Goal: Task Accomplishment & Management: Complete application form

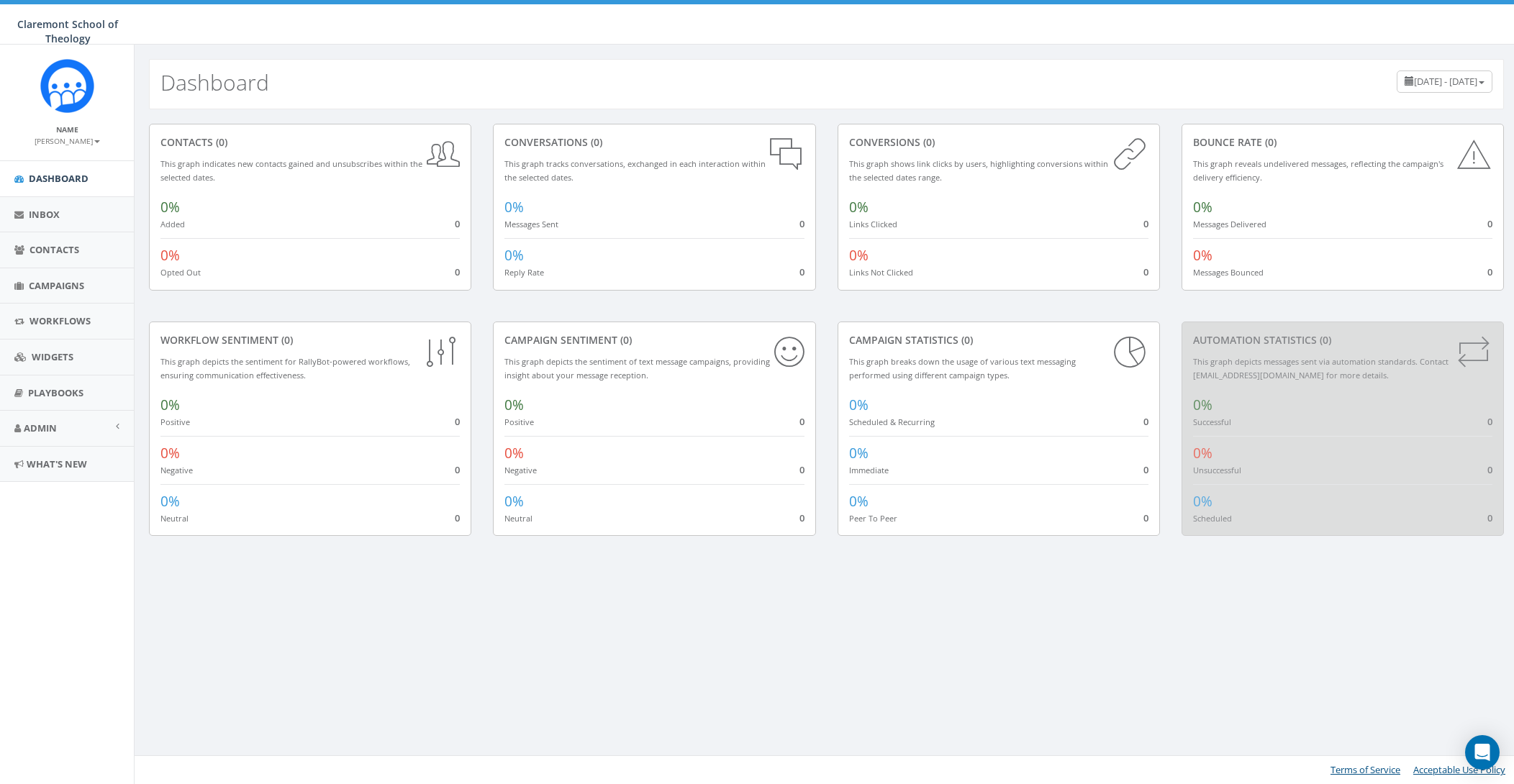
click at [81, 140] on small "[PERSON_NAME]" at bounding box center [67, 140] width 66 height 10
click at [63, 160] on link "Profile" at bounding box center [72, 163] width 113 height 18
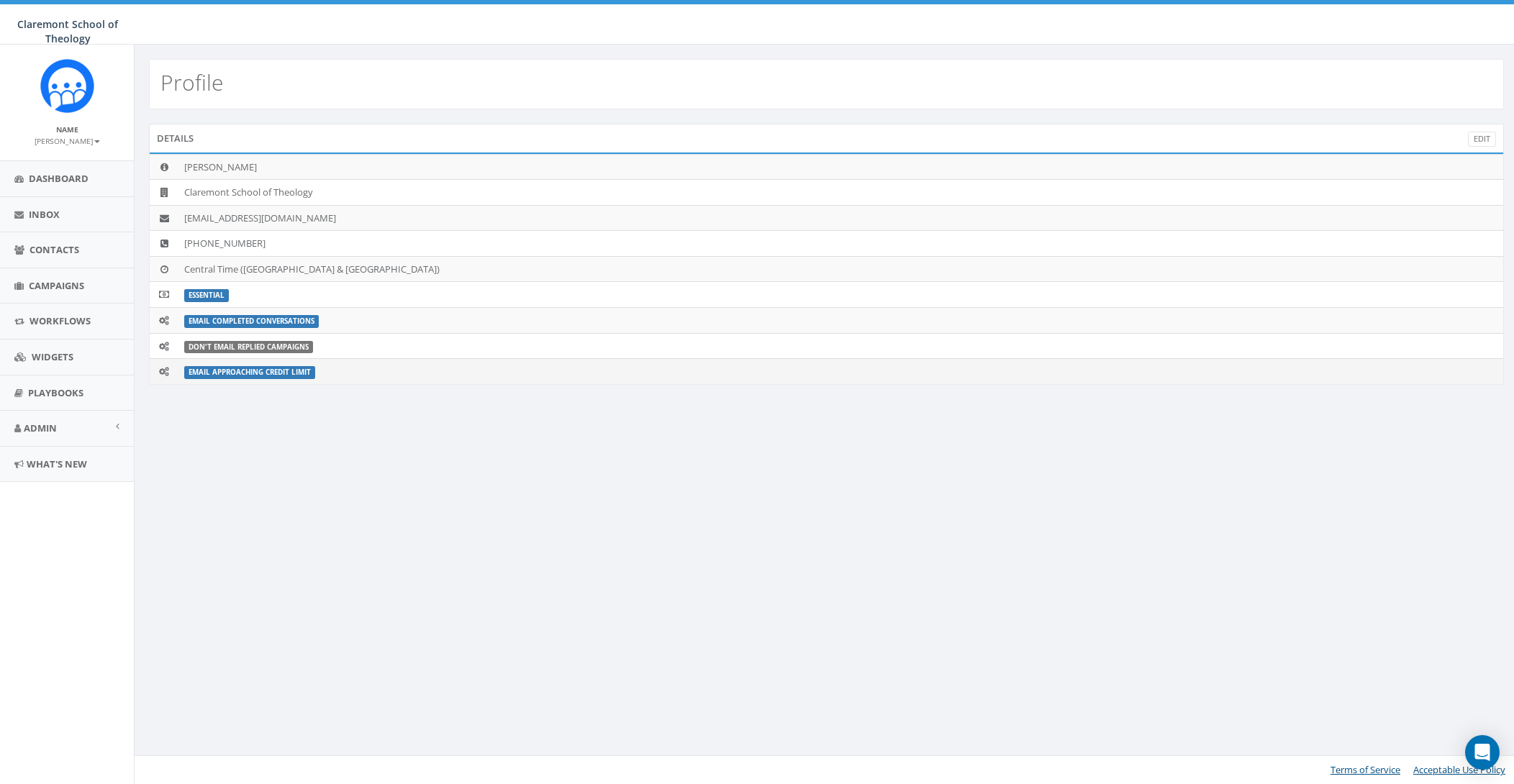
click at [283, 372] on label "Email Approaching Credit Limit" at bounding box center [250, 372] width 131 height 13
click at [1487, 136] on link "Edit" at bounding box center [1482, 139] width 28 height 15
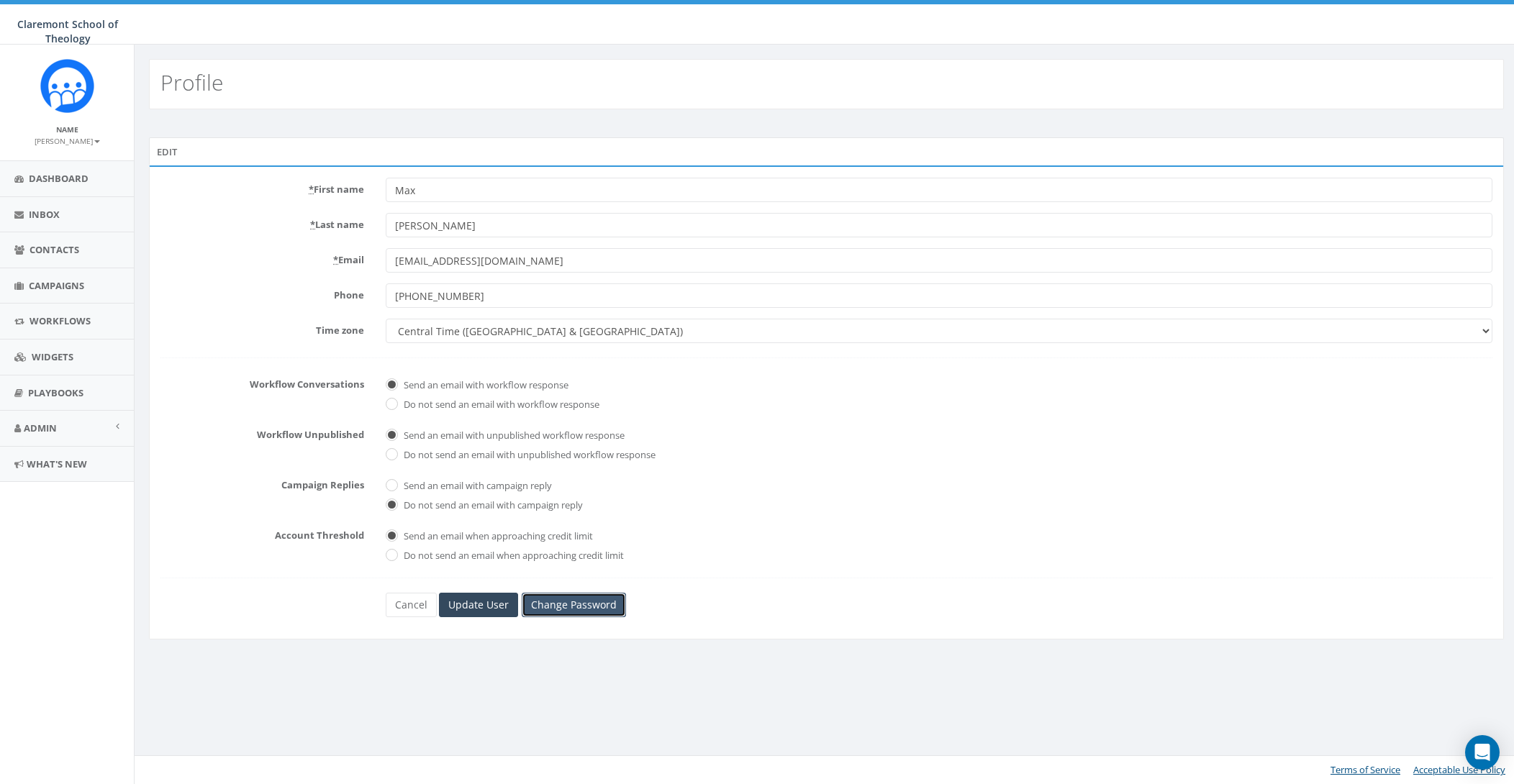
click at [591, 609] on link "Change Password" at bounding box center [574, 605] width 105 height 25
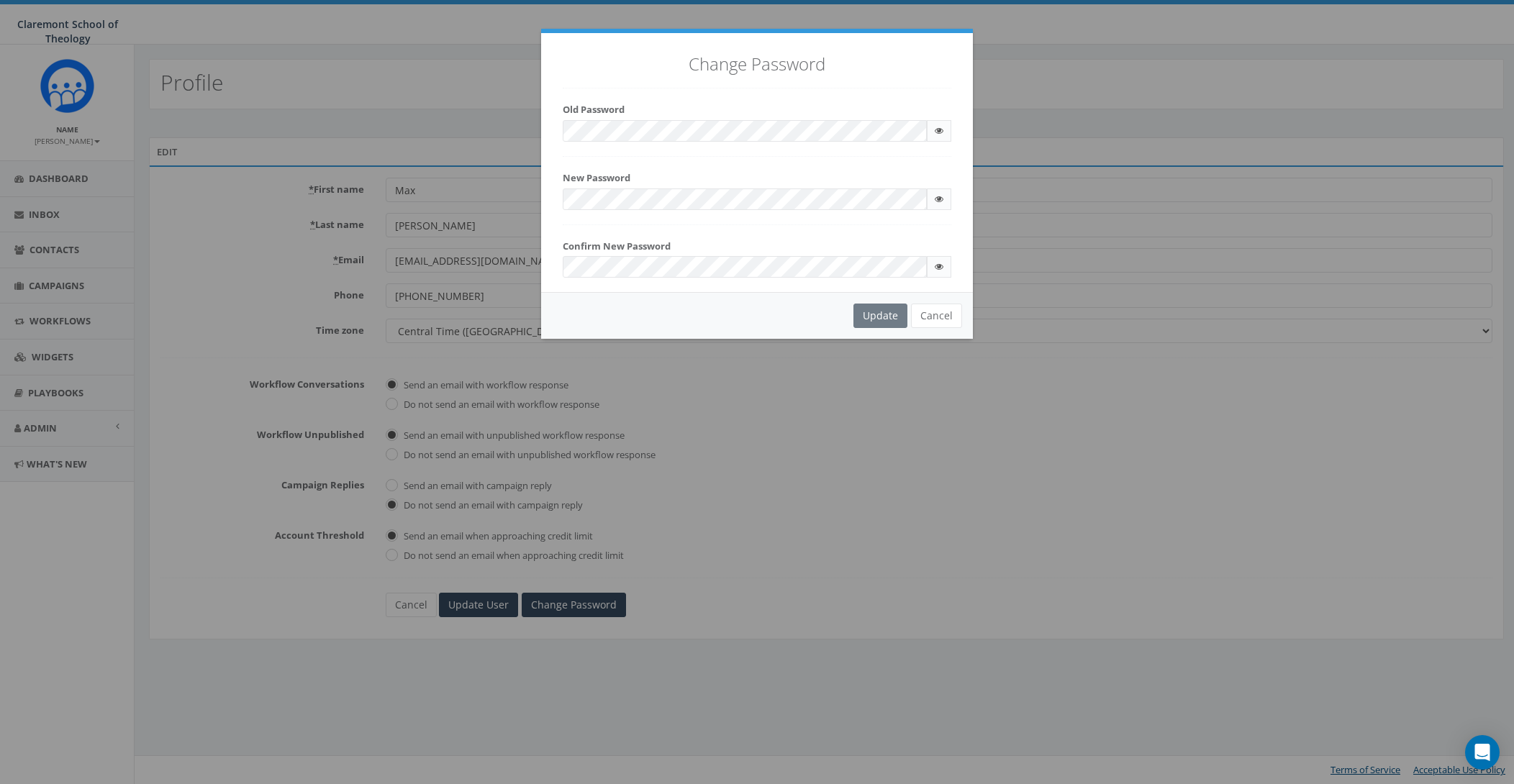
click at [907, 132] on keeper-lock "Open Keeper Popup" at bounding box center [910, 130] width 17 height 17
checkbox input "true"
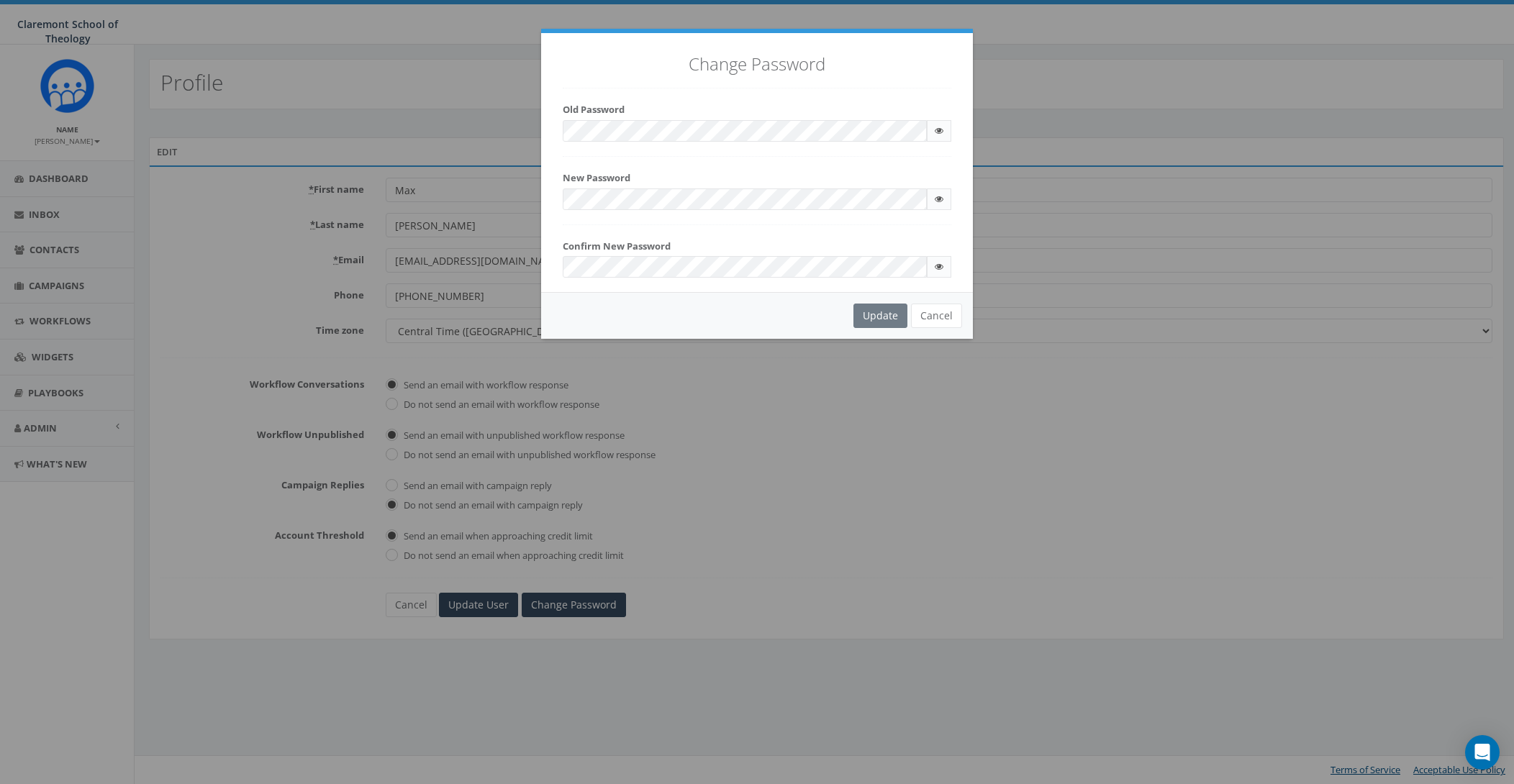
checkbox input "true"
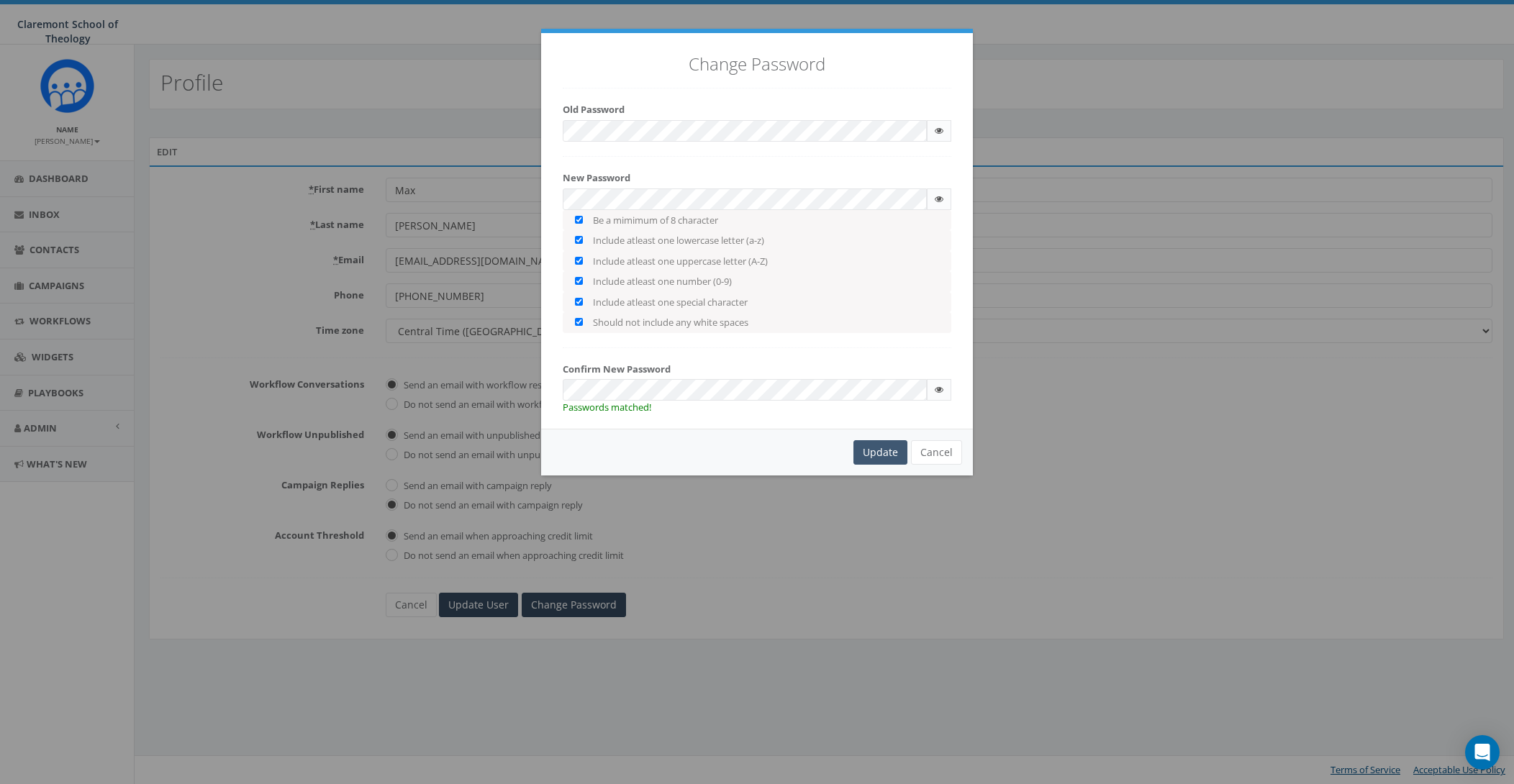
click at [879, 452] on div "Update" at bounding box center [880, 453] width 54 height 25
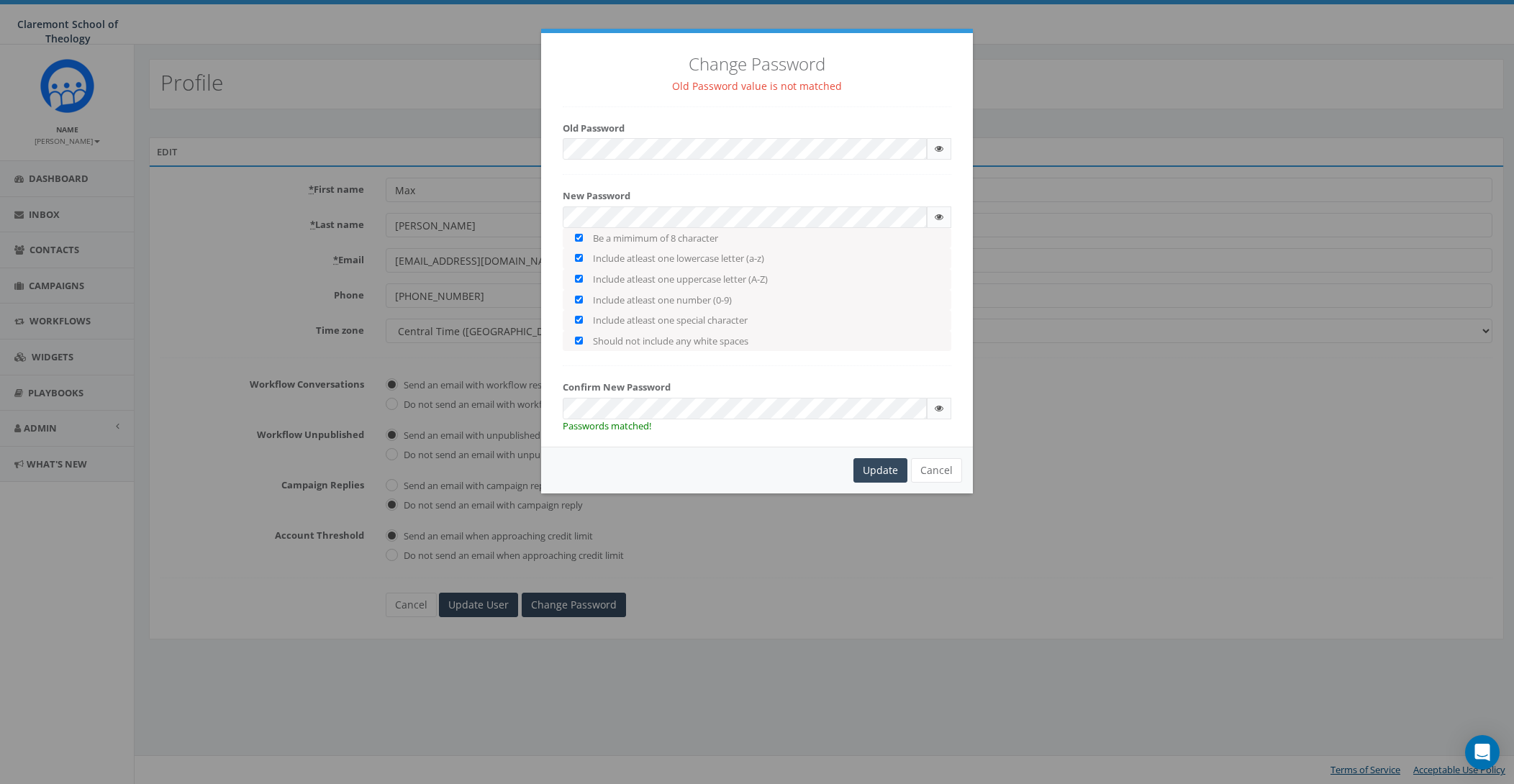
click at [908, 148] on keeper-lock "Open Keeper Popup" at bounding box center [910, 148] width 17 height 17
click at [1101, 482] on div "Change Password Old Password value is not matched Old Password New Password Be …" at bounding box center [757, 392] width 1514 height 784
click at [390, 120] on div "Change Password Old Password value is not matched Old Password New Password Be …" at bounding box center [757, 392] width 1514 height 784
click at [936, 468] on button "Cancel" at bounding box center [936, 470] width 51 height 25
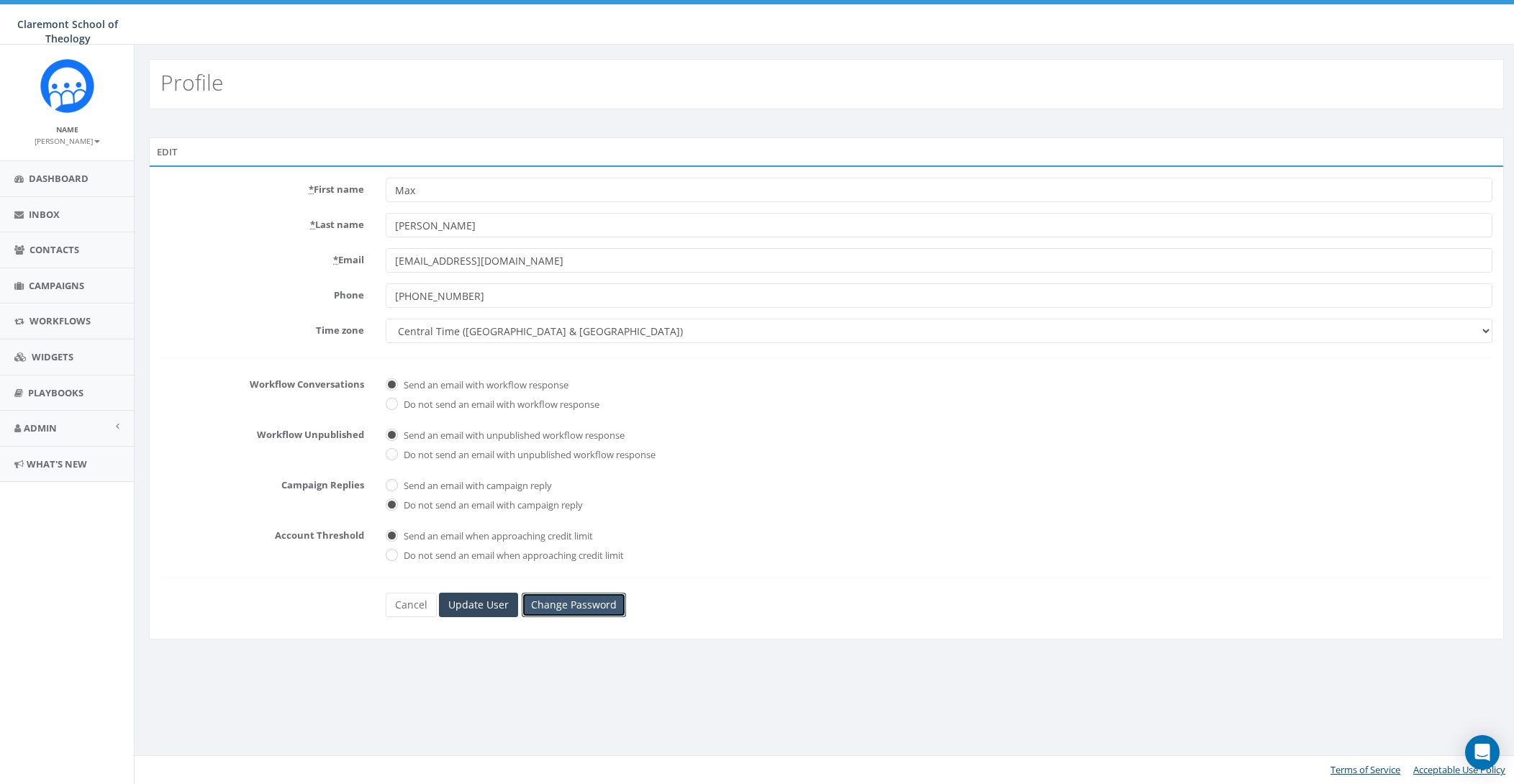
click at [603, 599] on link "Change Password" at bounding box center [574, 605] width 105 height 25
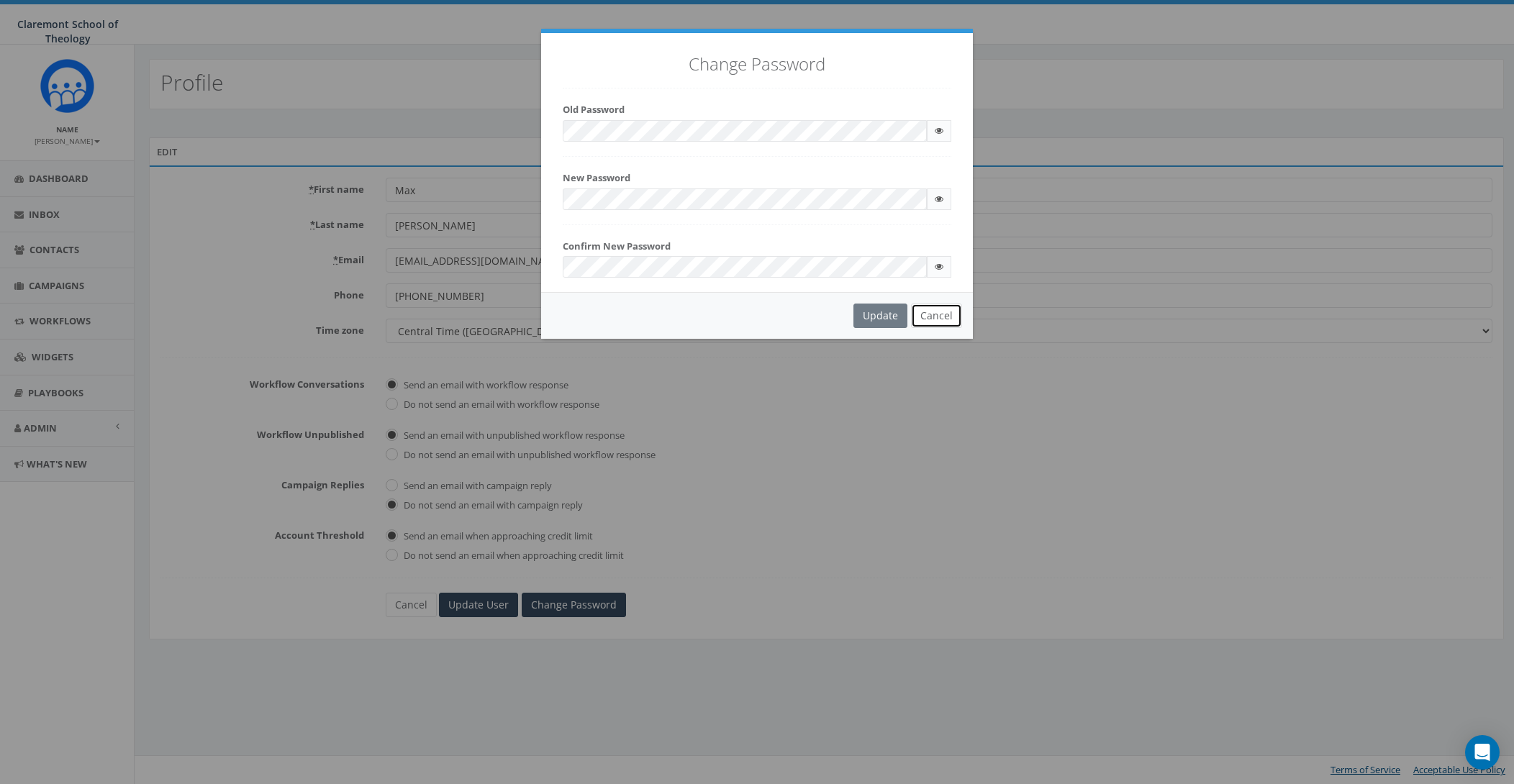
click at [932, 322] on button "Cancel" at bounding box center [936, 316] width 51 height 25
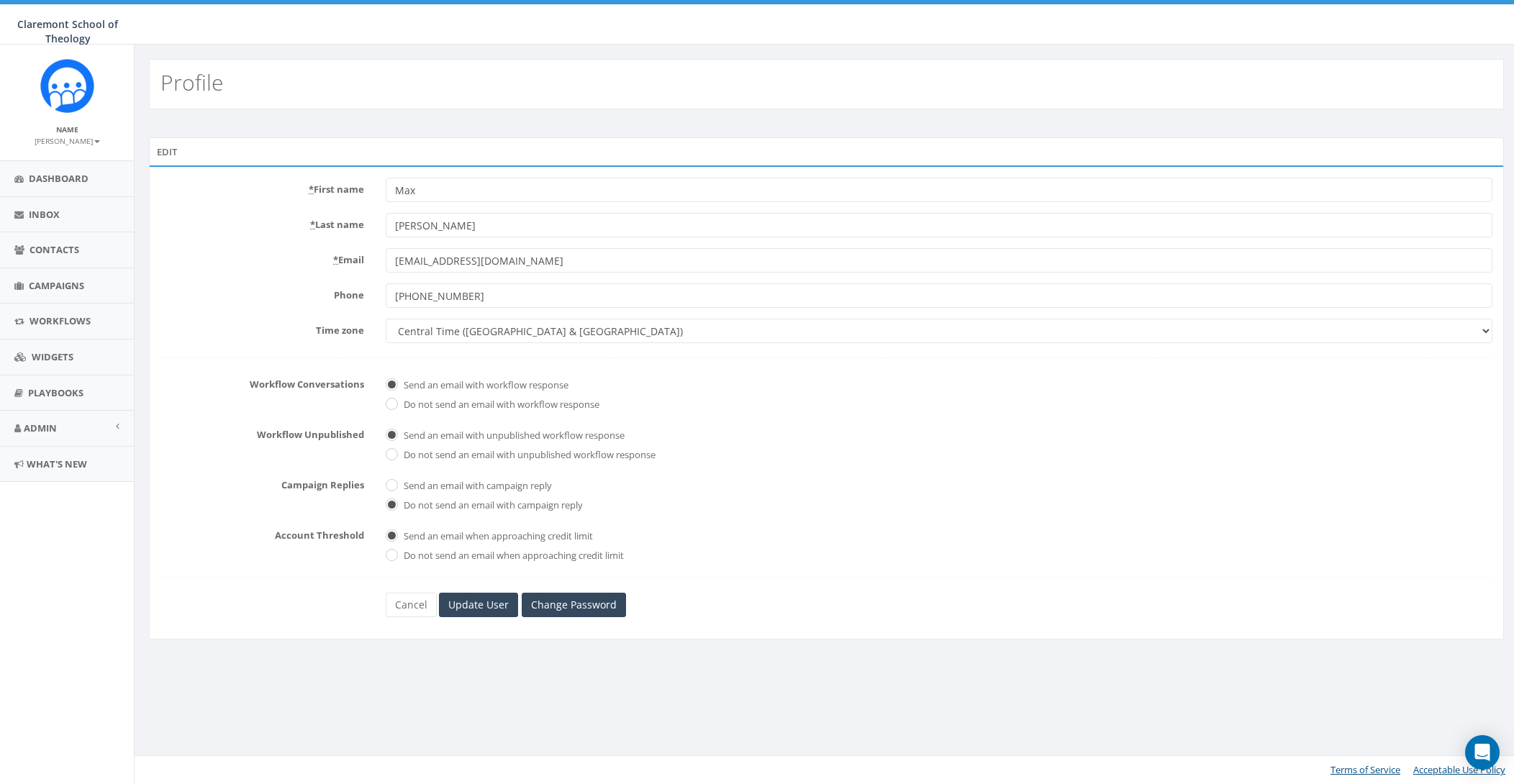
drag, startPoint x: 825, startPoint y: 377, endPoint x: 213, endPoint y: 462, distance: 617.9
click at [825, 377] on span "Send an email with workflow response" at bounding box center [938, 383] width 1106 height 20
click at [58, 187] on link "Dashboard" at bounding box center [66, 179] width 134 height 35
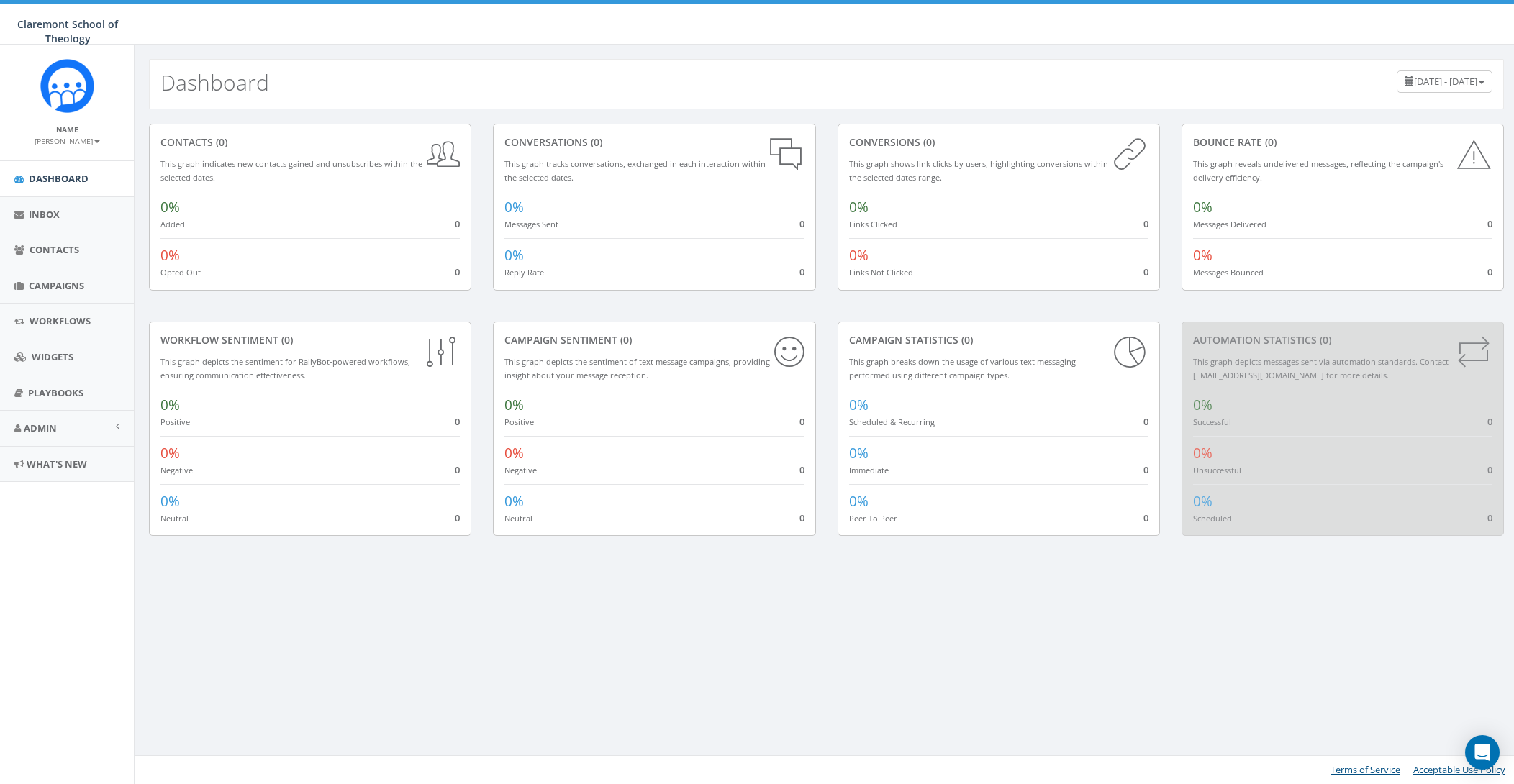
click at [67, 139] on small "[PERSON_NAME]" at bounding box center [67, 140] width 66 height 10
click at [51, 186] on link "Sign Out" at bounding box center [72, 181] width 113 height 18
click at [59, 276] on link "Campaigns" at bounding box center [66, 286] width 134 height 35
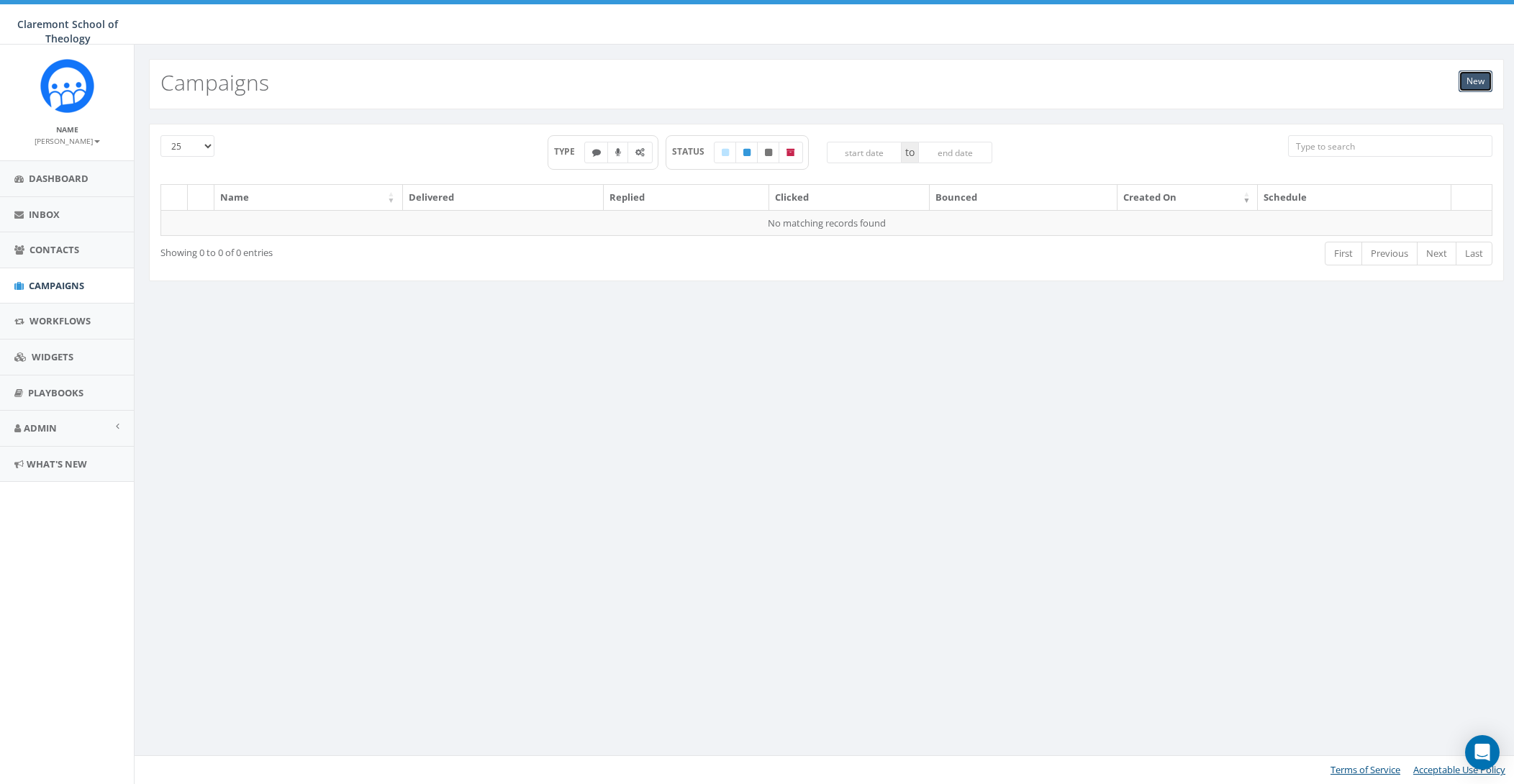
click at [1471, 82] on link "New" at bounding box center [1475, 82] width 34 height 21
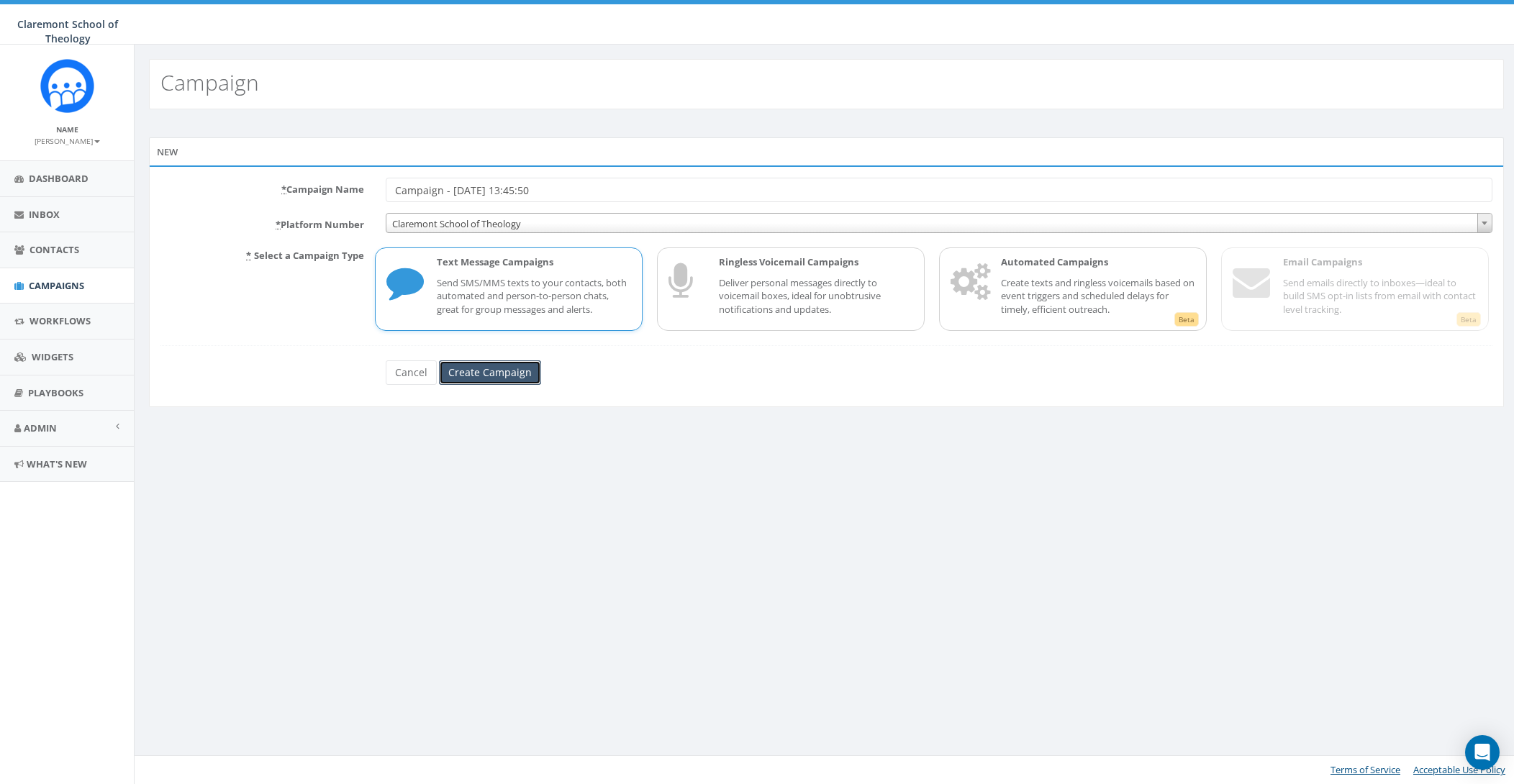
click at [516, 372] on input "Create Campaign" at bounding box center [489, 373] width 102 height 25
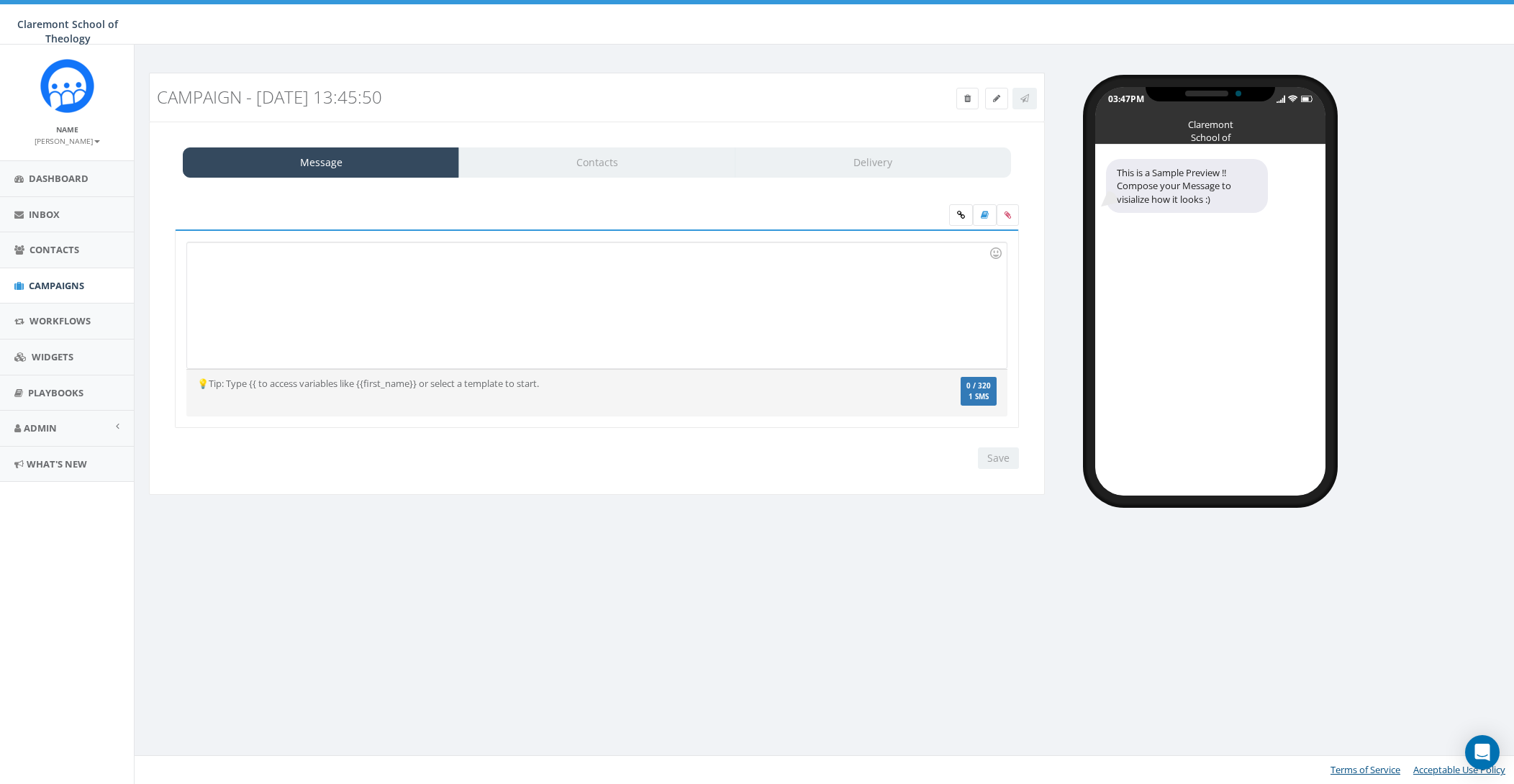
click at [477, 305] on div at bounding box center [596, 306] width 819 height 126
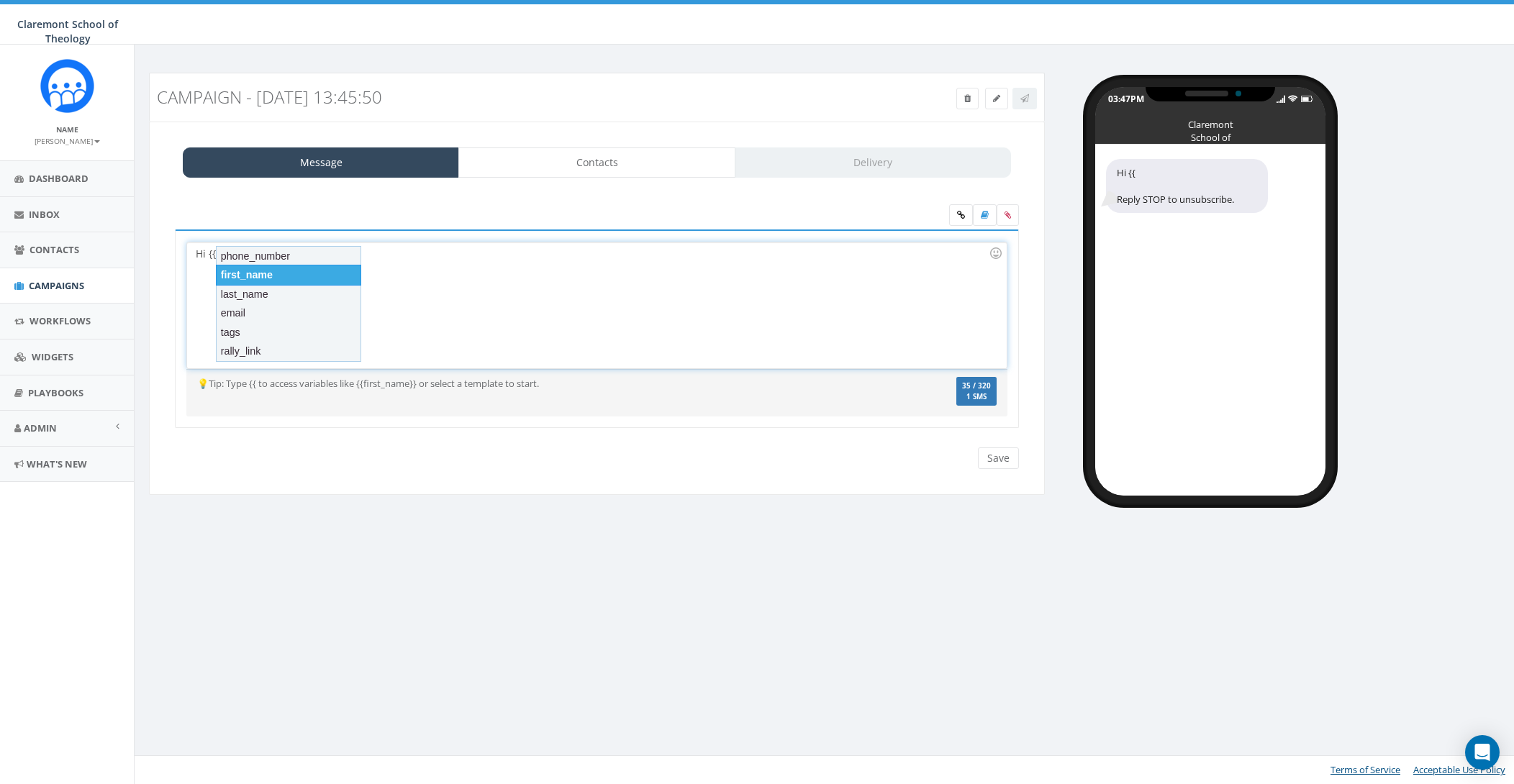
click at [274, 274] on div "first_name" at bounding box center [289, 275] width 145 height 20
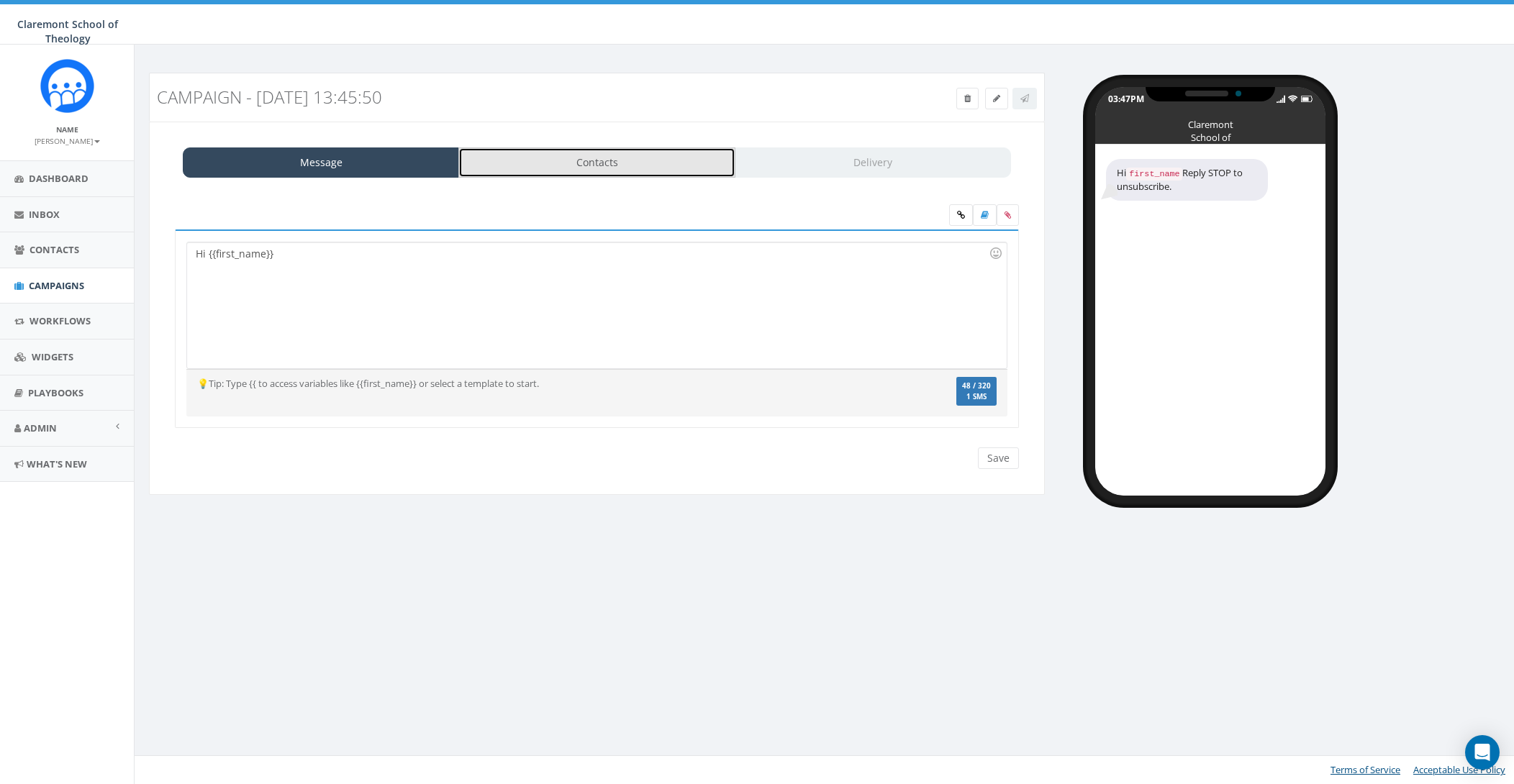
click at [628, 159] on link "Contacts" at bounding box center [596, 162] width 276 height 30
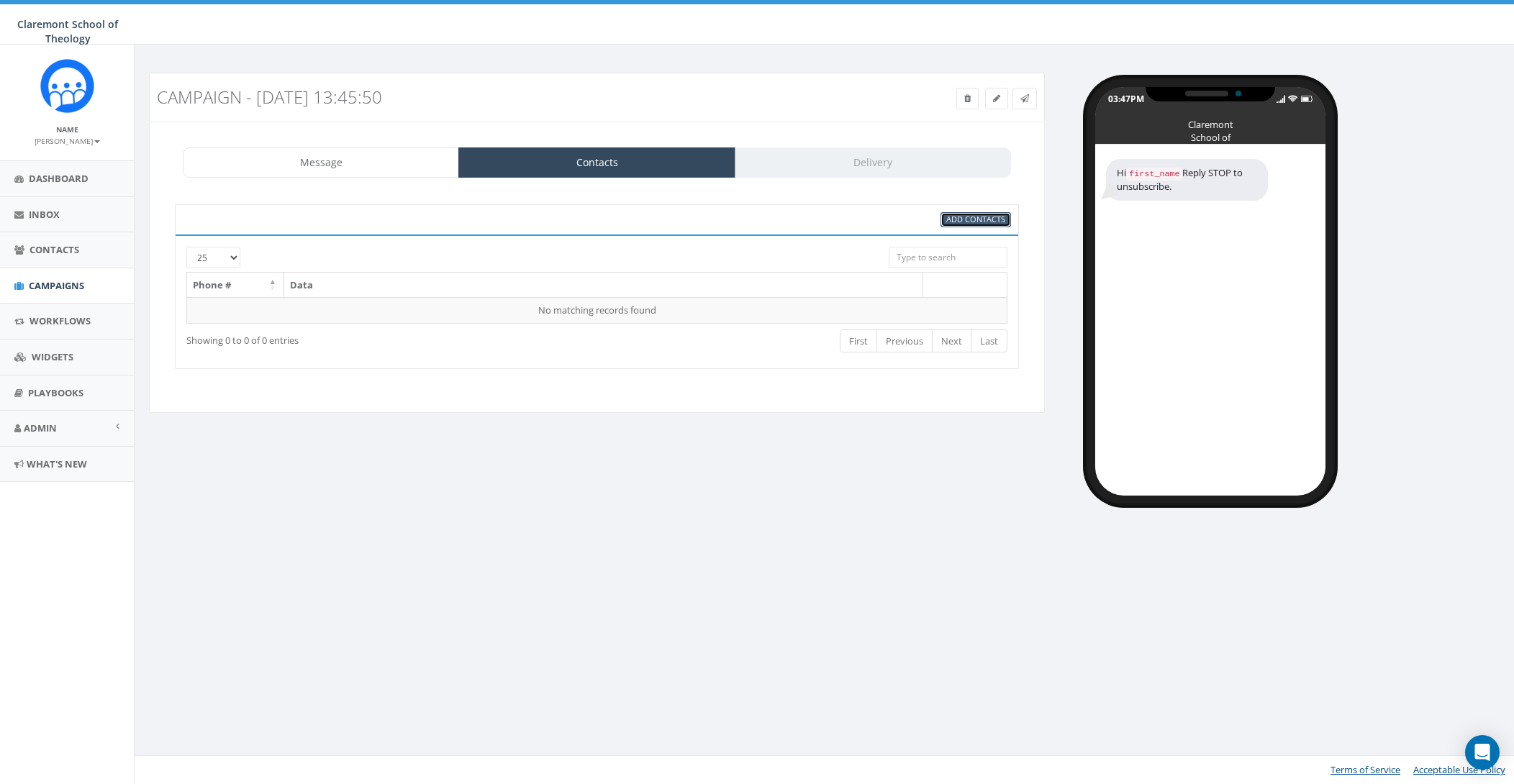
click at [985, 219] on span "Add Contacts" at bounding box center [975, 219] width 59 height 11
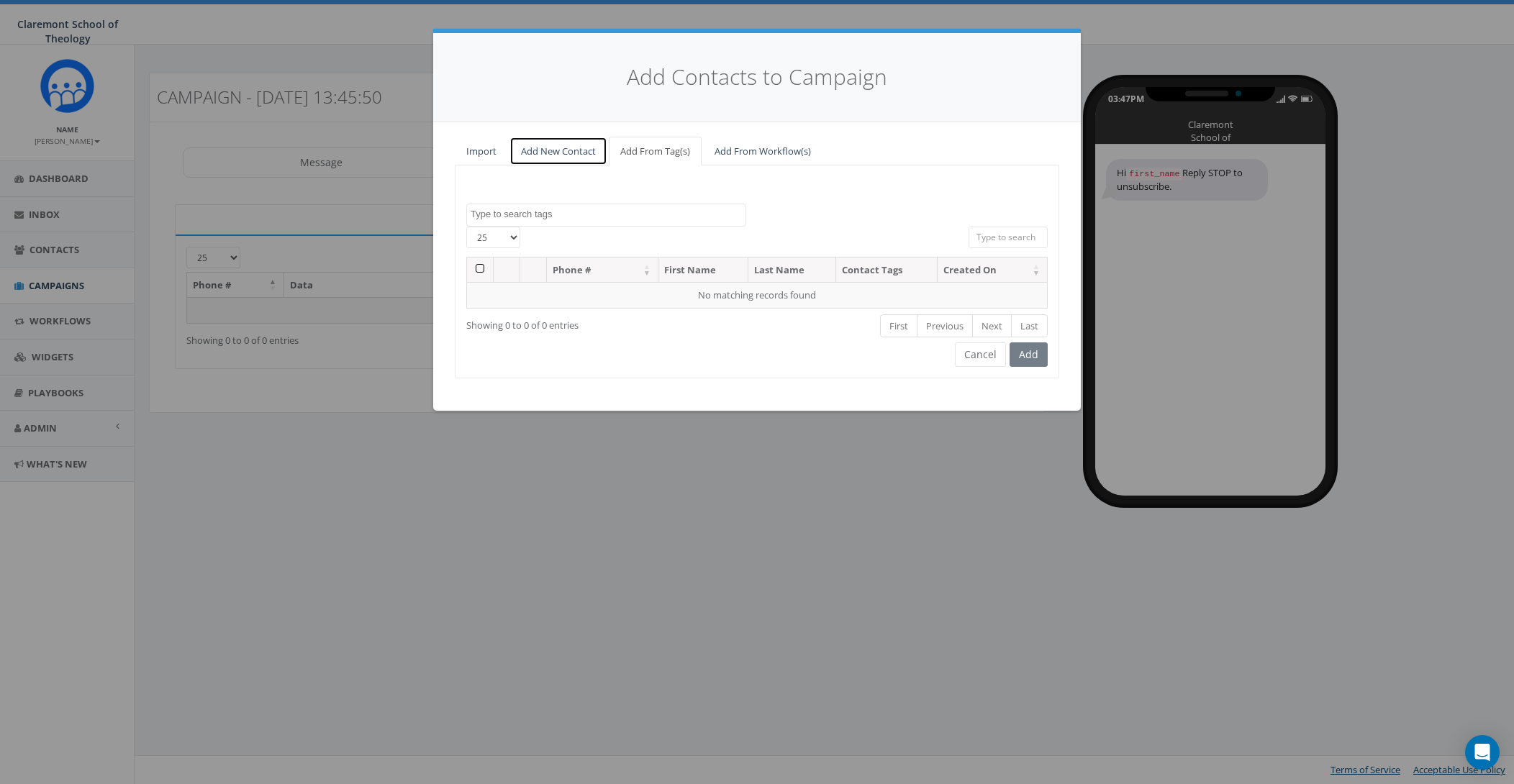
click at [561, 155] on link "Add New Contact" at bounding box center [558, 151] width 97 height 29
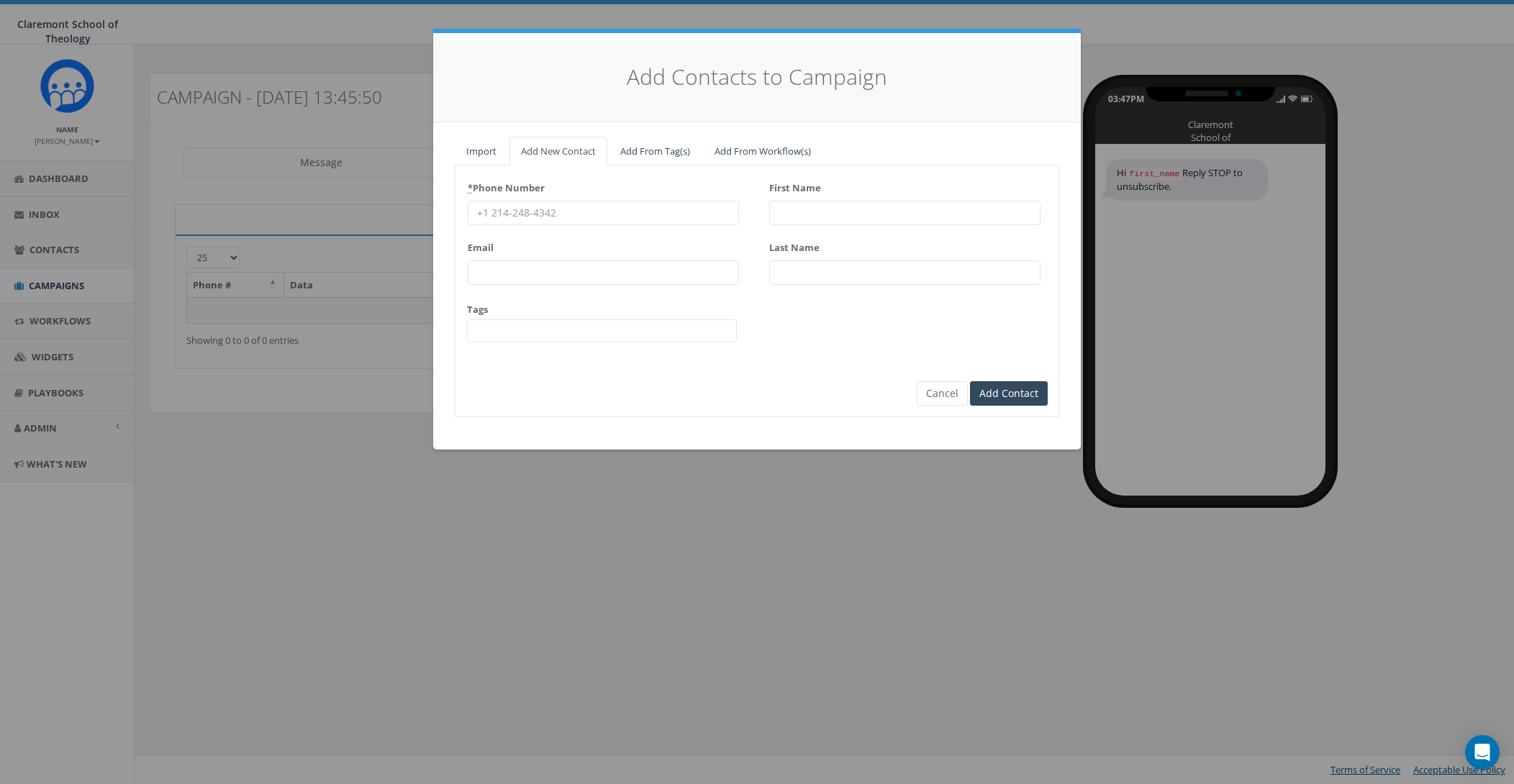
click at [564, 213] on input "* Phone Number" at bounding box center [603, 213] width 271 height 25
click at [838, 211] on input "First Name" at bounding box center [905, 213] width 271 height 25
type input "Steve"
type input "Horswill-Johnston"
click at [549, 263] on input "Email" at bounding box center [603, 273] width 271 height 25
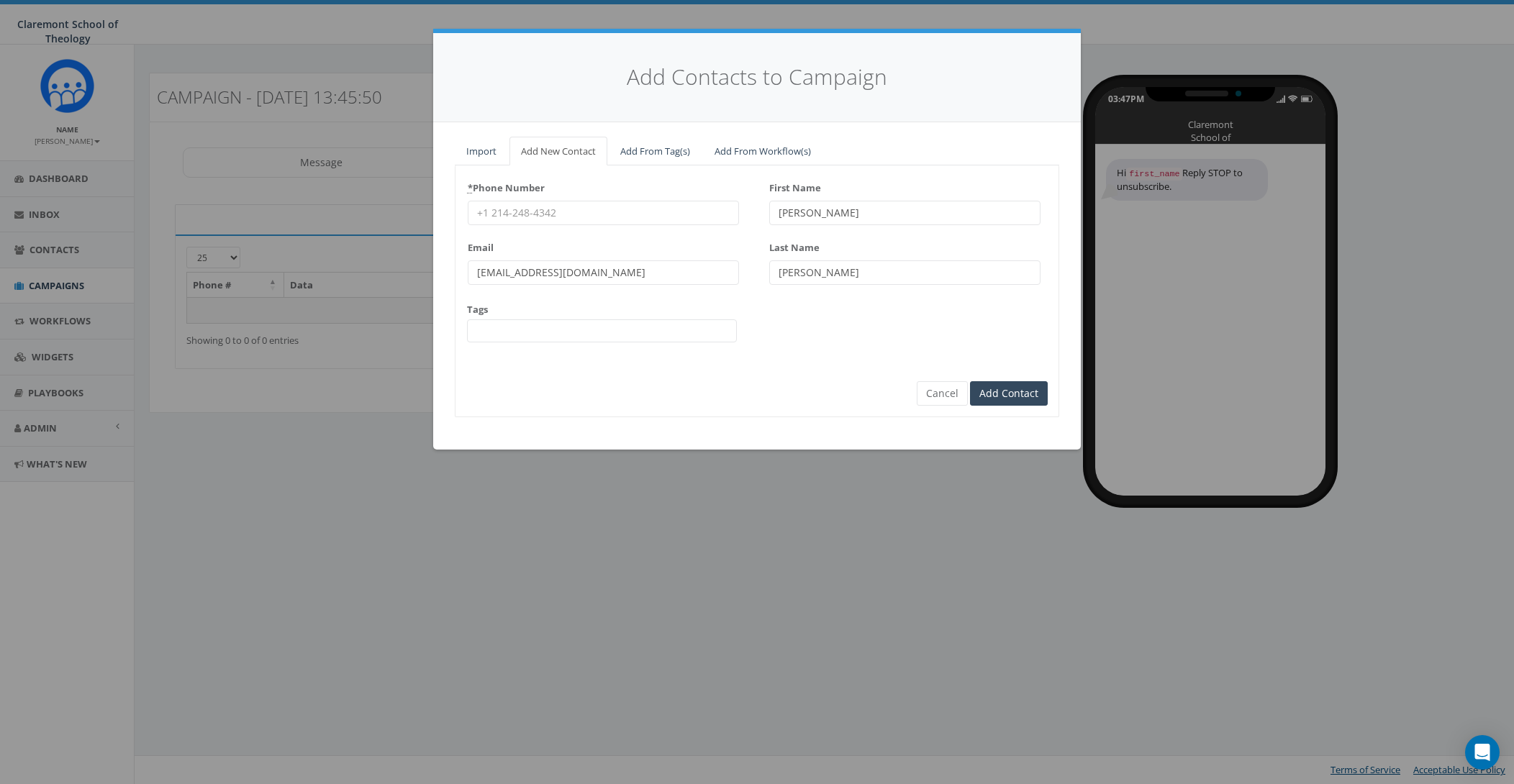
type input "stevehj@cst.edu"
click at [740, 335] on div "* Phone Number Email stevehj@cst.edu Tags First Name Steve Last Name Horswill-J…" at bounding box center [757, 265] width 603 height 178
click at [626, 333] on span at bounding box center [602, 331] width 270 height 23
type textarea "staff"
select select "staff"
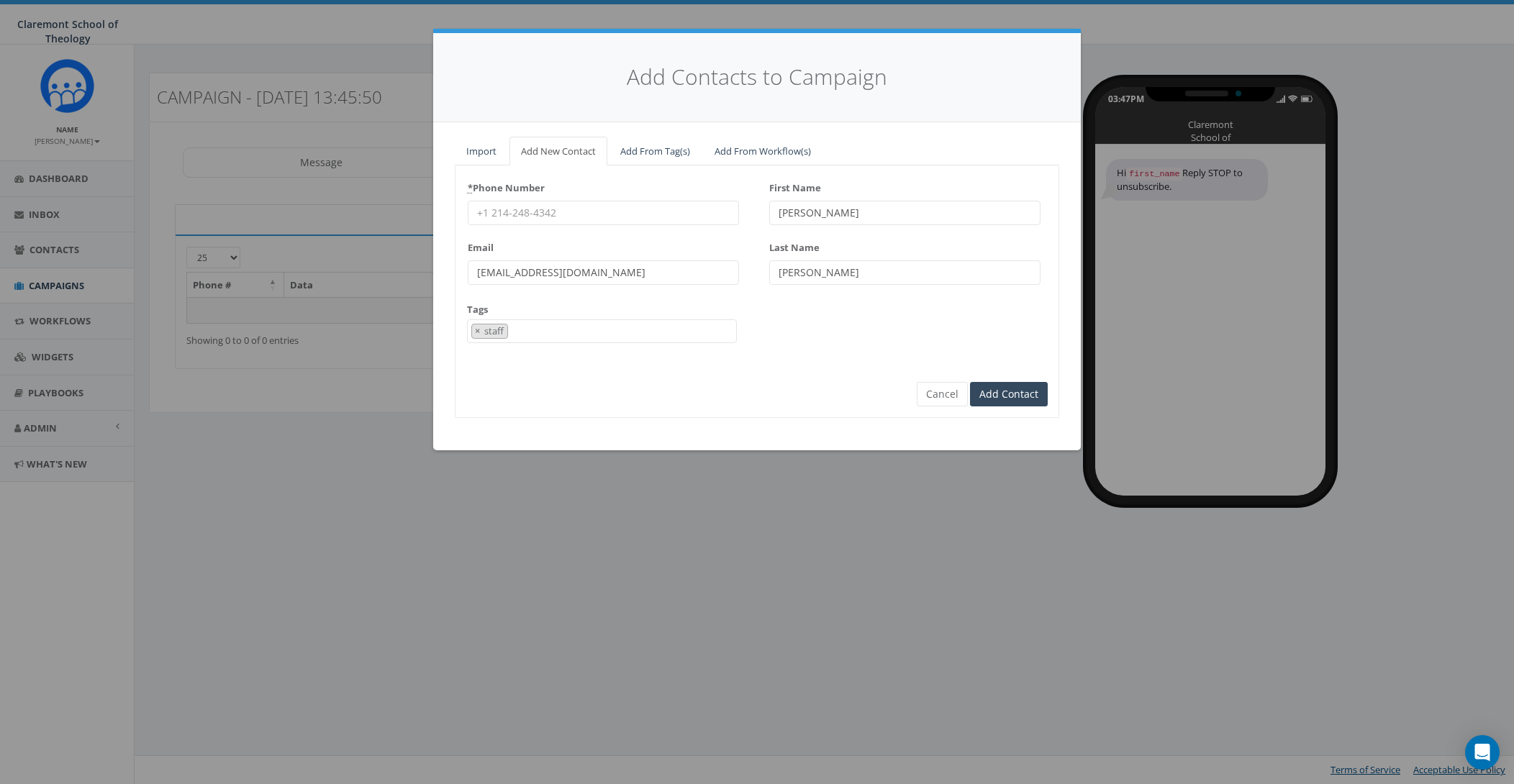
click at [825, 345] on div "* Phone Number Email stevehj@cst.edu Tags staff × staff First Name Steve Last N…" at bounding box center [757, 265] width 603 height 178
click at [598, 335] on span "× staff" at bounding box center [602, 331] width 270 height 24
type textarea "alum"
click at [636, 206] on input "* Phone Number" at bounding box center [603, 213] width 271 height 25
type input "="
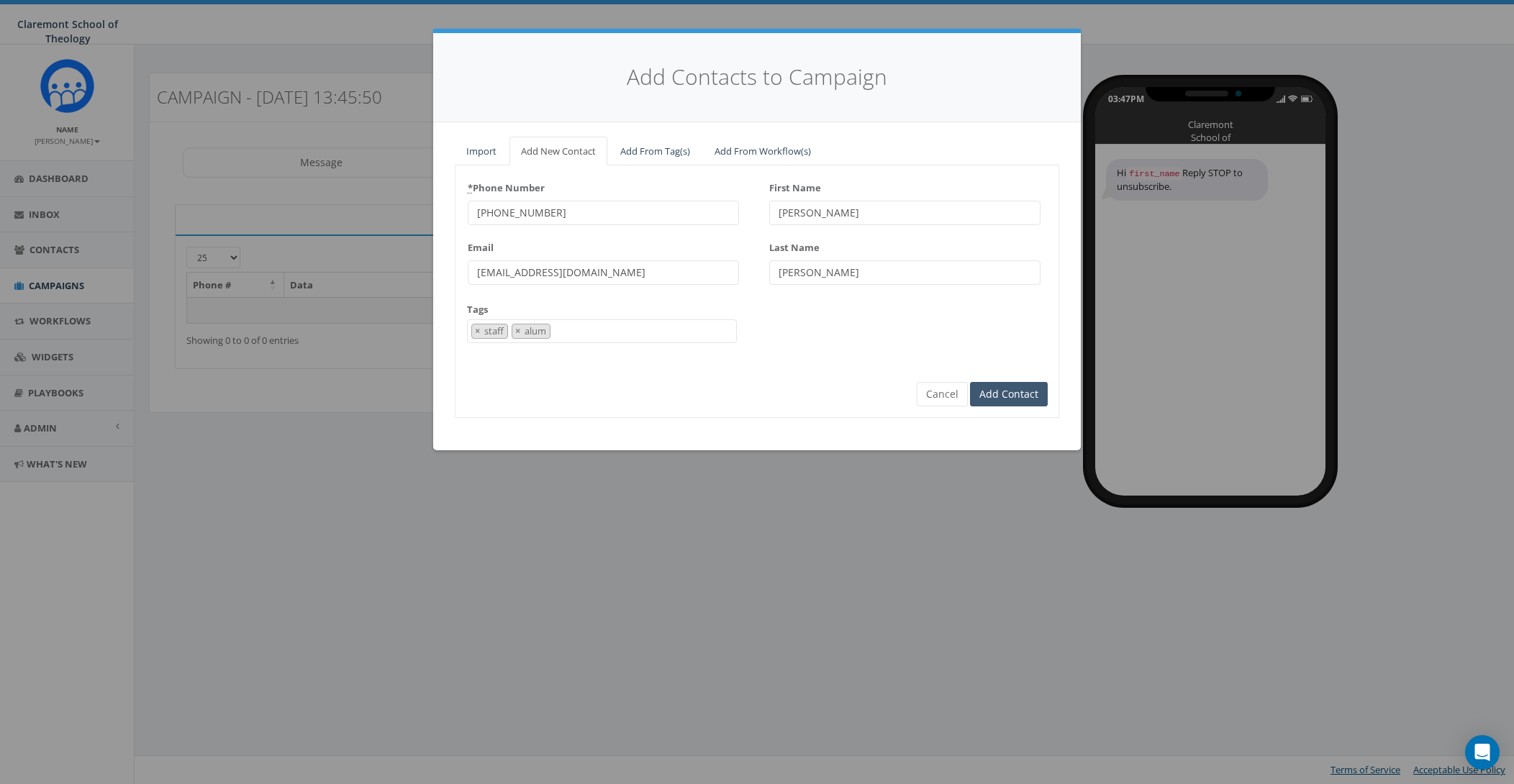
type input "+1 (615) 429-3431"
click at [1020, 394] on input "Add Contact" at bounding box center [1009, 394] width 78 height 25
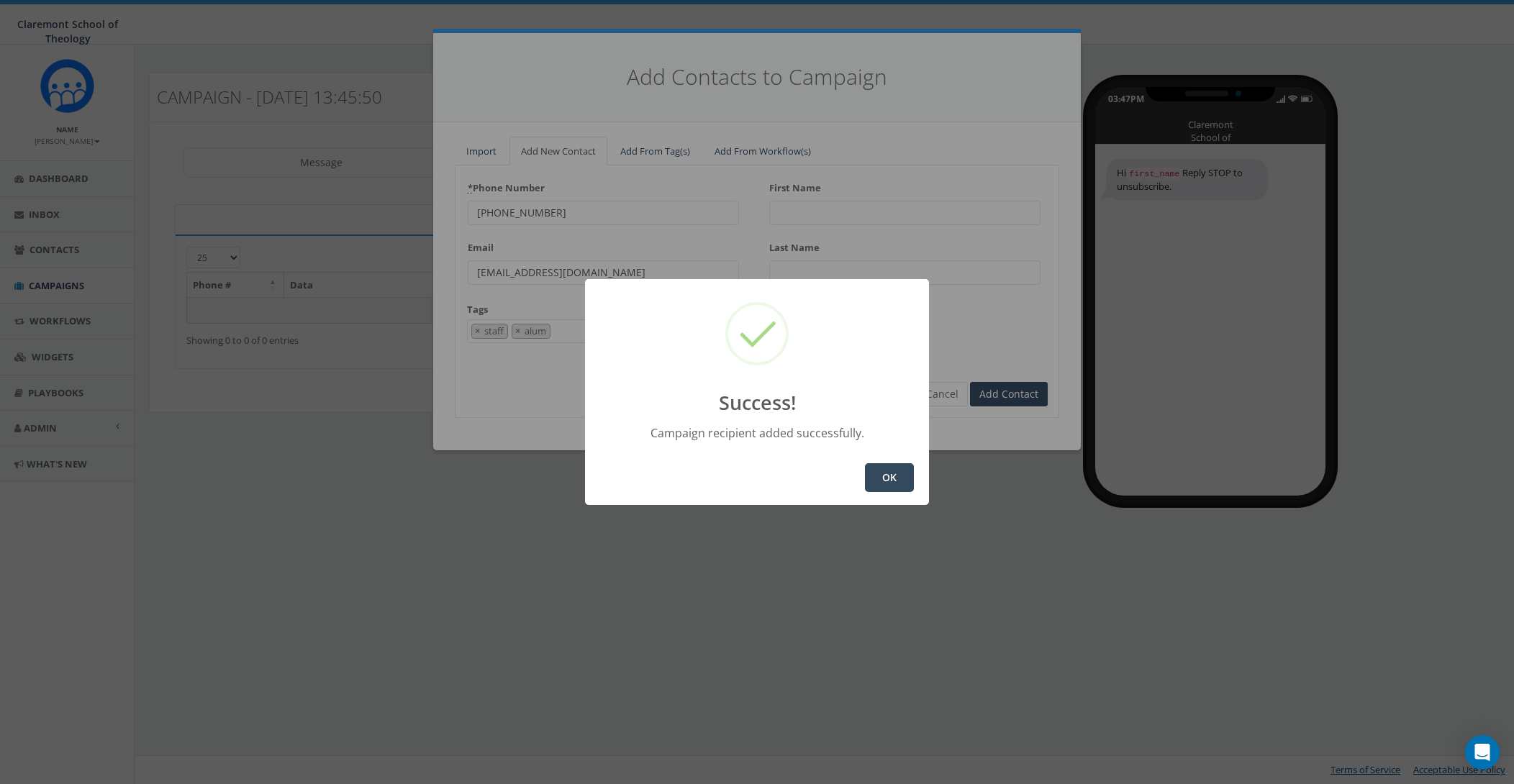
click at [894, 477] on button "OK" at bounding box center [889, 477] width 49 height 28
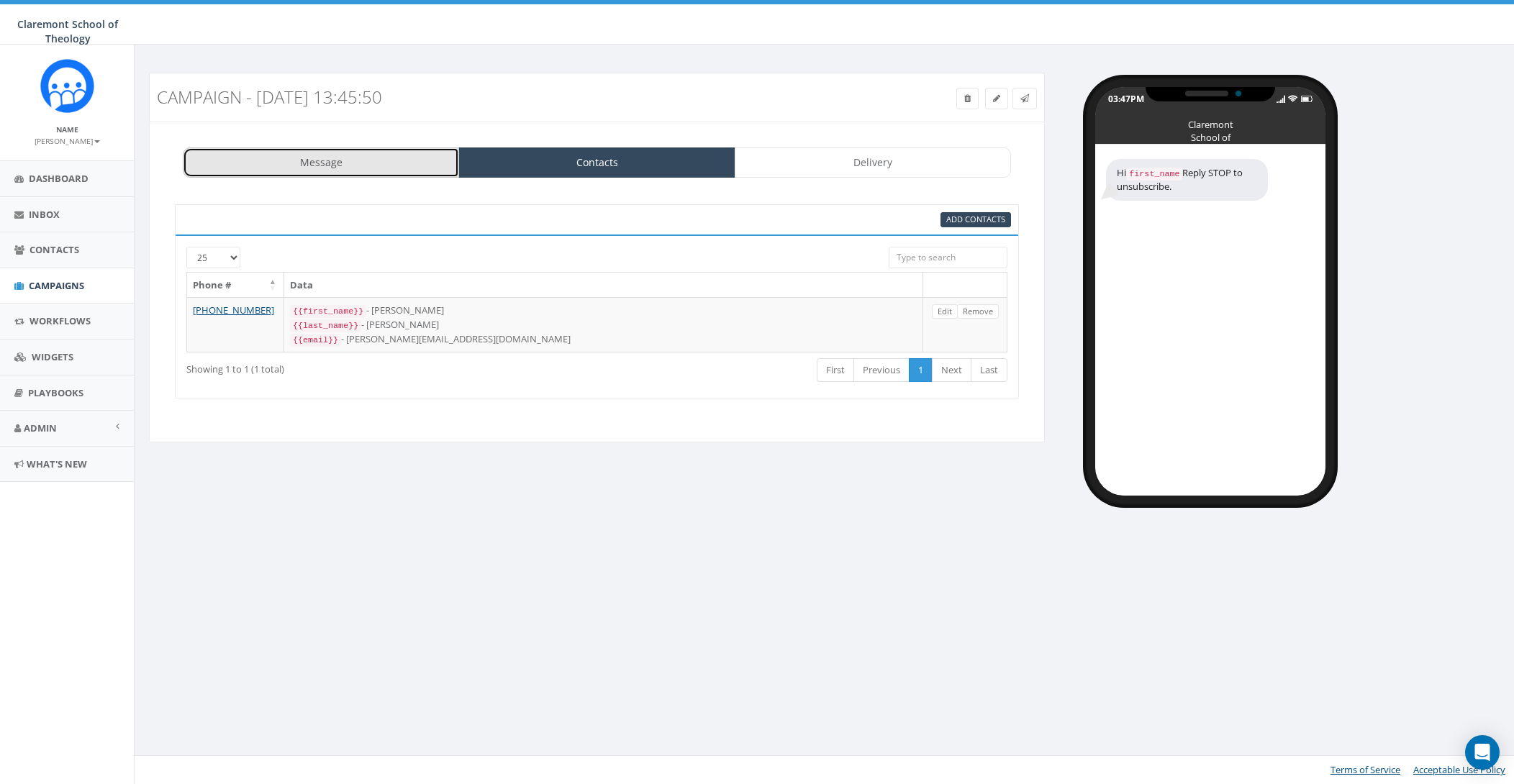
click at [343, 168] on link "Message" at bounding box center [321, 162] width 276 height 30
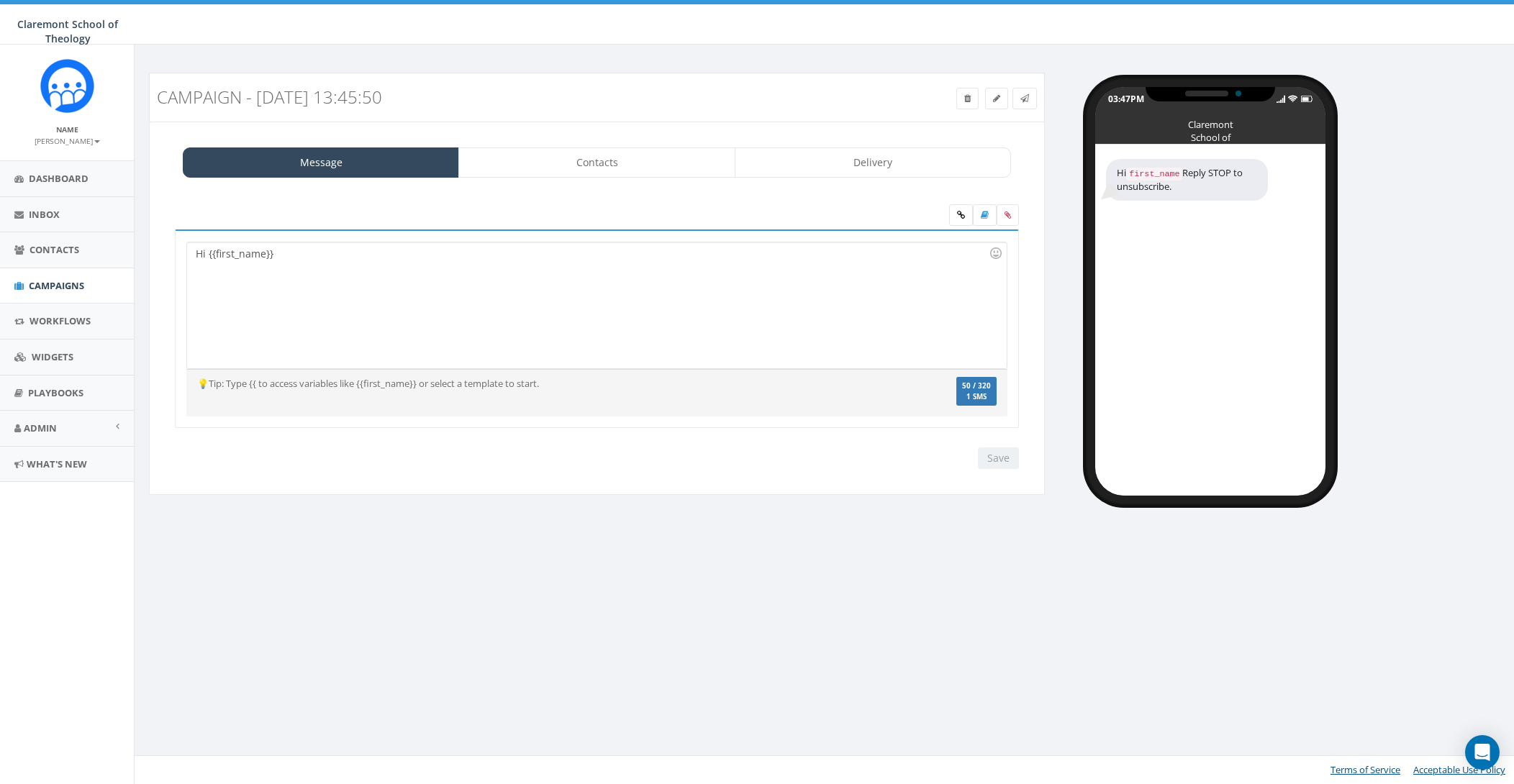
click at [372, 263] on div "Hi {{first_name}}" at bounding box center [596, 306] width 819 height 126
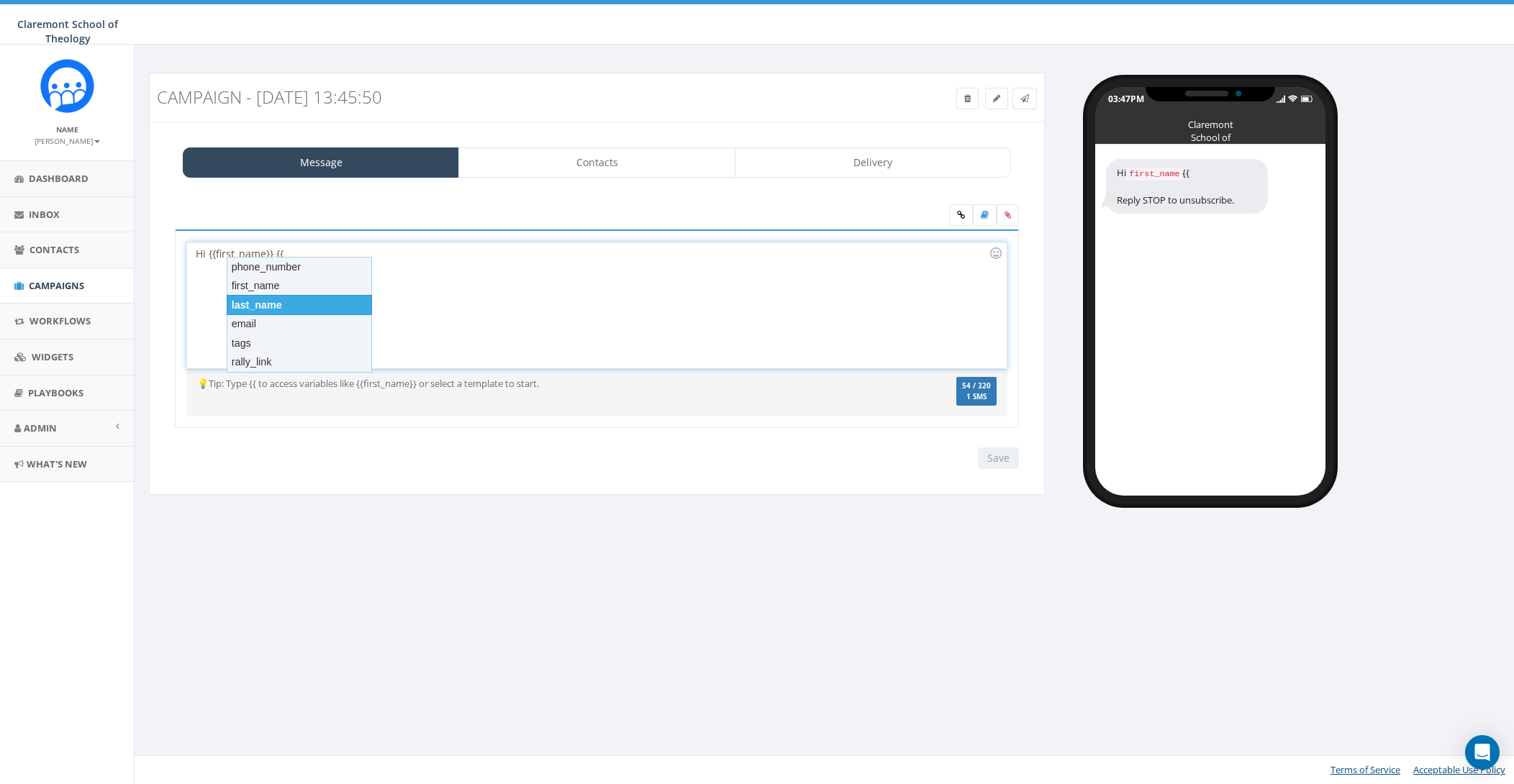
click at [309, 300] on div "last_name" at bounding box center [299, 305] width 145 height 20
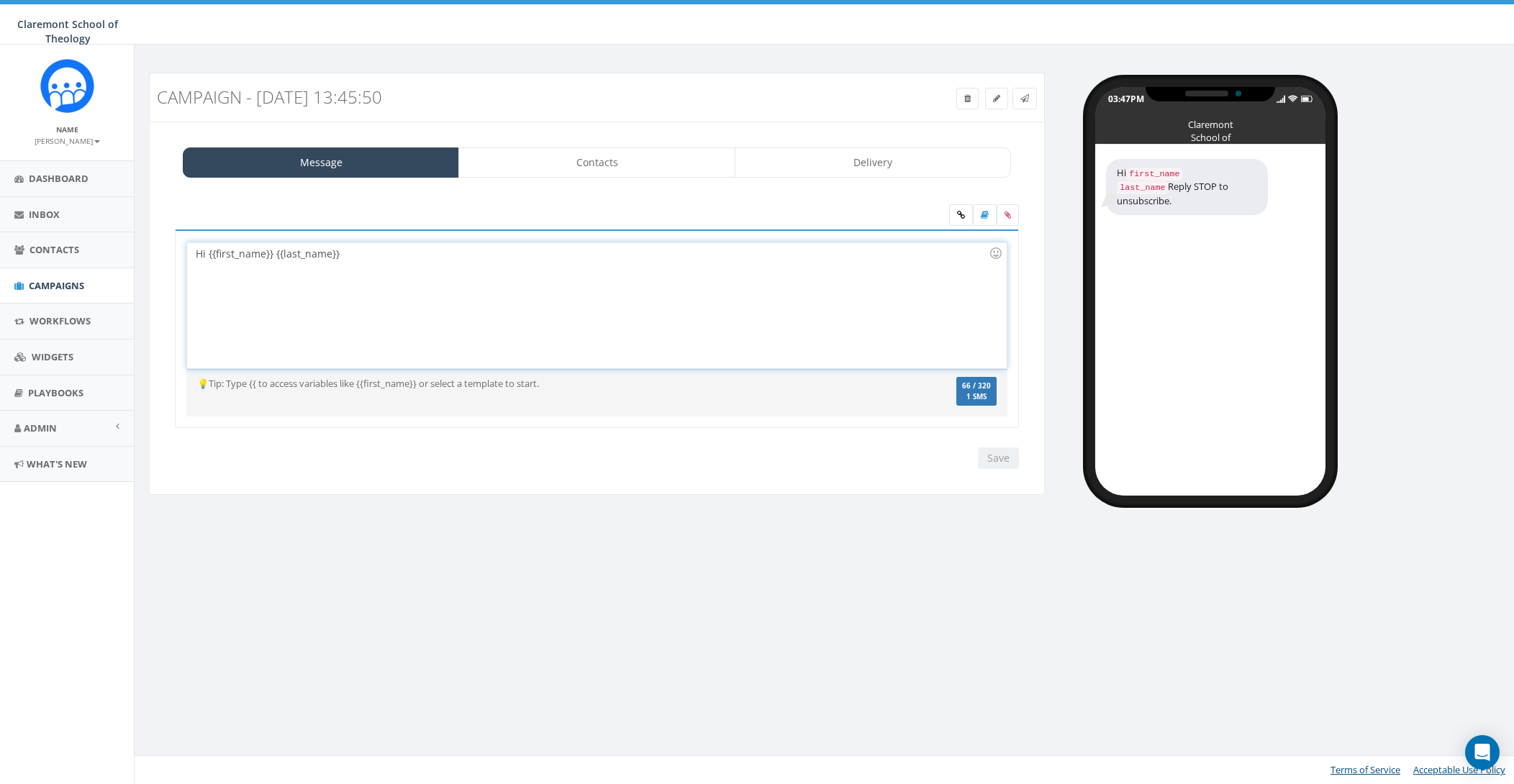
click at [427, 261] on div "Hi {{first_name}} {{last_name}}" at bounding box center [596, 306] width 819 height 126
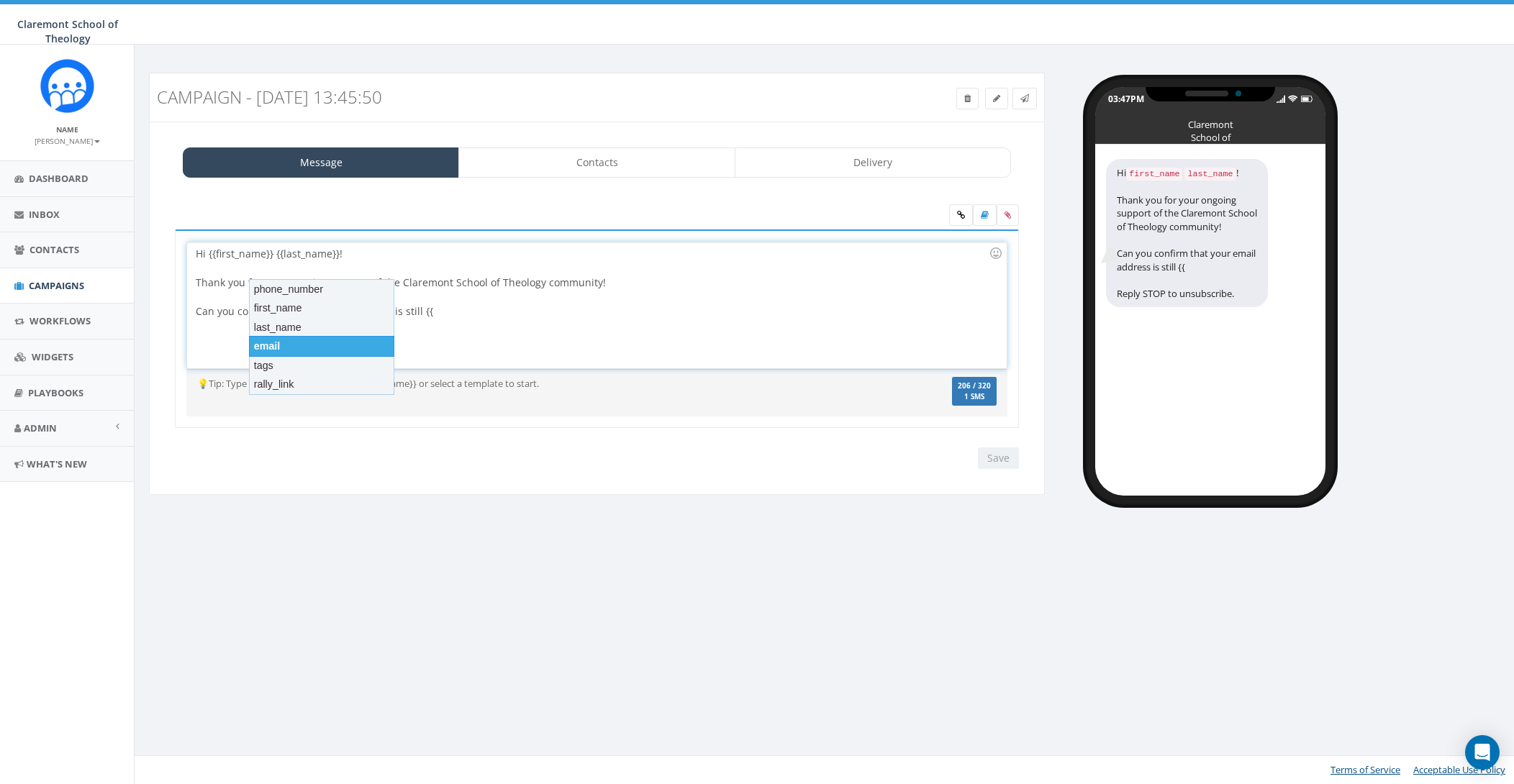
click at [309, 345] on div "email" at bounding box center [322, 345] width 145 height 20
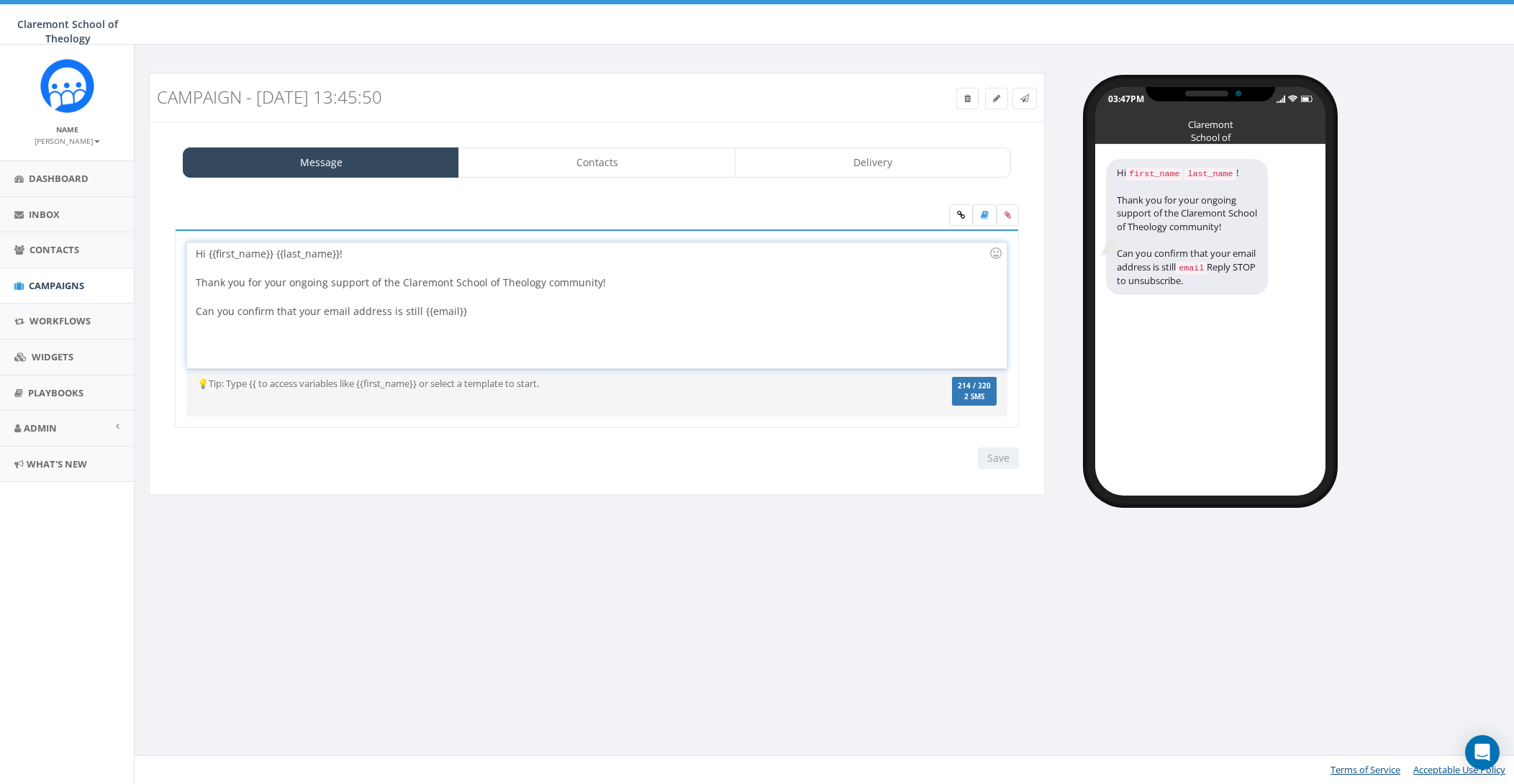
click at [498, 309] on div "Can you confirm that your email address is still {{email}}" at bounding box center [592, 312] width 793 height 14
click at [961, 216] on icon at bounding box center [960, 215] width 8 height 9
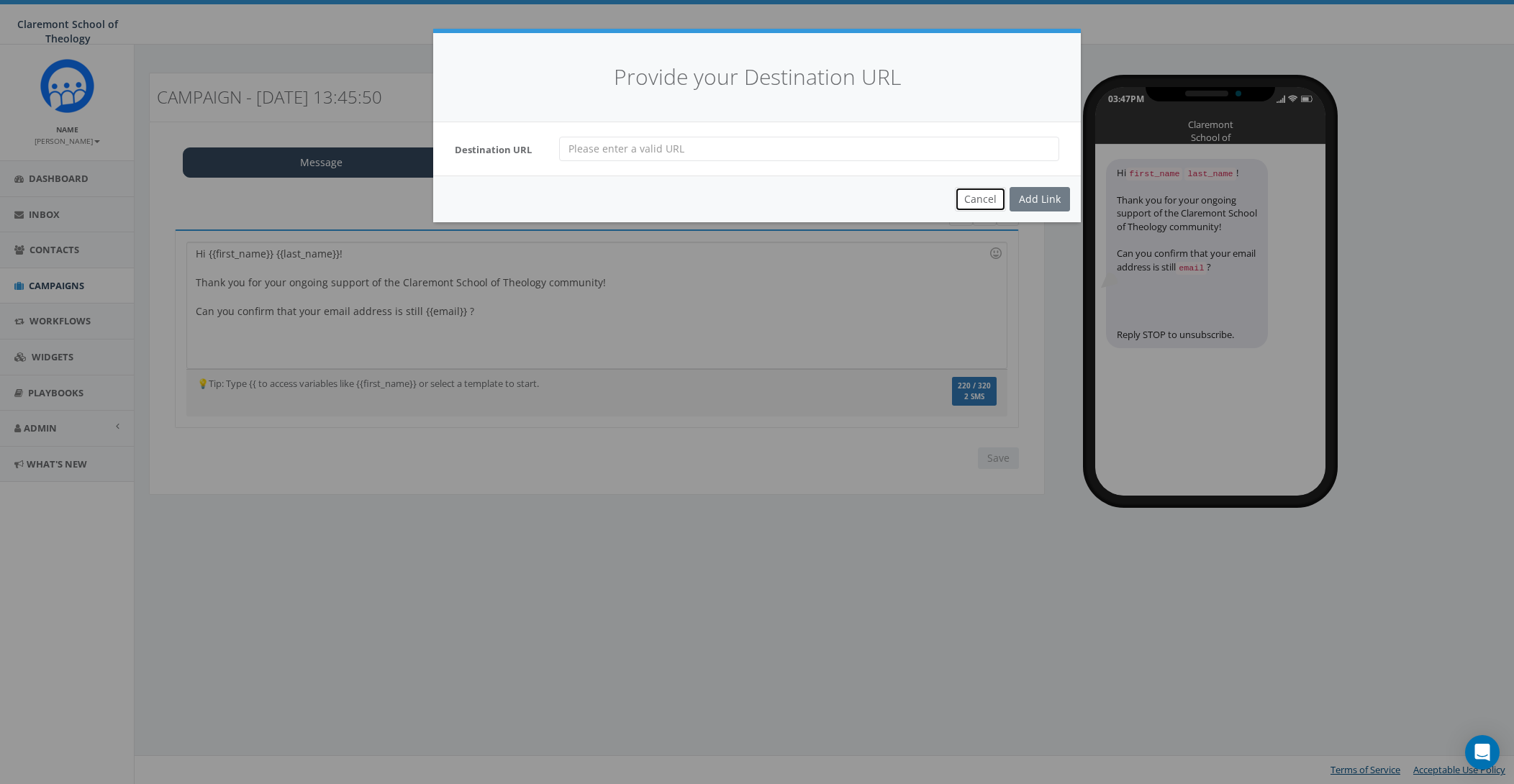
click at [983, 200] on button "Cancel" at bounding box center [981, 199] width 51 height 25
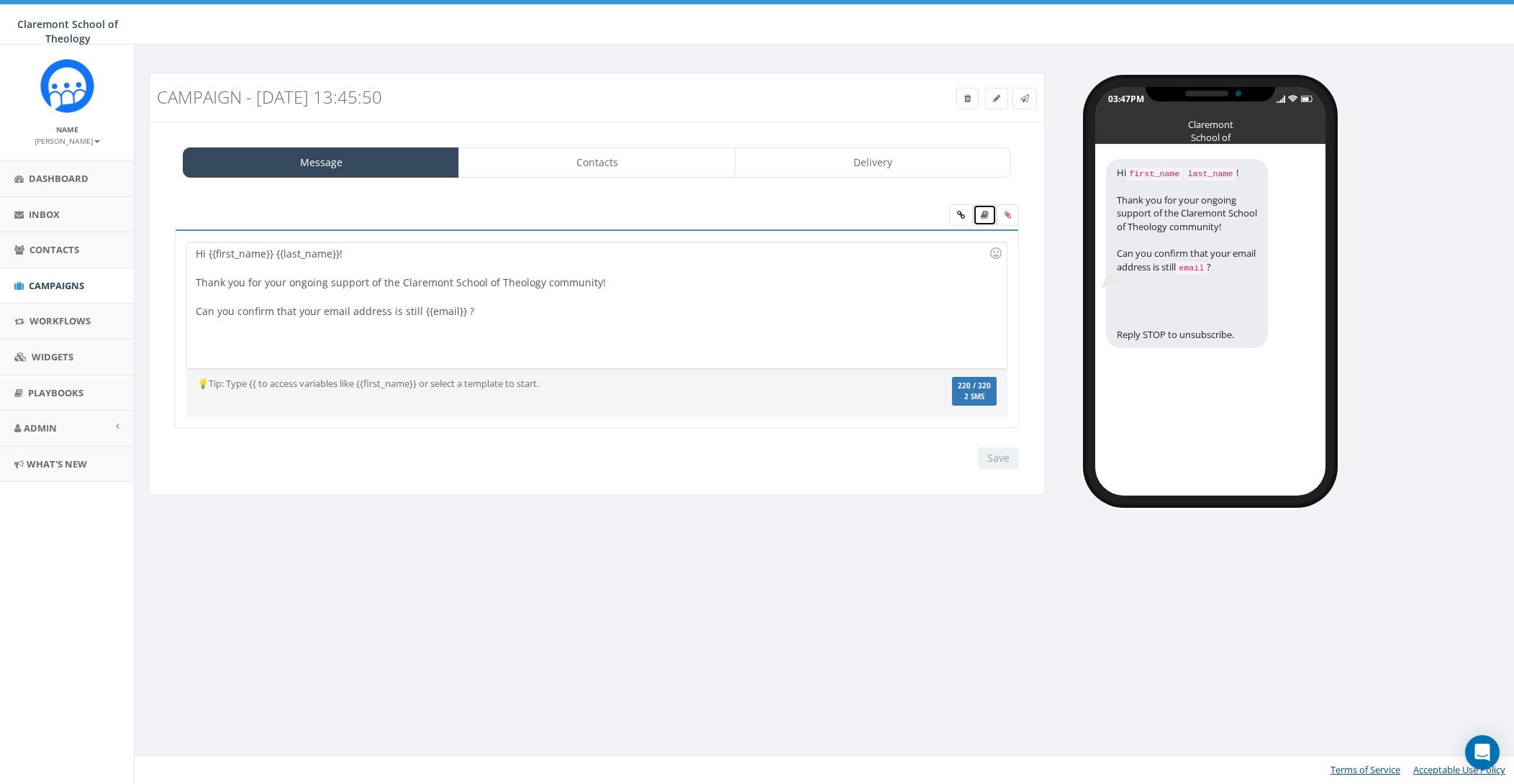
click at [987, 214] on icon at bounding box center [984, 215] width 8 height 9
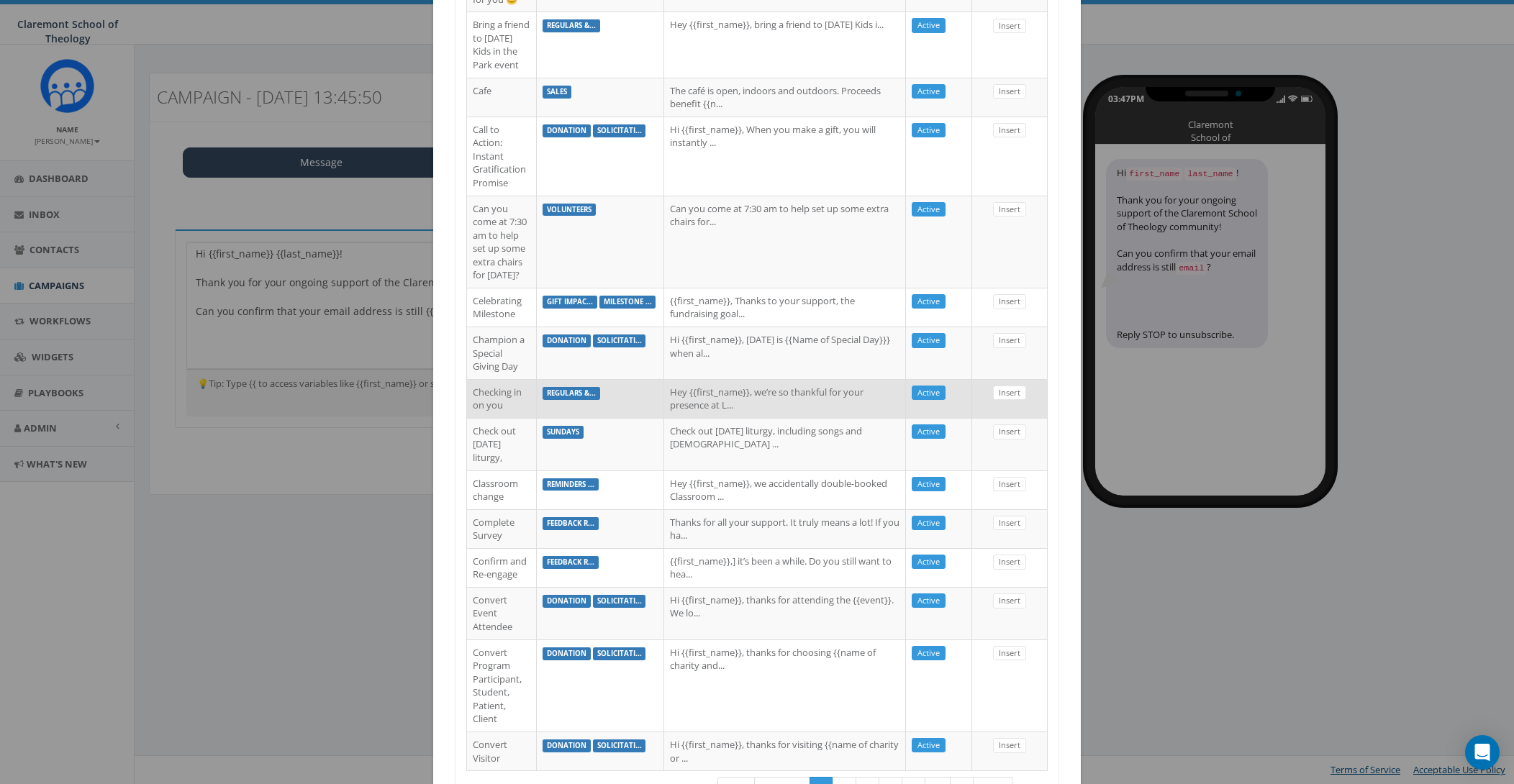
scroll to position [1017, 0]
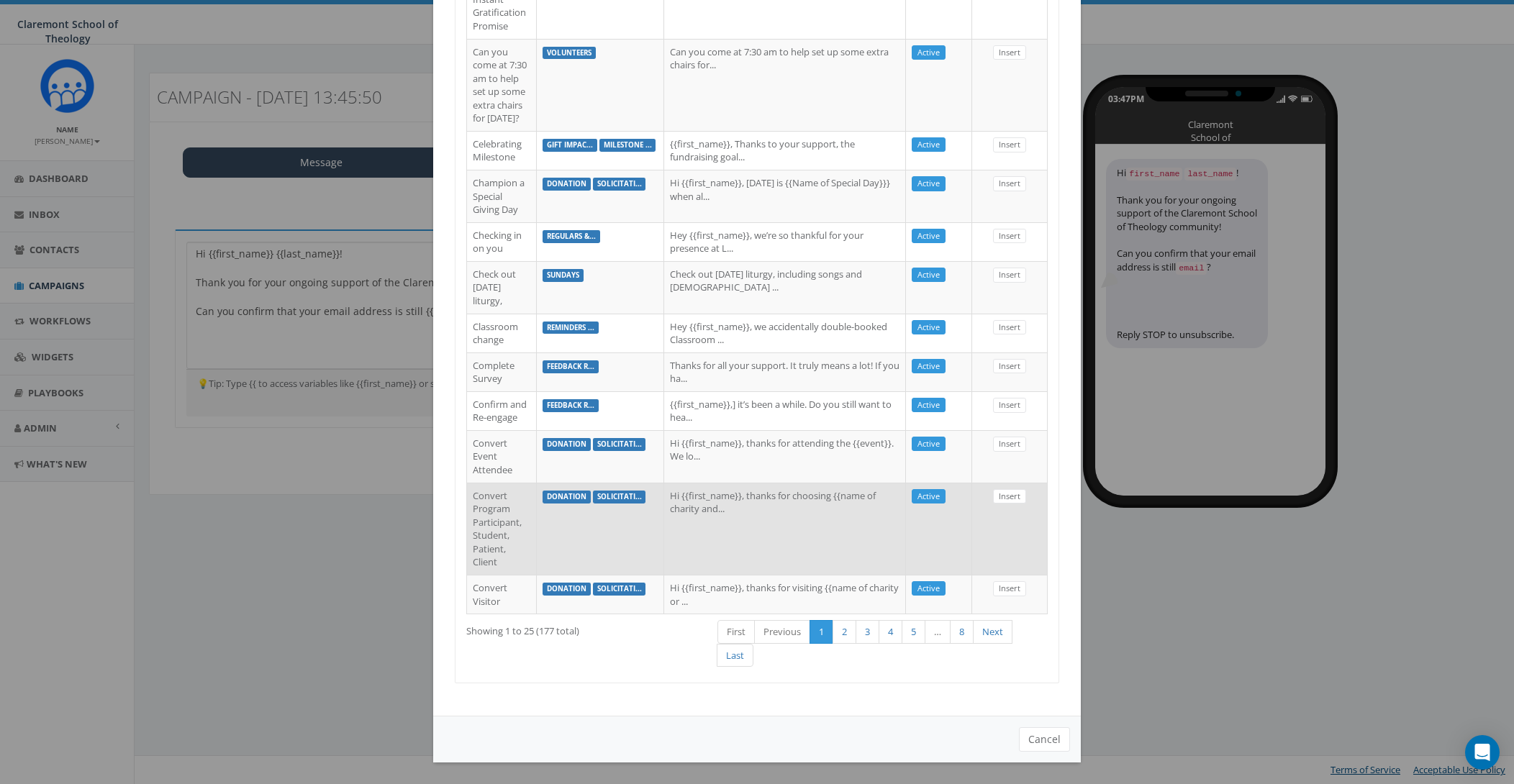
click at [791, 531] on td "Hi {{first_name}}, thanks for choosing {{name of charity and..." at bounding box center [785, 529] width 242 height 92
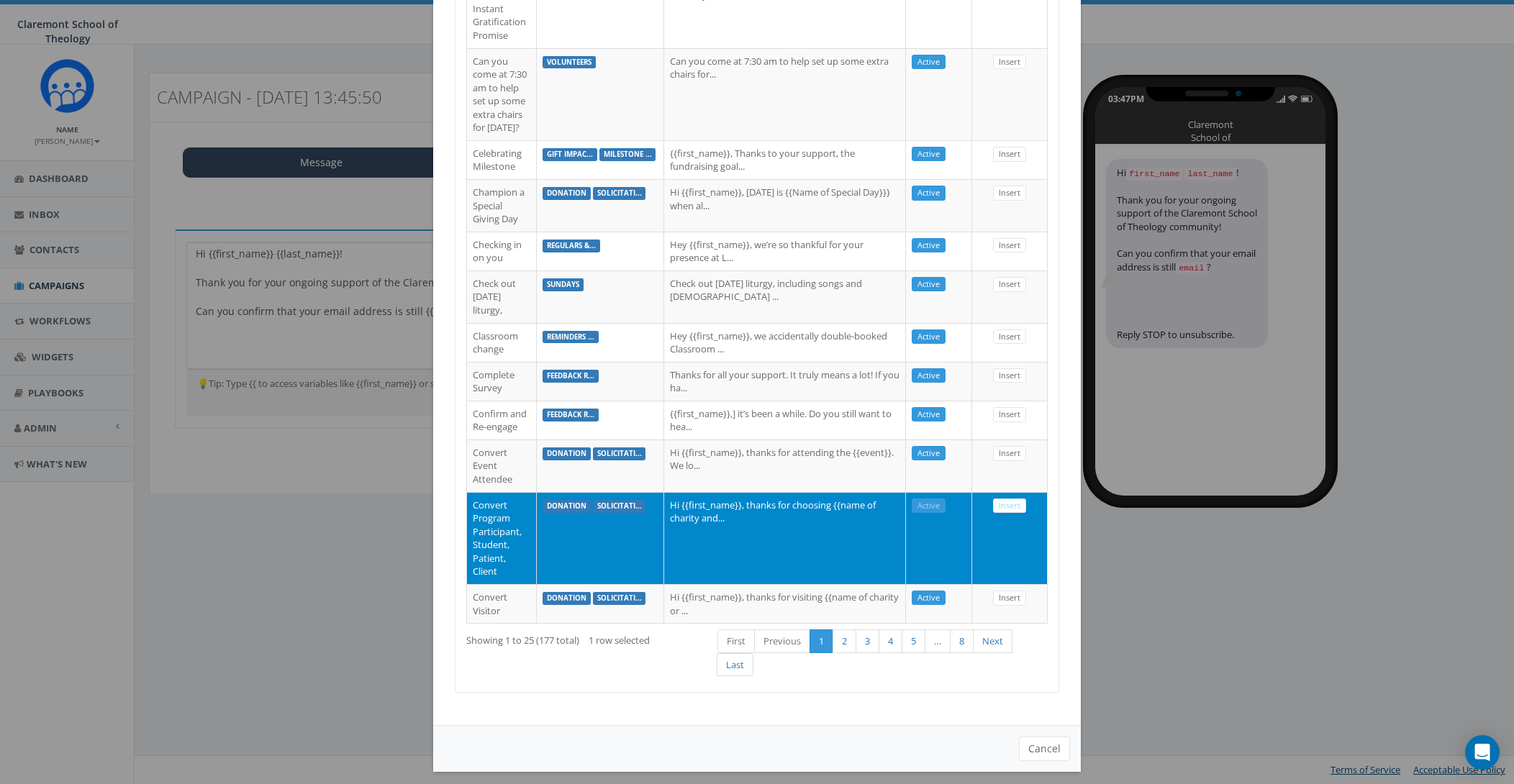
scroll to position [986, 0]
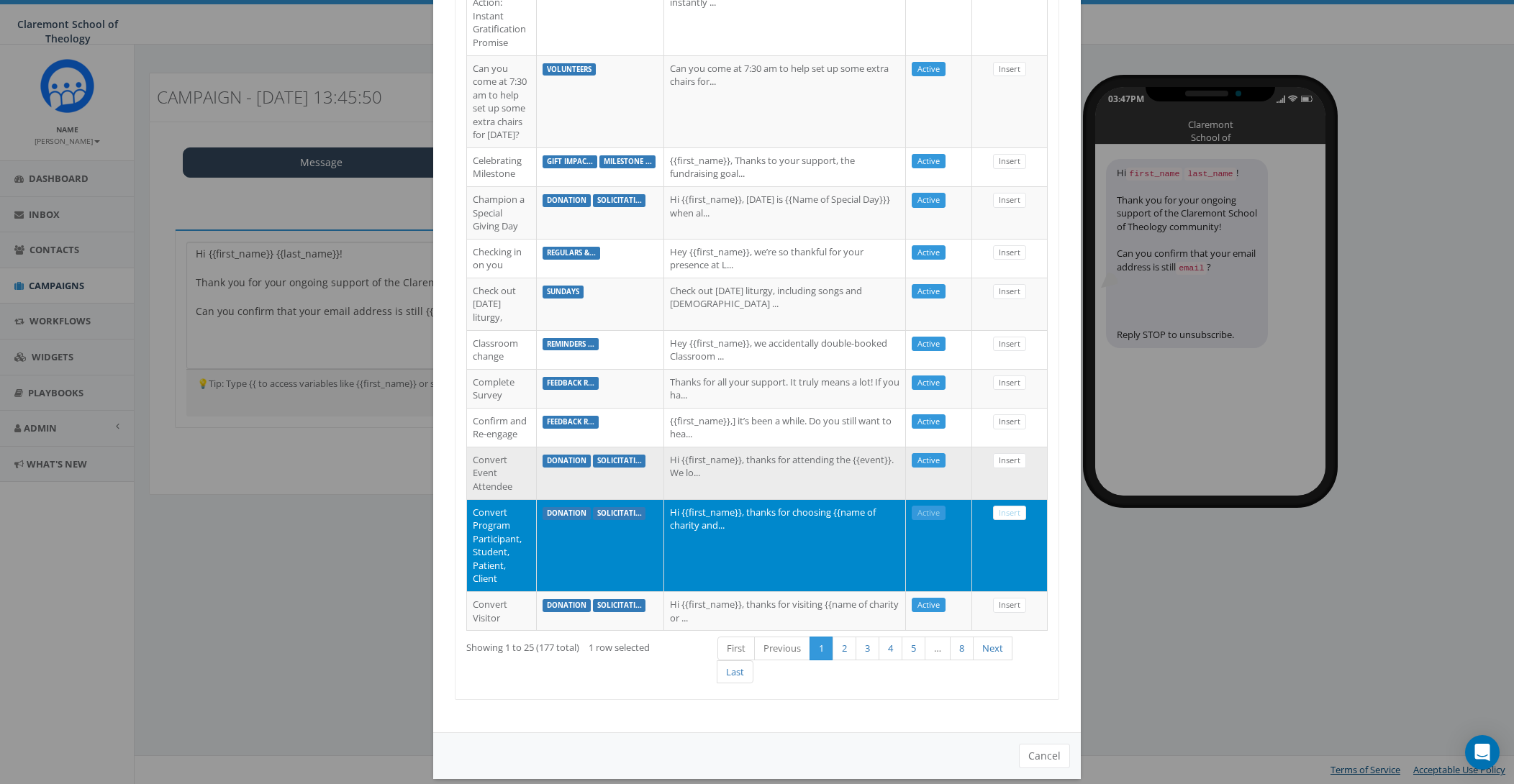
click at [789, 487] on td "Hi {{first_name}}, thanks for attending the {{event}}. We lo..." at bounding box center [785, 472] width 242 height 52
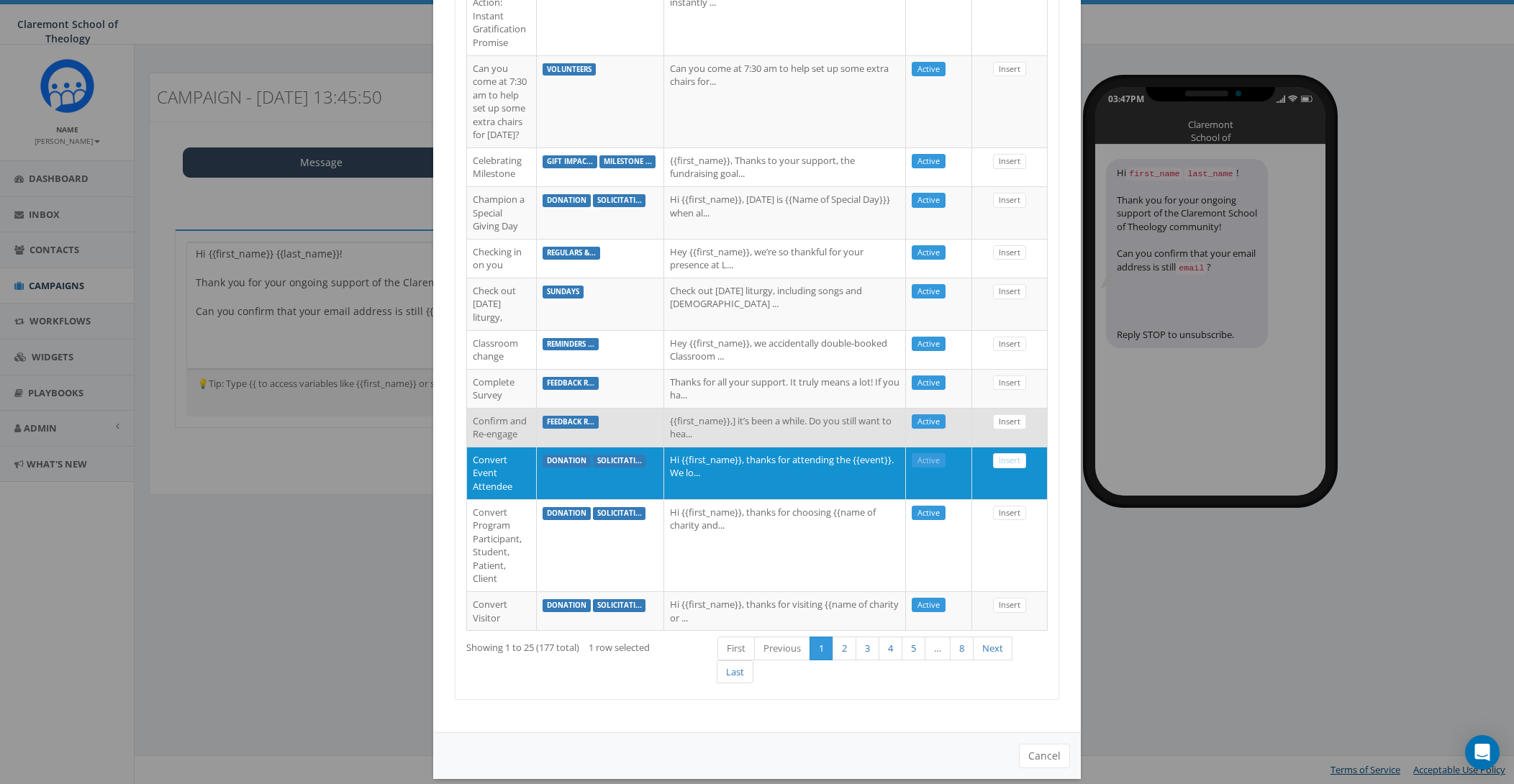
click at [800, 446] on td "{{first_name}},] it’s been a while. Do you still want to hea..." at bounding box center [785, 427] width 242 height 39
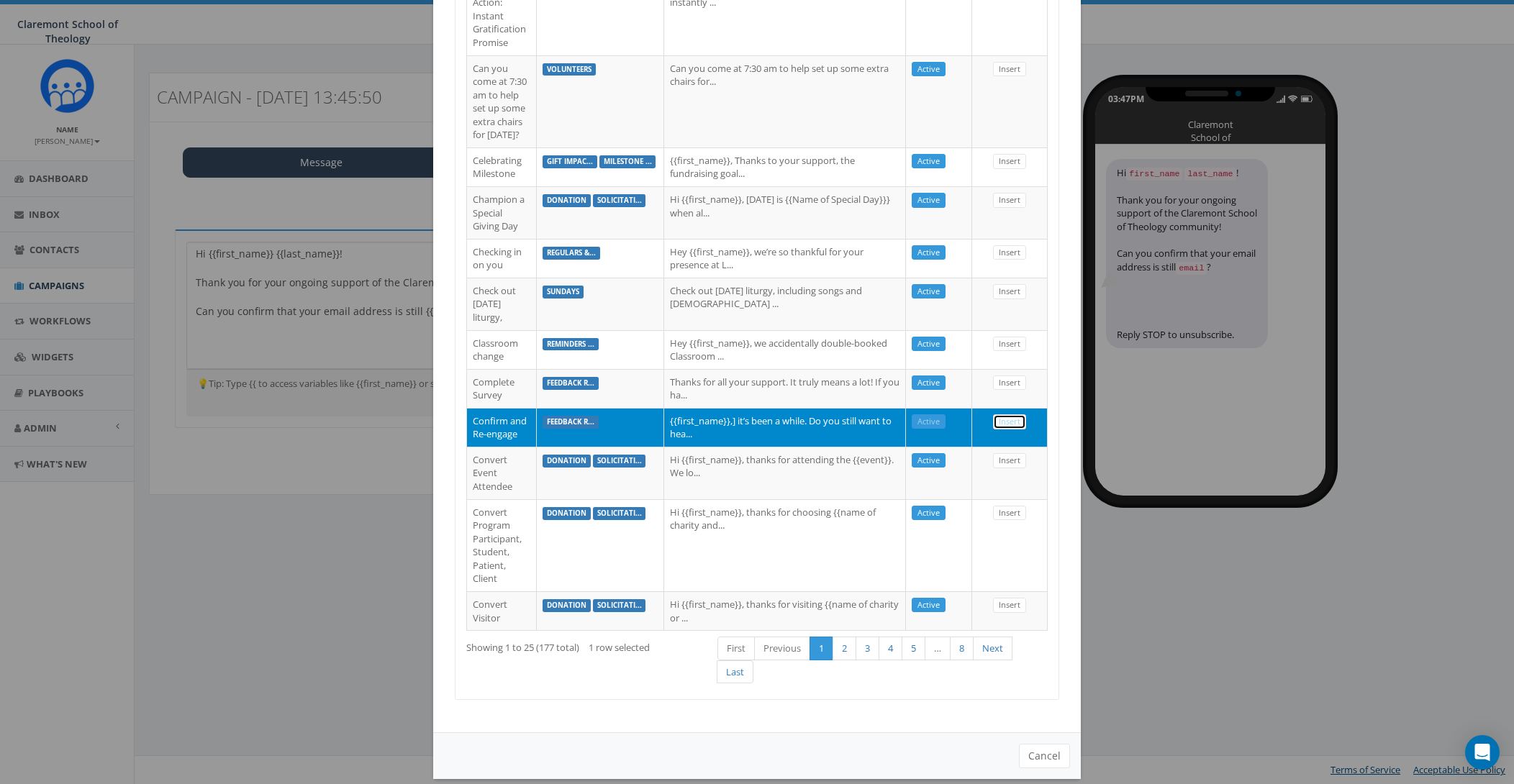
click at [1004, 430] on link "Insert" at bounding box center [1009, 422] width 33 height 15
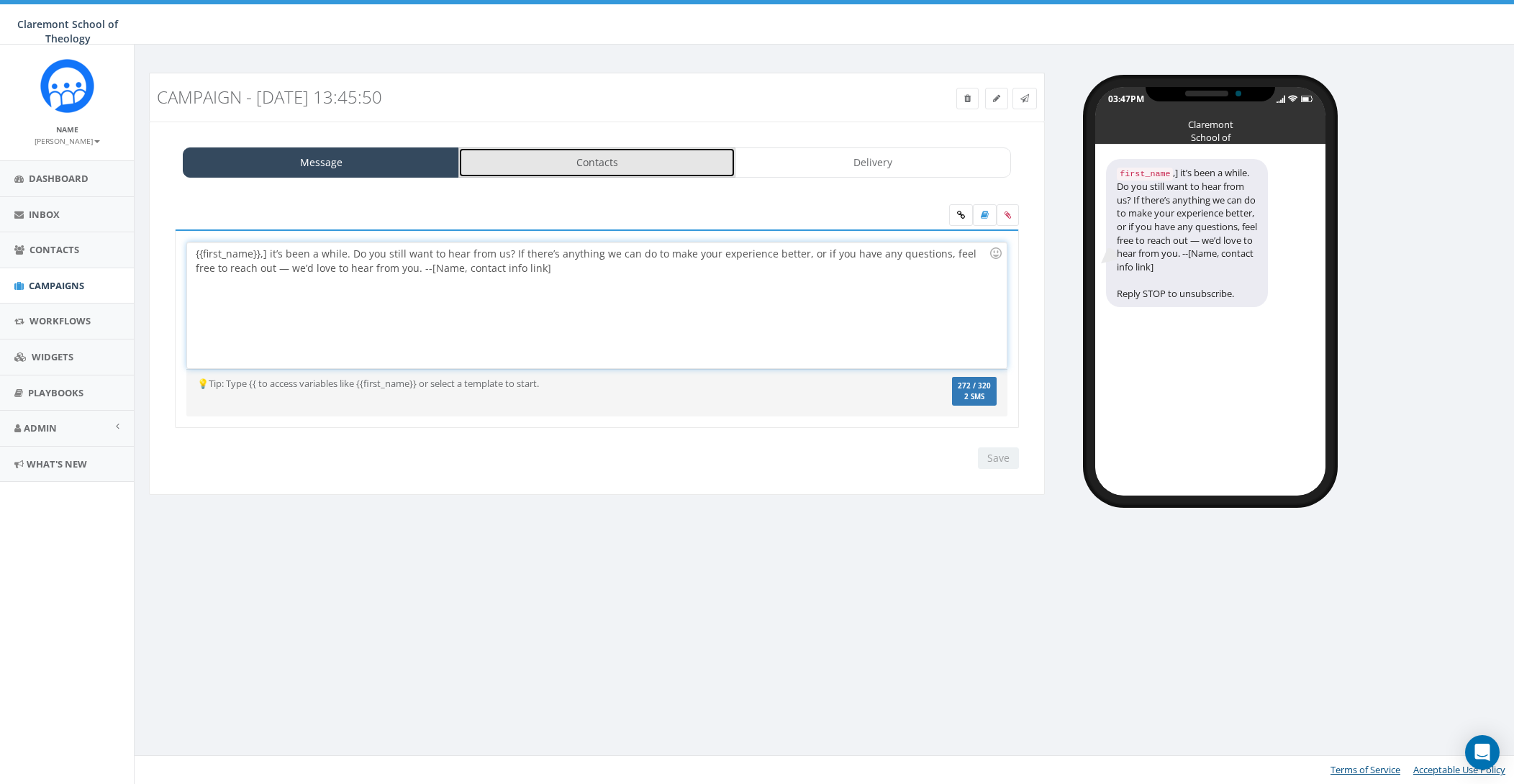
click at [630, 150] on link "Contacts" at bounding box center [596, 162] width 276 height 30
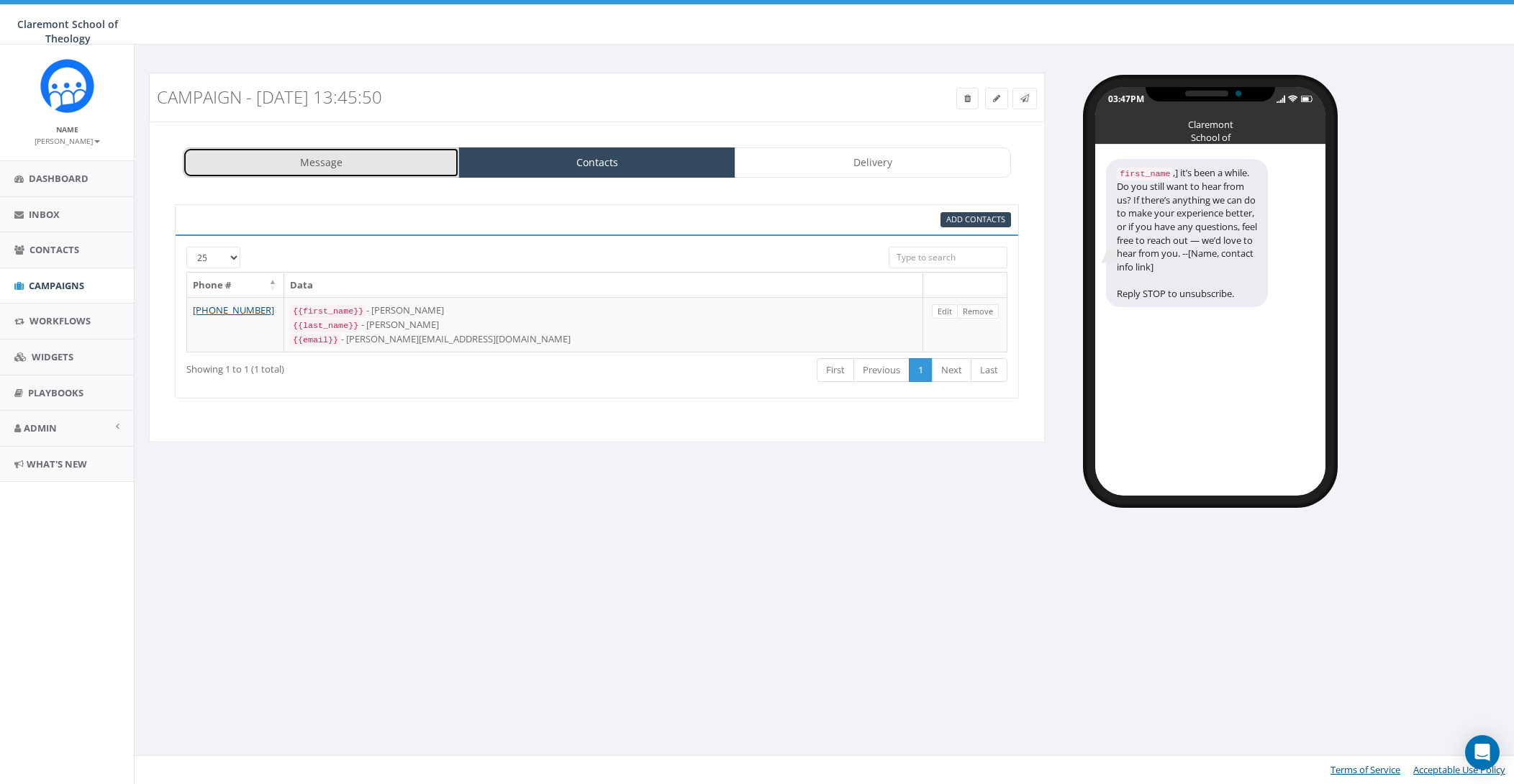
click at [305, 176] on link "Message" at bounding box center [321, 162] width 276 height 30
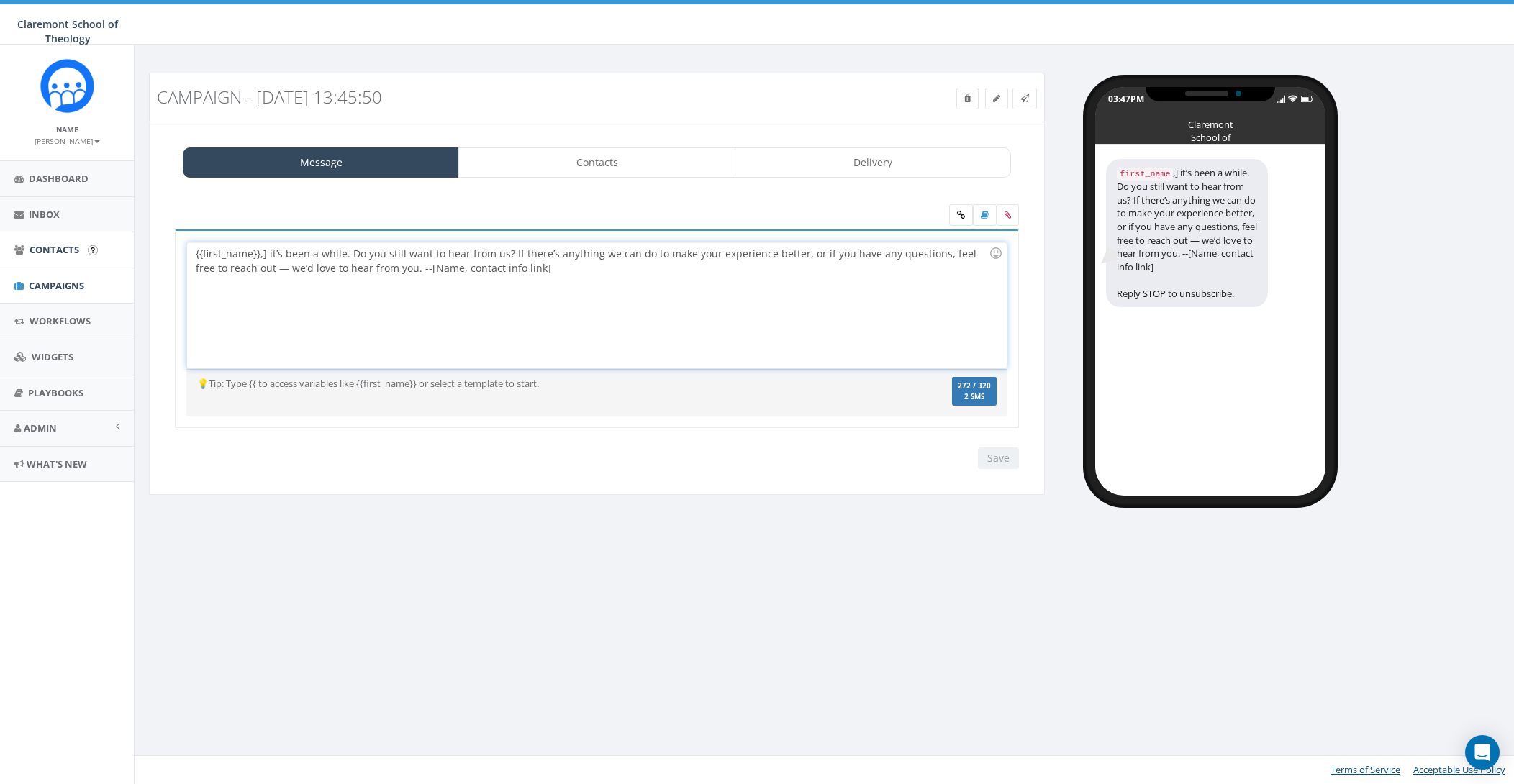
drag, startPoint x: 546, startPoint y: 274, endPoint x: 101, endPoint y: 238, distance: 446.5
click at [101, 238] on body "Claremont School of Theology Claremont School of Theology Profile Sign Out 0.00…" at bounding box center [757, 392] width 1514 height 784
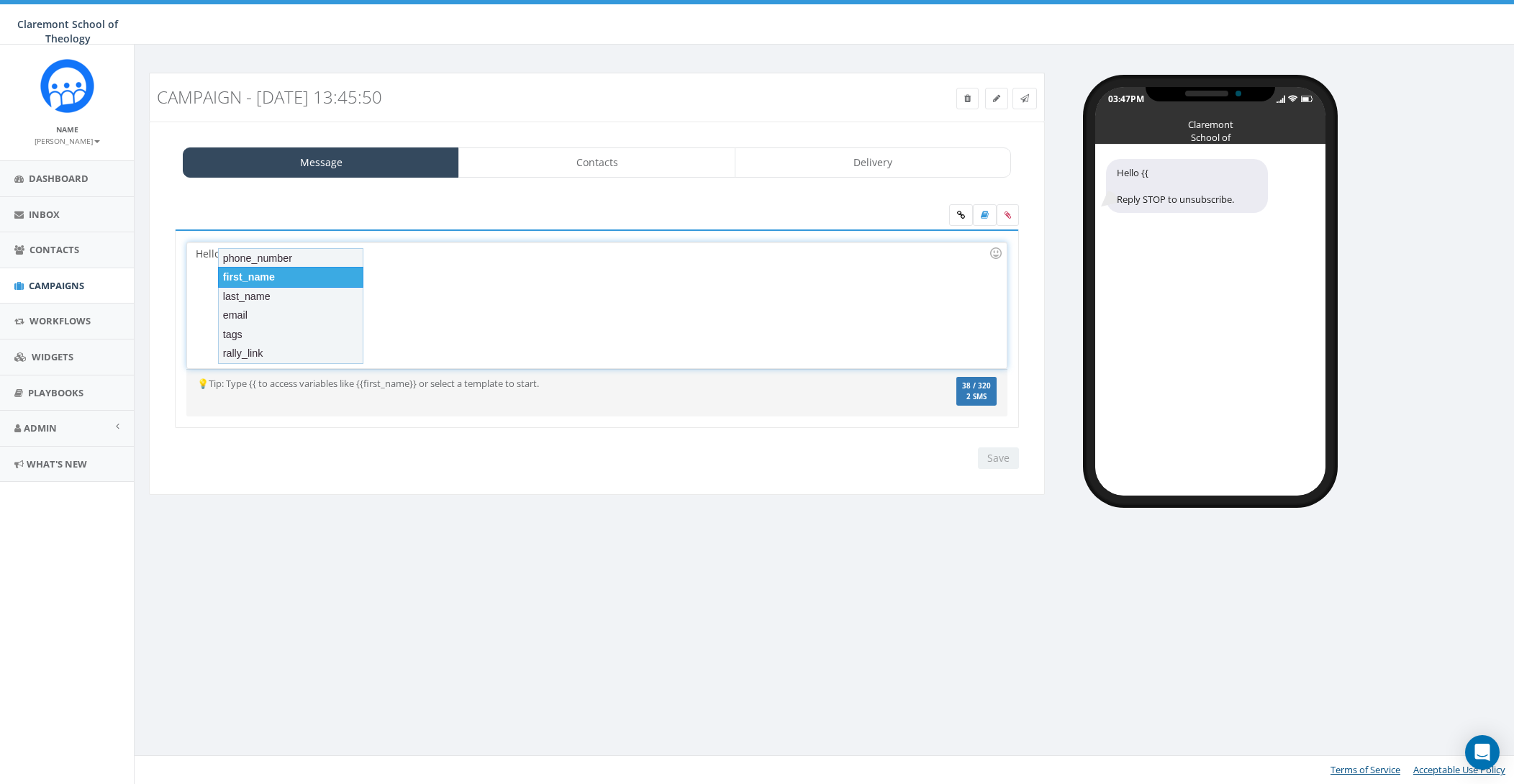
click at [311, 282] on div "first_name" at bounding box center [291, 276] width 145 height 20
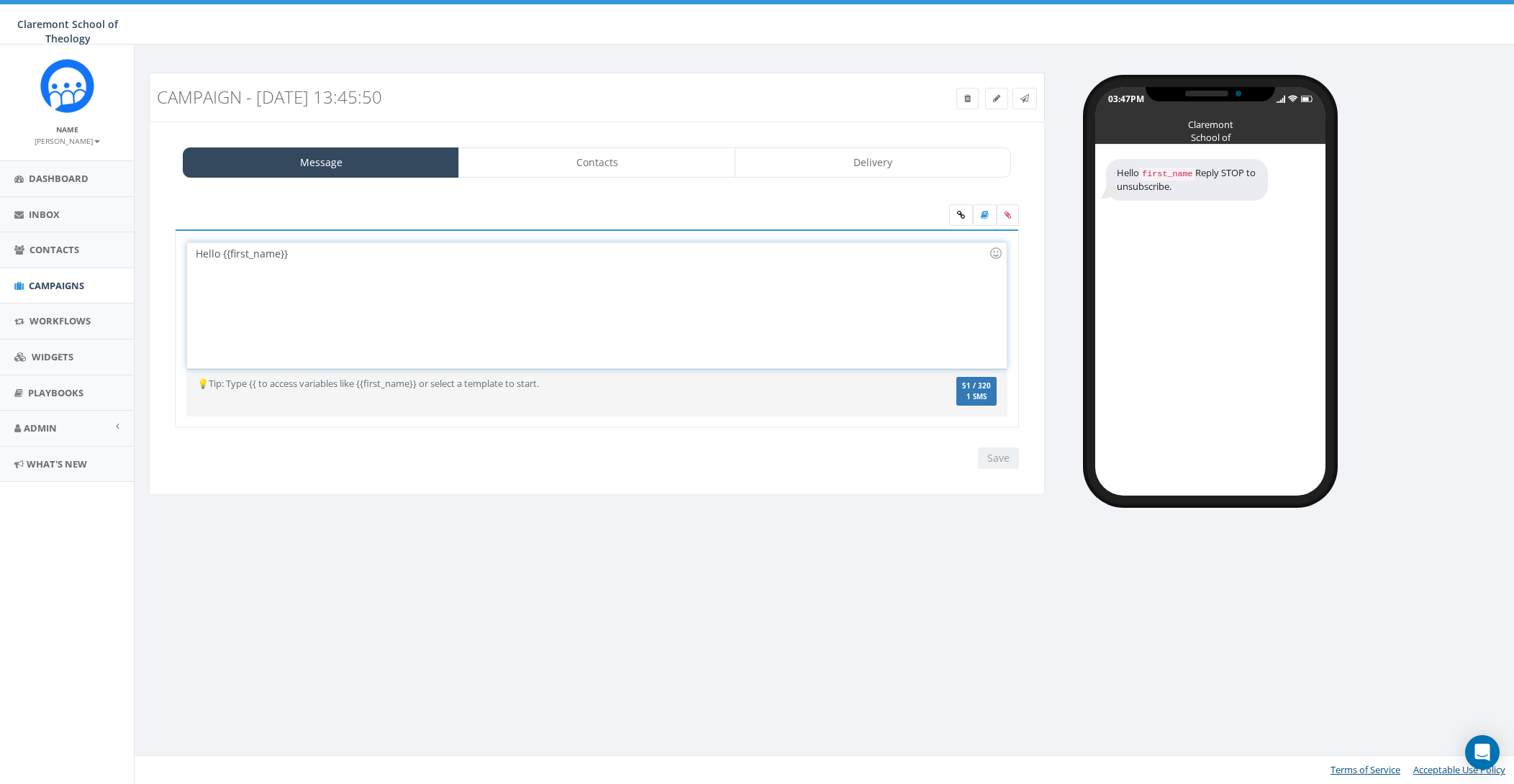
click at [348, 258] on div "Hello {{first_name}}" at bounding box center [596, 306] width 819 height 126
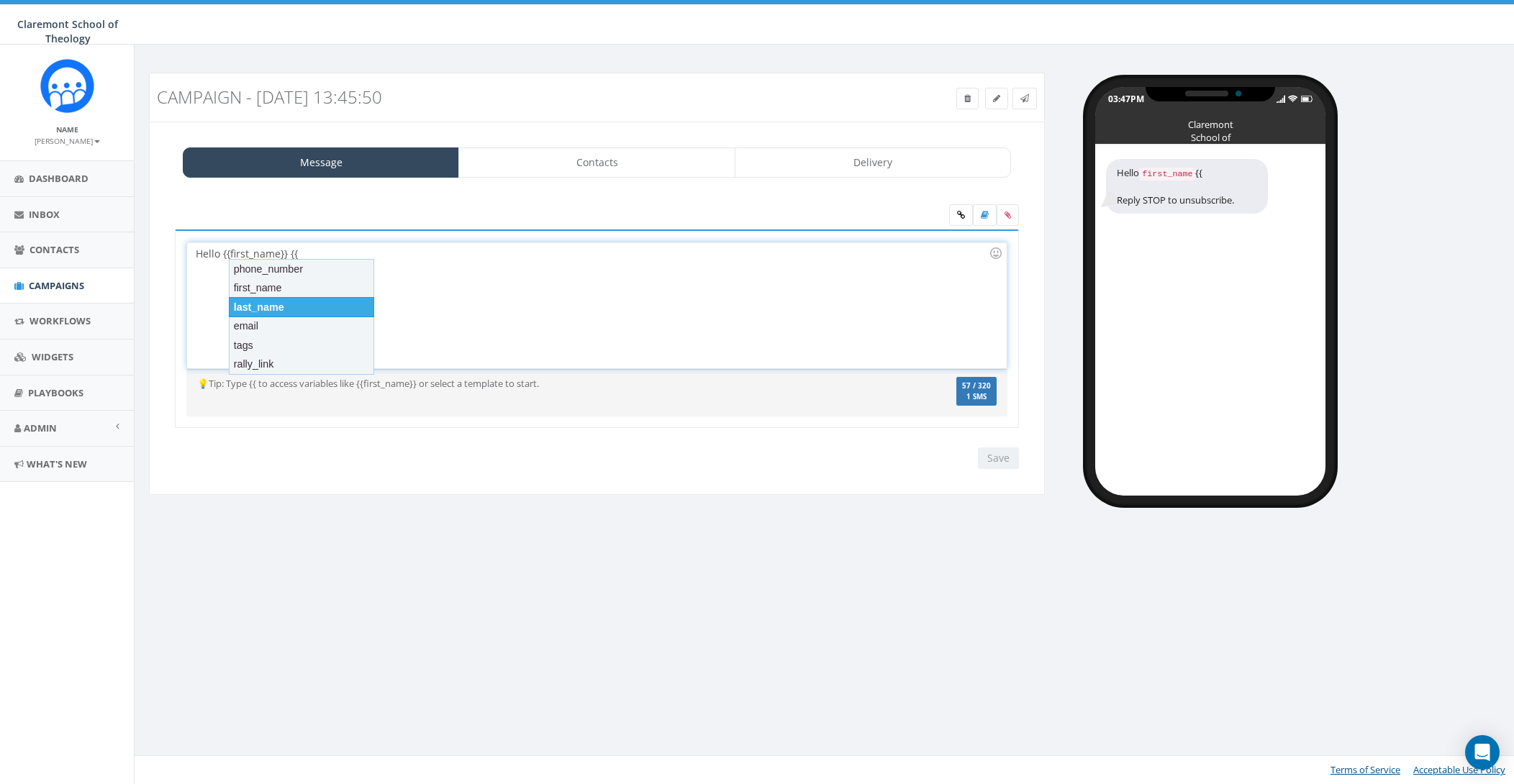
click at [281, 305] on div "last_name" at bounding box center [301, 307] width 145 height 20
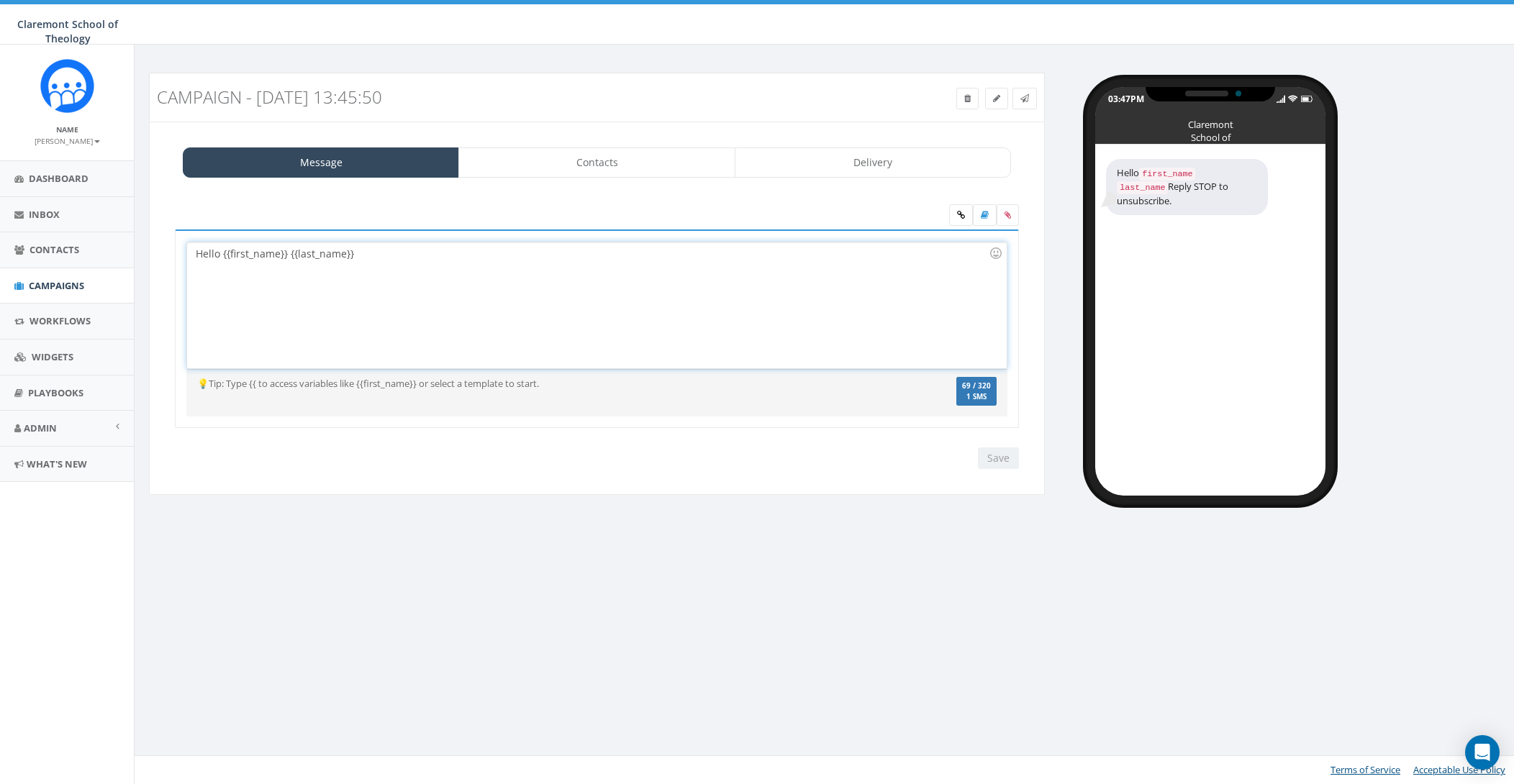
click at [410, 258] on div "Hello {{first_name}} {{last_name}}" at bounding box center [596, 306] width 819 height 126
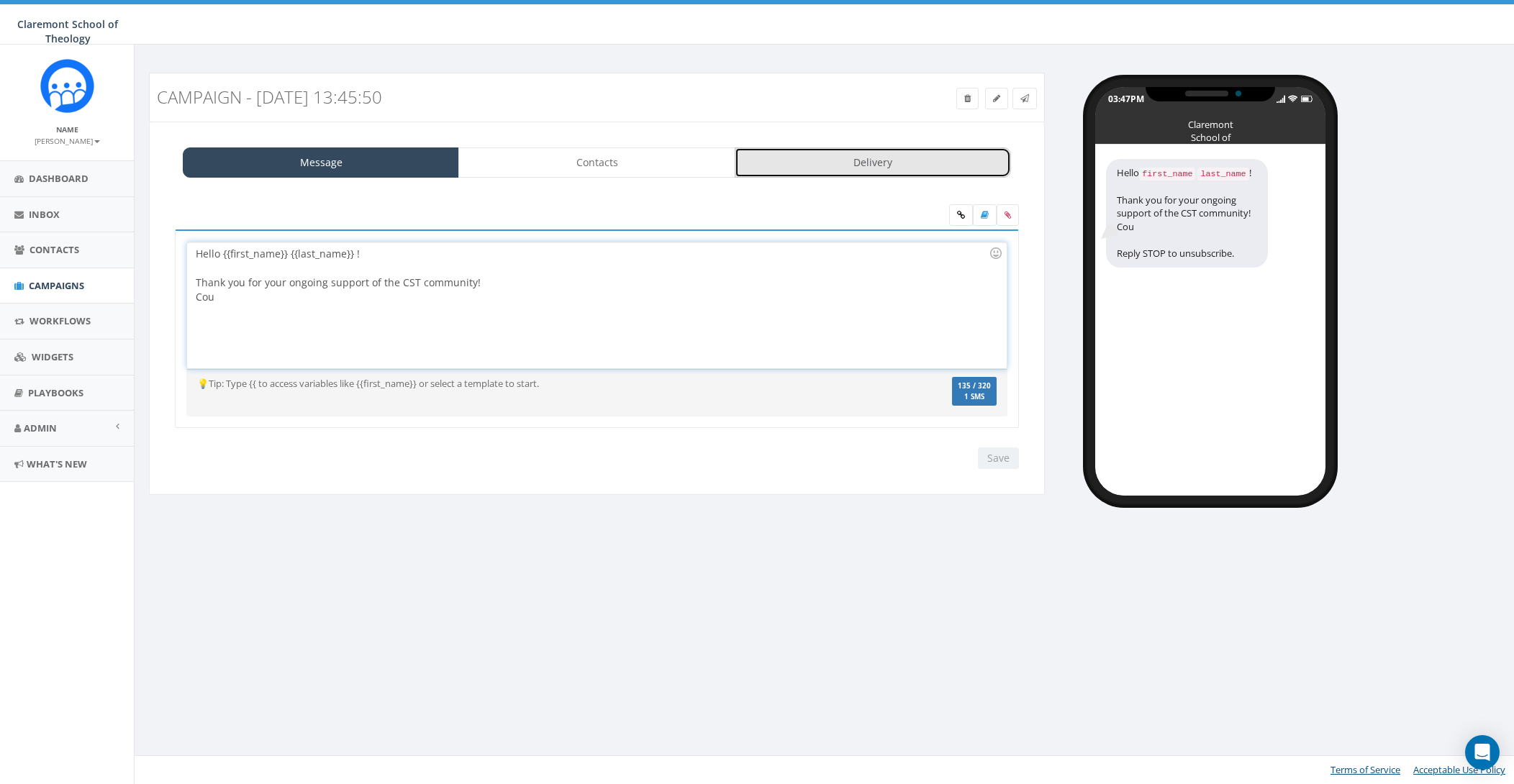
click at [824, 154] on link "Delivery" at bounding box center [873, 162] width 276 height 30
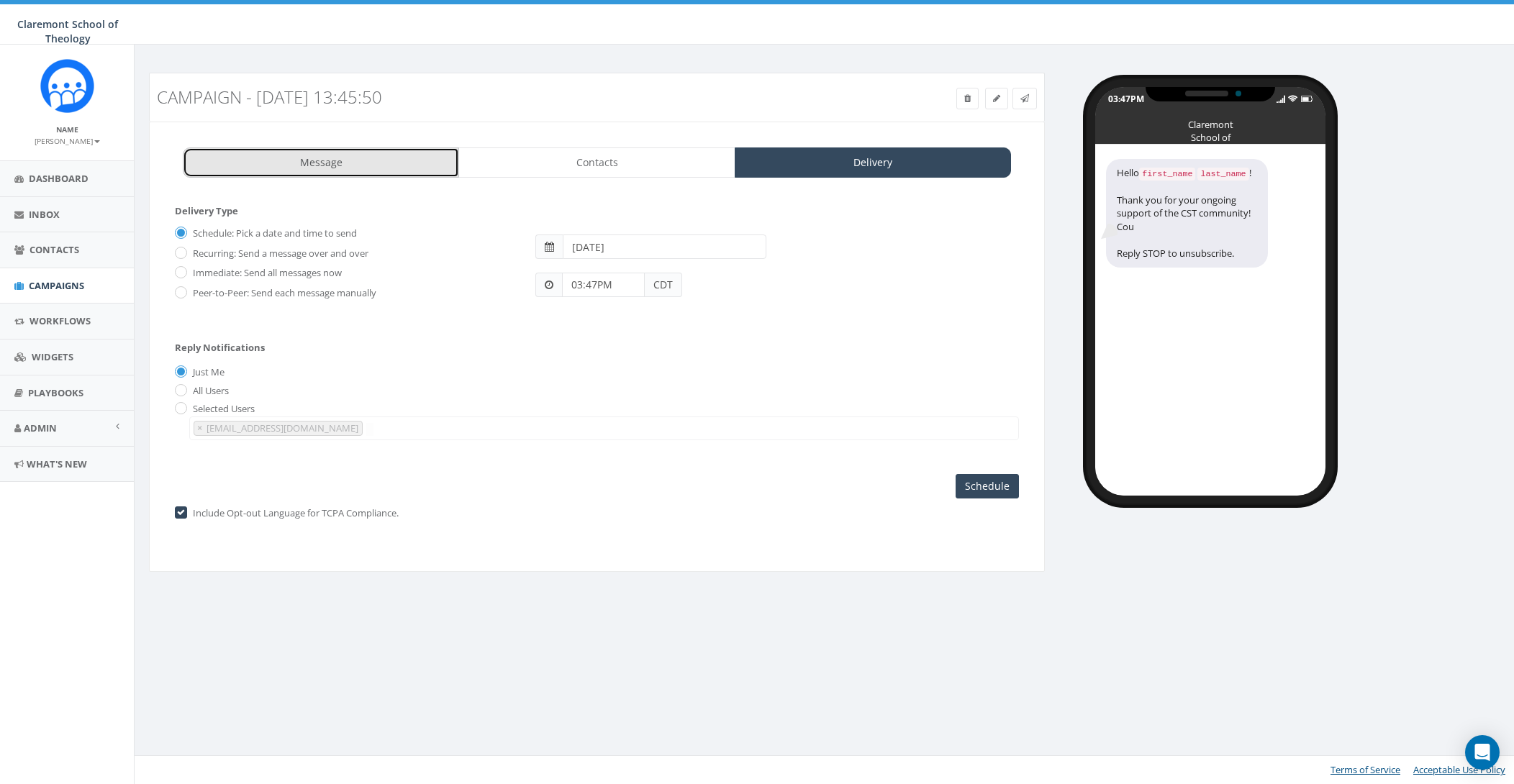
click at [360, 154] on link "Message" at bounding box center [321, 162] width 276 height 30
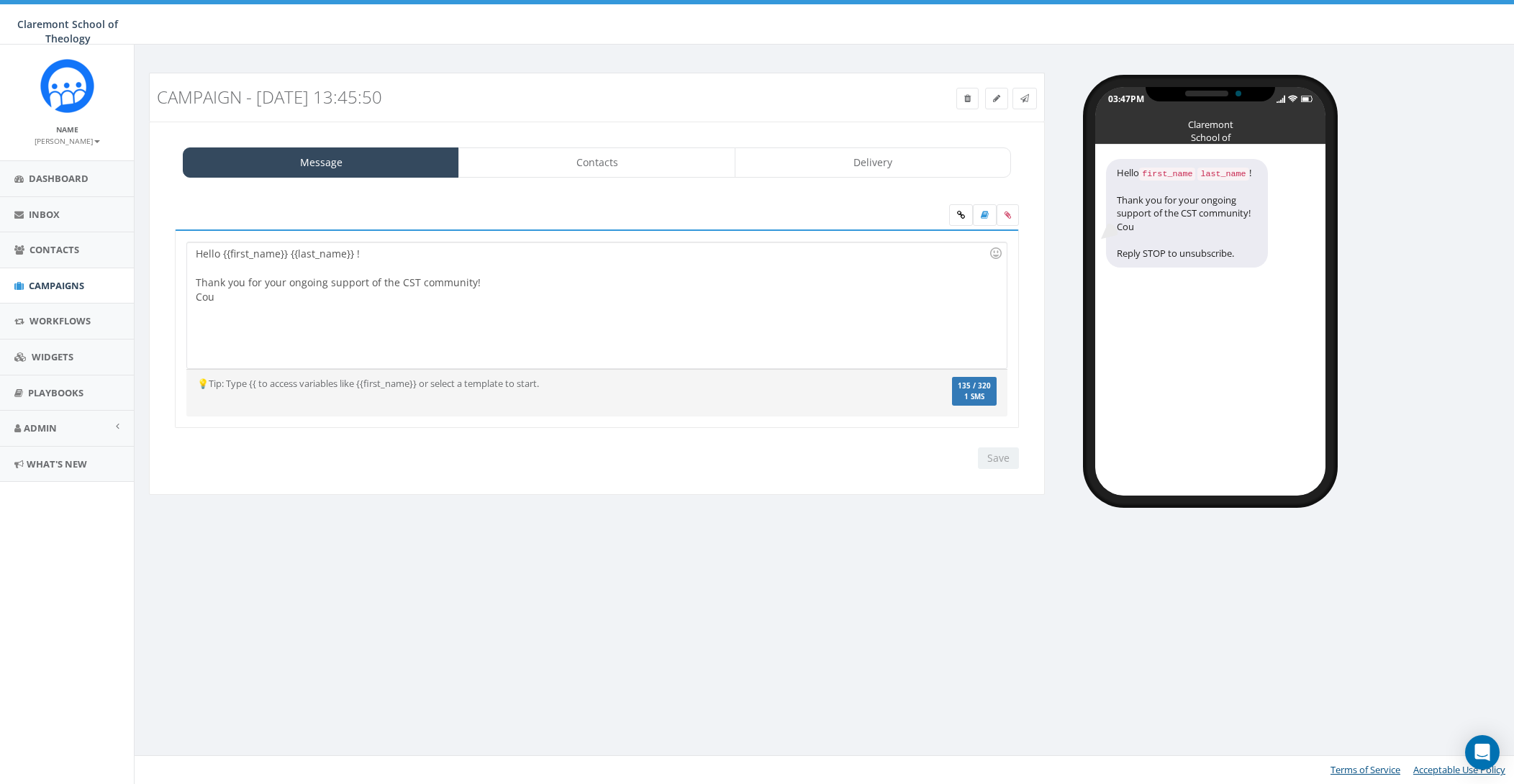
click at [547, 313] on div "Hello {{first_name}} {{last_name}} ! Thank you for your ongoing support of the …" at bounding box center [596, 306] width 819 height 126
drag, startPoint x: 384, startPoint y: 314, endPoint x: 251, endPoint y: 312, distance: 133.0
click at [251, 312] on div "Here is the information we have on file" at bounding box center [592, 312] width 793 height 14
click at [552, 144] on div "Message Contacts Delivery Hello {{first_name}} {{last_name}} ! Thank you for yo…" at bounding box center [596, 308] width 896 height 374
click at [603, 167] on link "Contacts" at bounding box center [596, 162] width 276 height 30
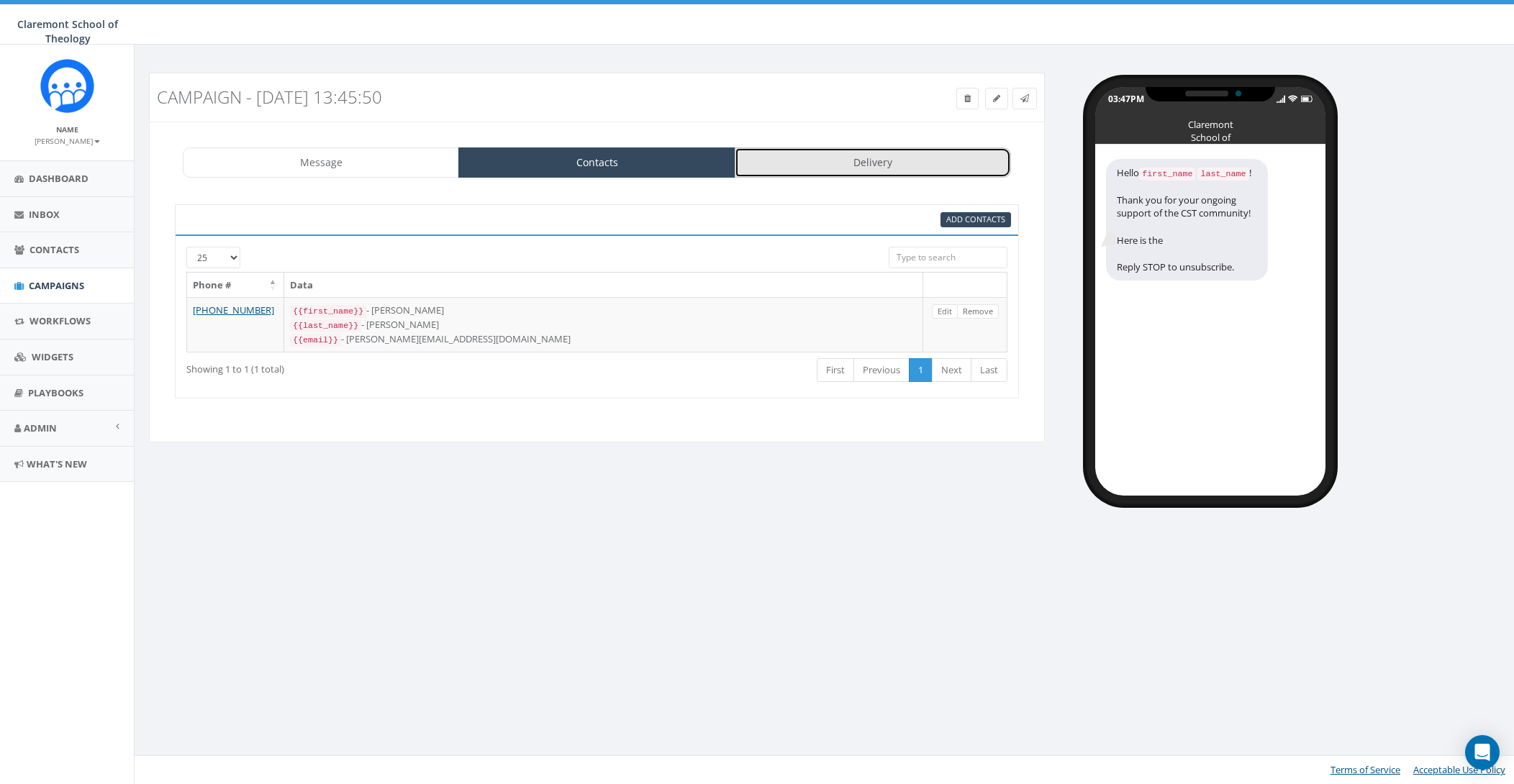
click at [938, 162] on link "Delivery" at bounding box center [873, 162] width 276 height 30
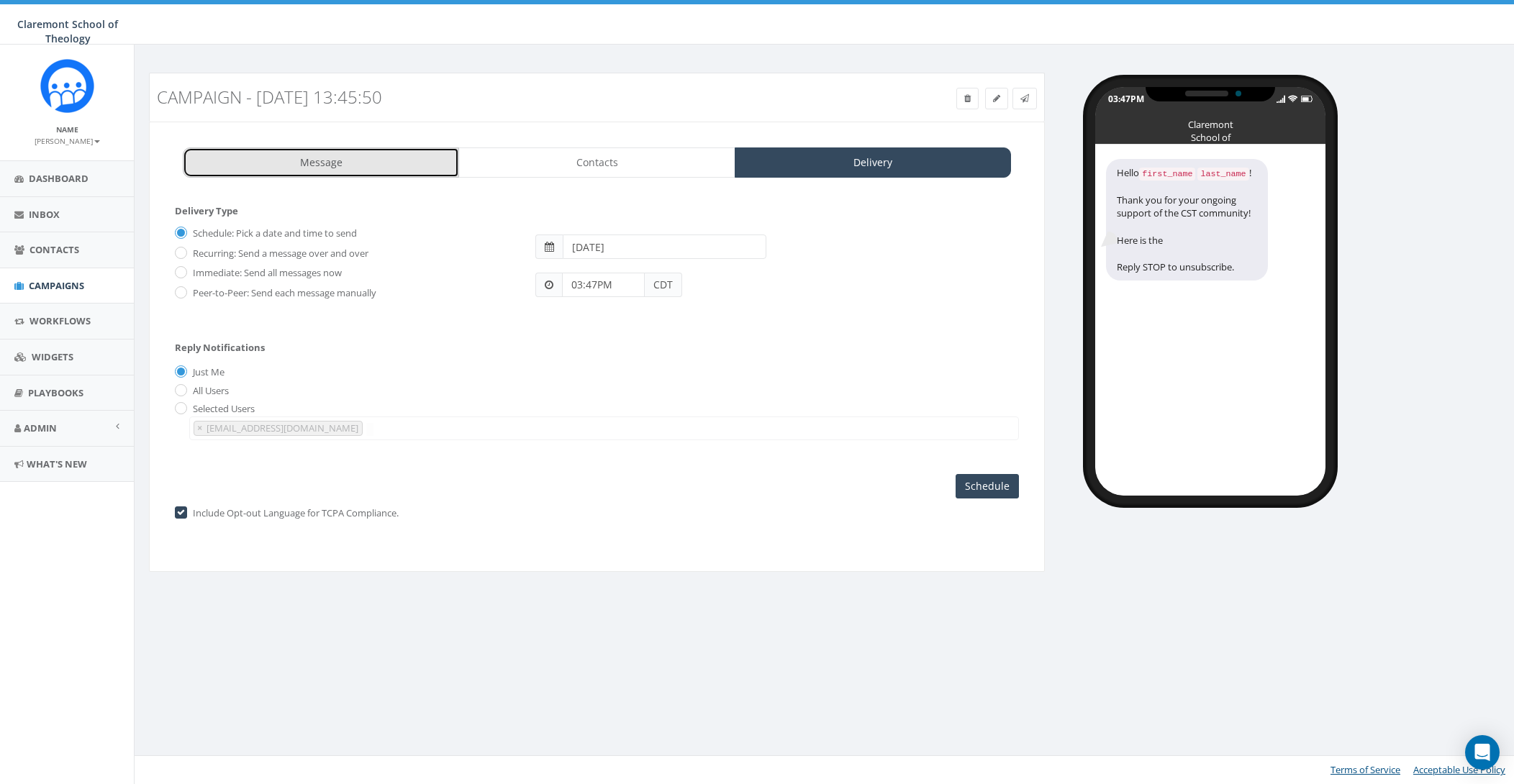
drag, startPoint x: 346, startPoint y: 164, endPoint x: 337, endPoint y: 167, distance: 9.5
click at [346, 164] on link "Message" at bounding box center [321, 162] width 276 height 30
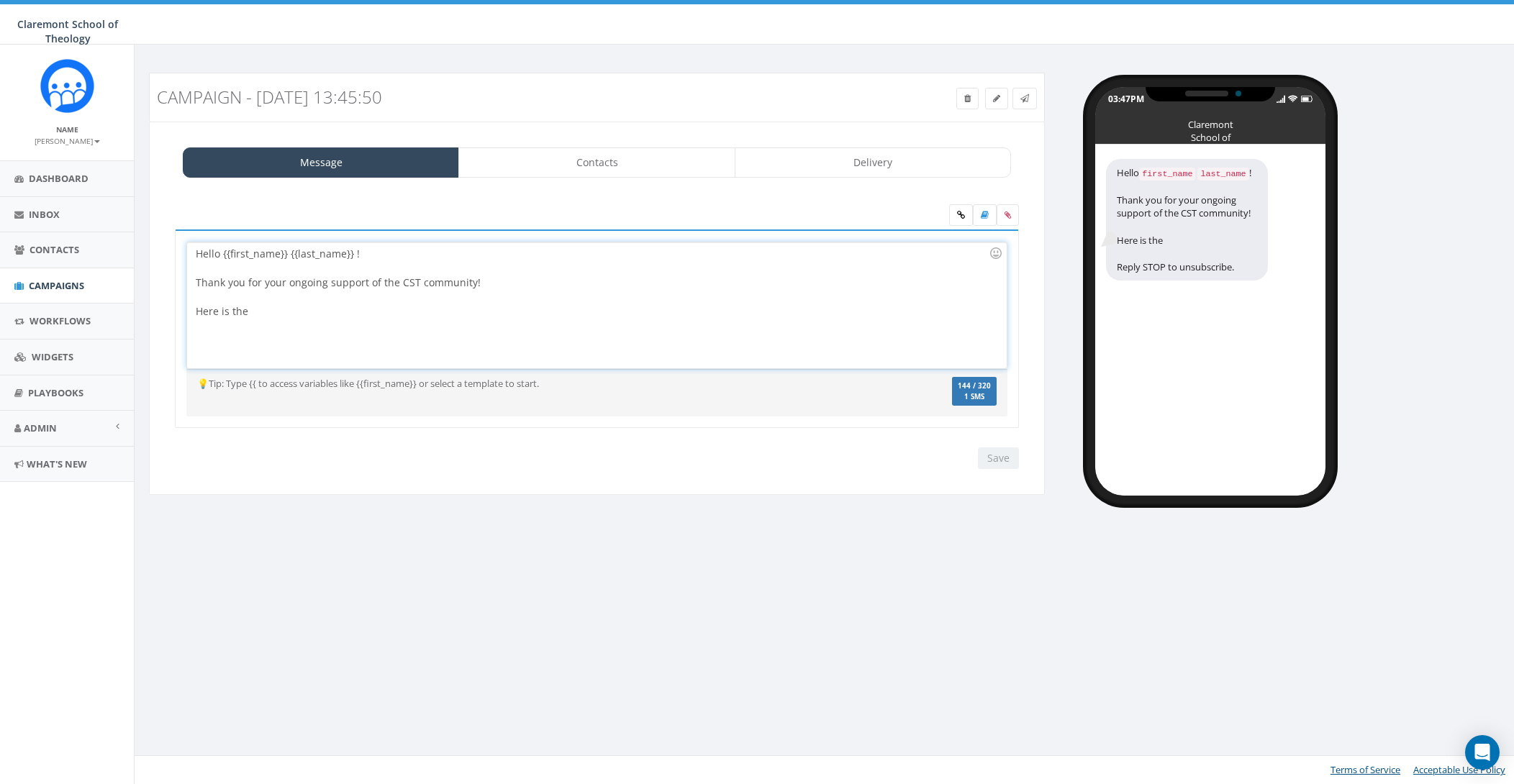
click at [340, 321] on div "Hello {{first_name}} {{last_name}} ! Thank you for your ongoing support of the …" at bounding box center [596, 306] width 819 height 126
drag, startPoint x: 268, startPoint y: 315, endPoint x: 184, endPoint y: 312, distance: 84.1
click at [184, 312] on div "Hello {{first_name}} {{last_name}} ! Thank you for your ongoing support of the …" at bounding box center [596, 329] width 844 height 199
click at [228, 306] on div "Hello {{first_name}} {{last_name}} ! Thank you for your ongoing support of the …" at bounding box center [596, 306] width 819 height 126
drag, startPoint x: 260, startPoint y: 318, endPoint x: 186, endPoint y: 314, distance: 74.1
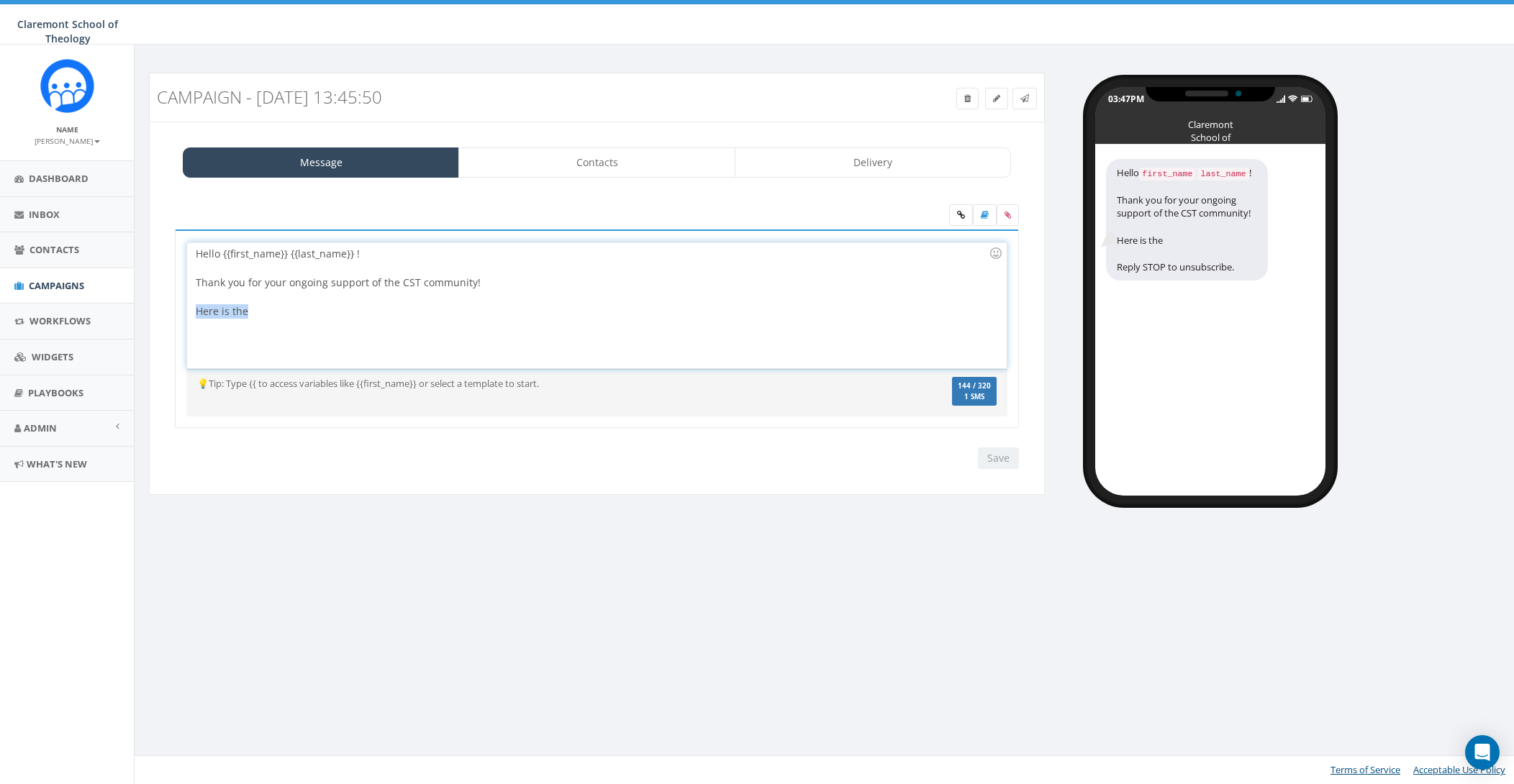
click at [187, 314] on div "Hello {{first_name}} {{last_name}} ! Thank you for your ongoing support of the …" at bounding box center [596, 306] width 819 height 126
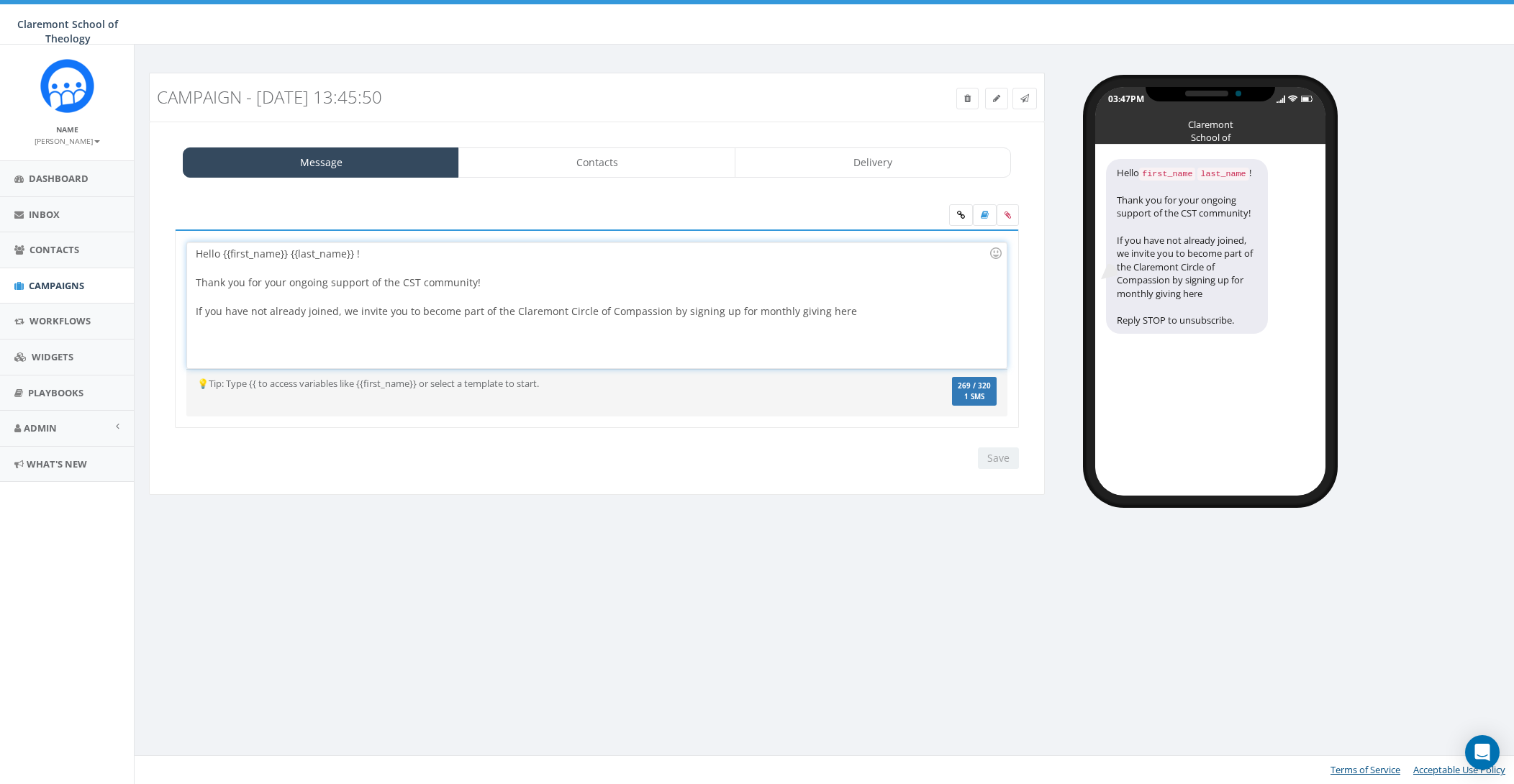
click at [679, 312] on div "Hello {{first_name}} {{last_name}} ! Thank you for your ongoing support of the …" at bounding box center [596, 306] width 819 height 126
click at [782, 312] on div "Hello {{first_name}} {{last_name}} ! Thank you for your ongoing support of the …" at bounding box center [596, 306] width 819 height 126
click at [892, 314] on div "Hello {{first_name}} {{last_name}} ! Thank you for your ongoing support of the …" at bounding box center [596, 306] width 819 height 126
click at [877, 342] on div "Hello {{first_name}} {{last_name}} ! Thank you for your ongoing support of the …" at bounding box center [596, 306] width 819 height 126
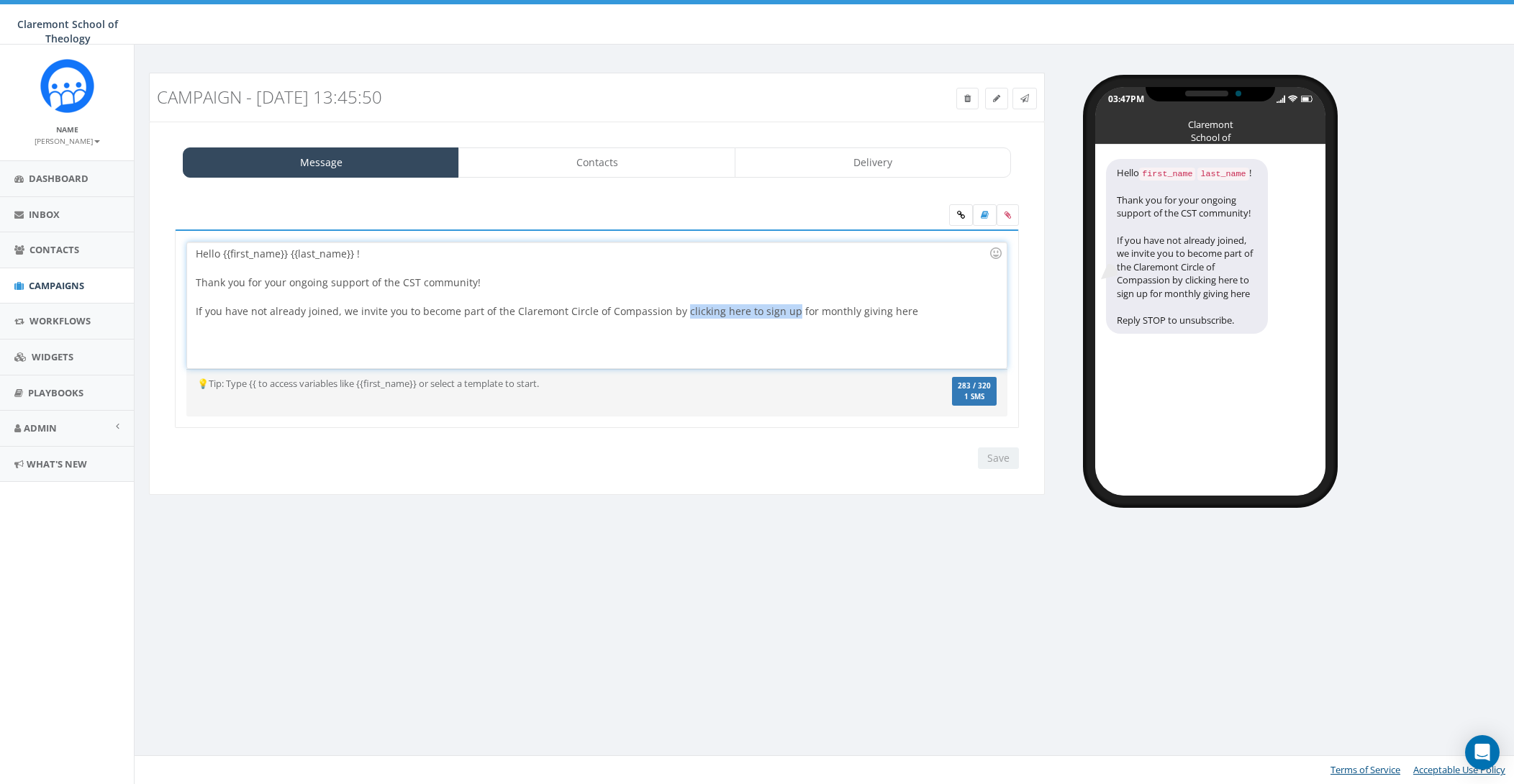
drag, startPoint x: 676, startPoint y: 314, endPoint x: 779, endPoint y: 308, distance: 103.2
click at [780, 307] on div "Hello {{first_name}} {{last_name}} ! Thank you for your ongoing support of the …" at bounding box center [596, 306] width 819 height 126
click at [957, 216] on icon at bounding box center [960, 215] width 8 height 9
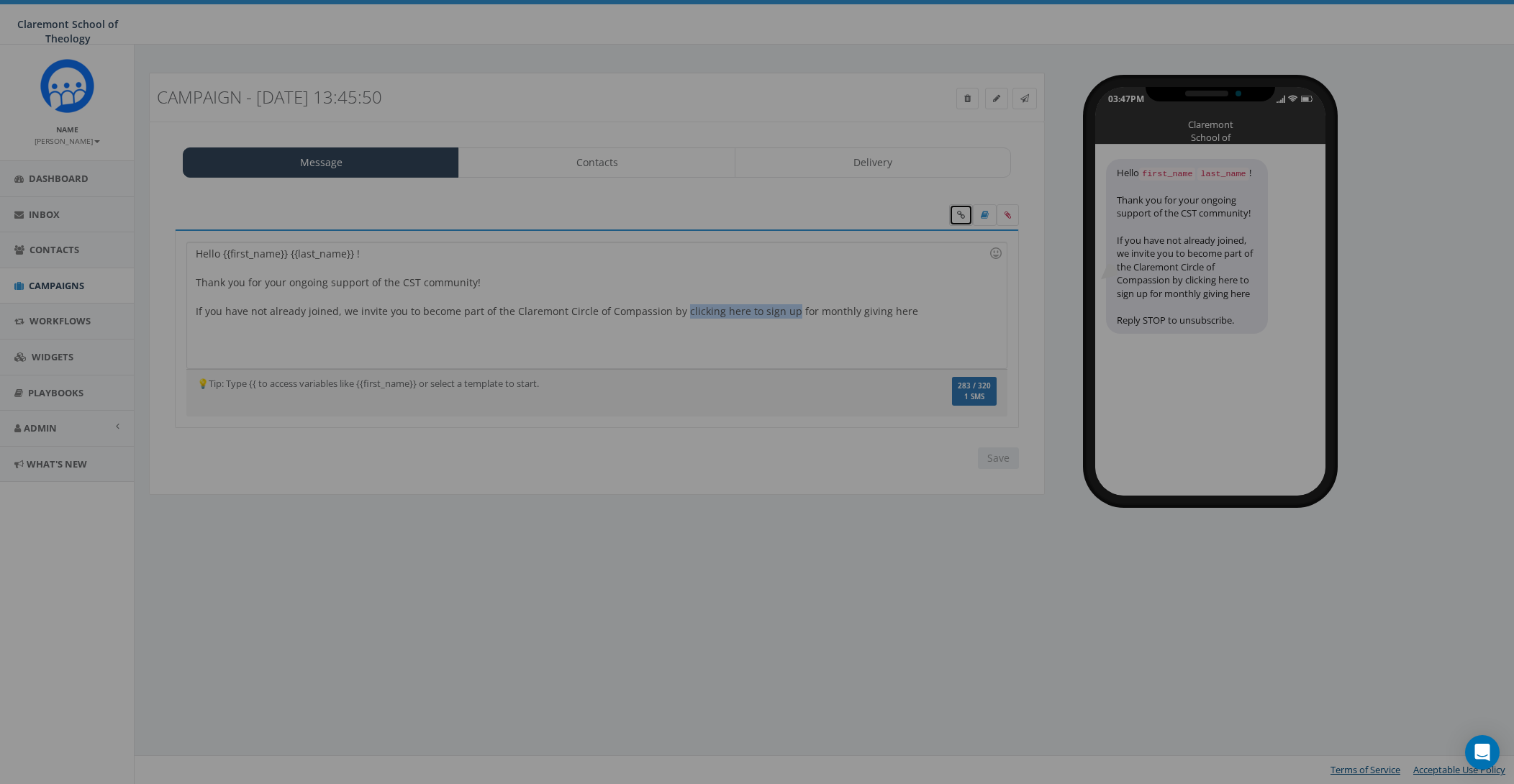
scroll to position [0, 0]
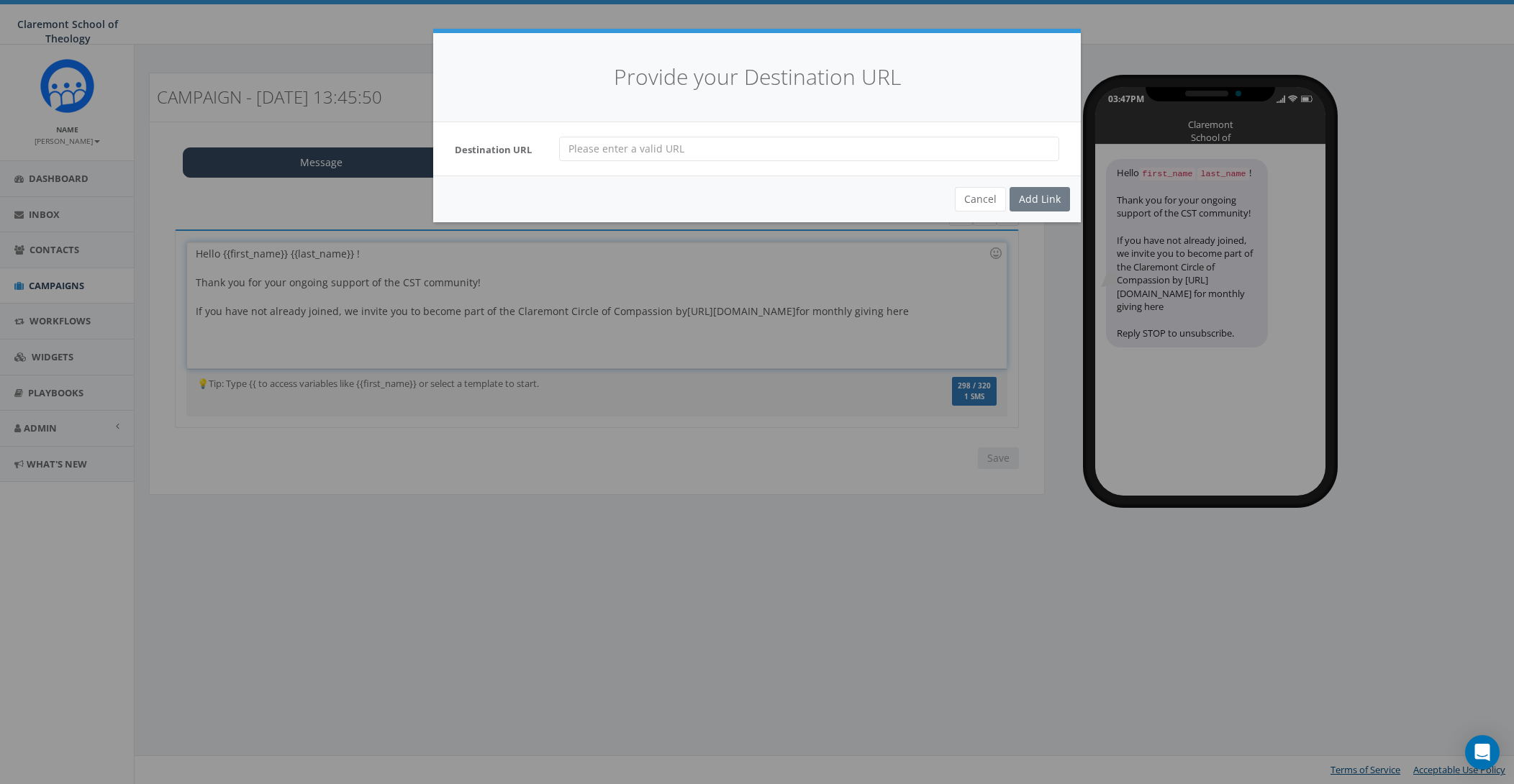
click at [763, 143] on input "url" at bounding box center [809, 149] width 500 height 25
paste input "https://cst.edu/give-to-claremont/#form"
type input "https://cst.edu/give-to-claremont/#form"
click at [1044, 204] on div "Add Link" at bounding box center [1039, 199] width 60 height 25
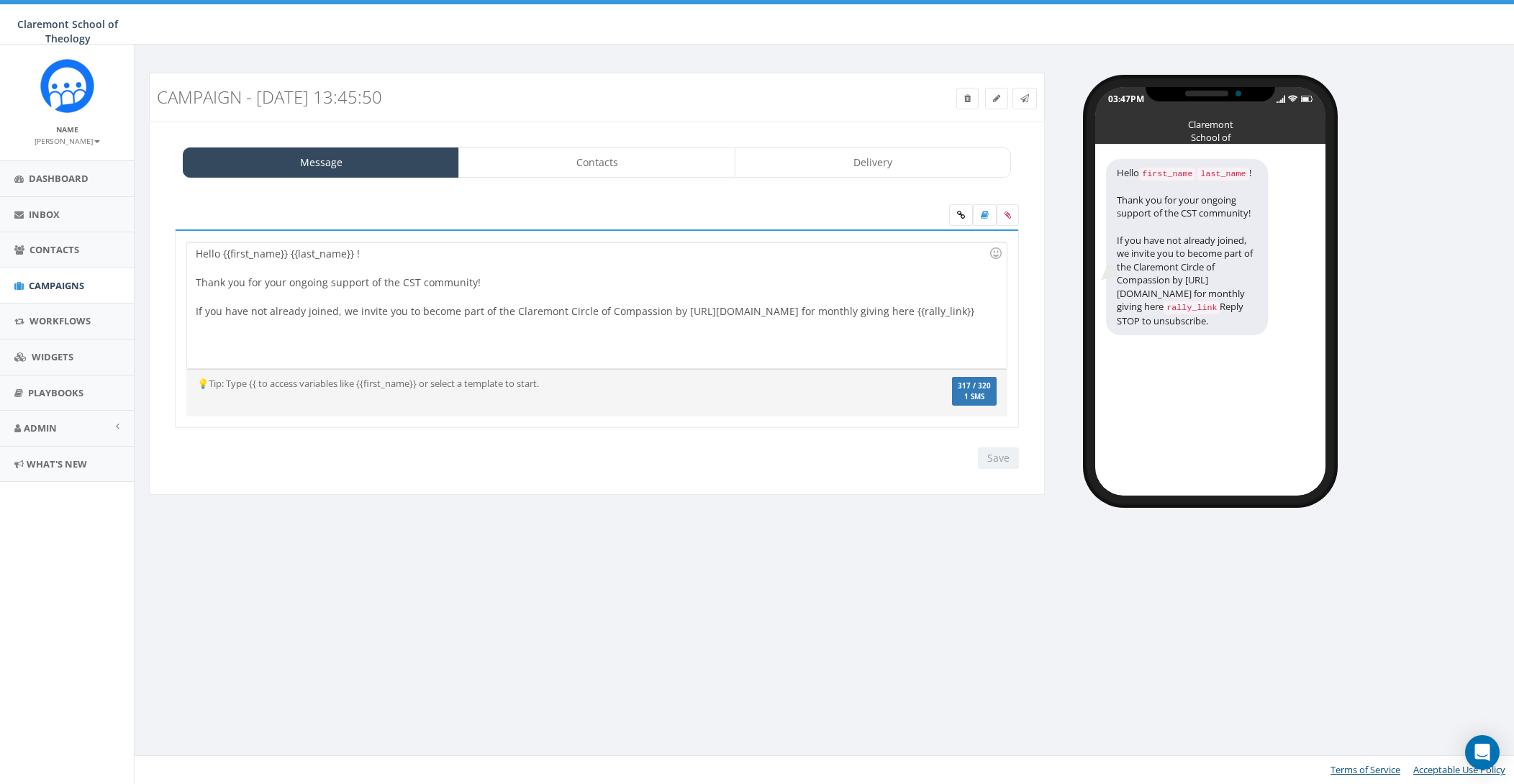
drag, startPoint x: 754, startPoint y: 319, endPoint x: 732, endPoint y: 319, distance: 22.0
click at [754, 319] on div "Hello {{first_name}} {{last_name}} ! Thank you for your ongoing support of the …" at bounding box center [596, 306] width 819 height 126
drag, startPoint x: 674, startPoint y: 314, endPoint x: 742, endPoint y: 330, distance: 69.9
click at [816, 346] on div "Hello {{first_name}} {{last_name}} ! Thank you for your ongoing support of the …" at bounding box center [596, 306] width 819 height 126
drag, startPoint x: 677, startPoint y: 312, endPoint x: 793, endPoint y: 333, distance: 117.9
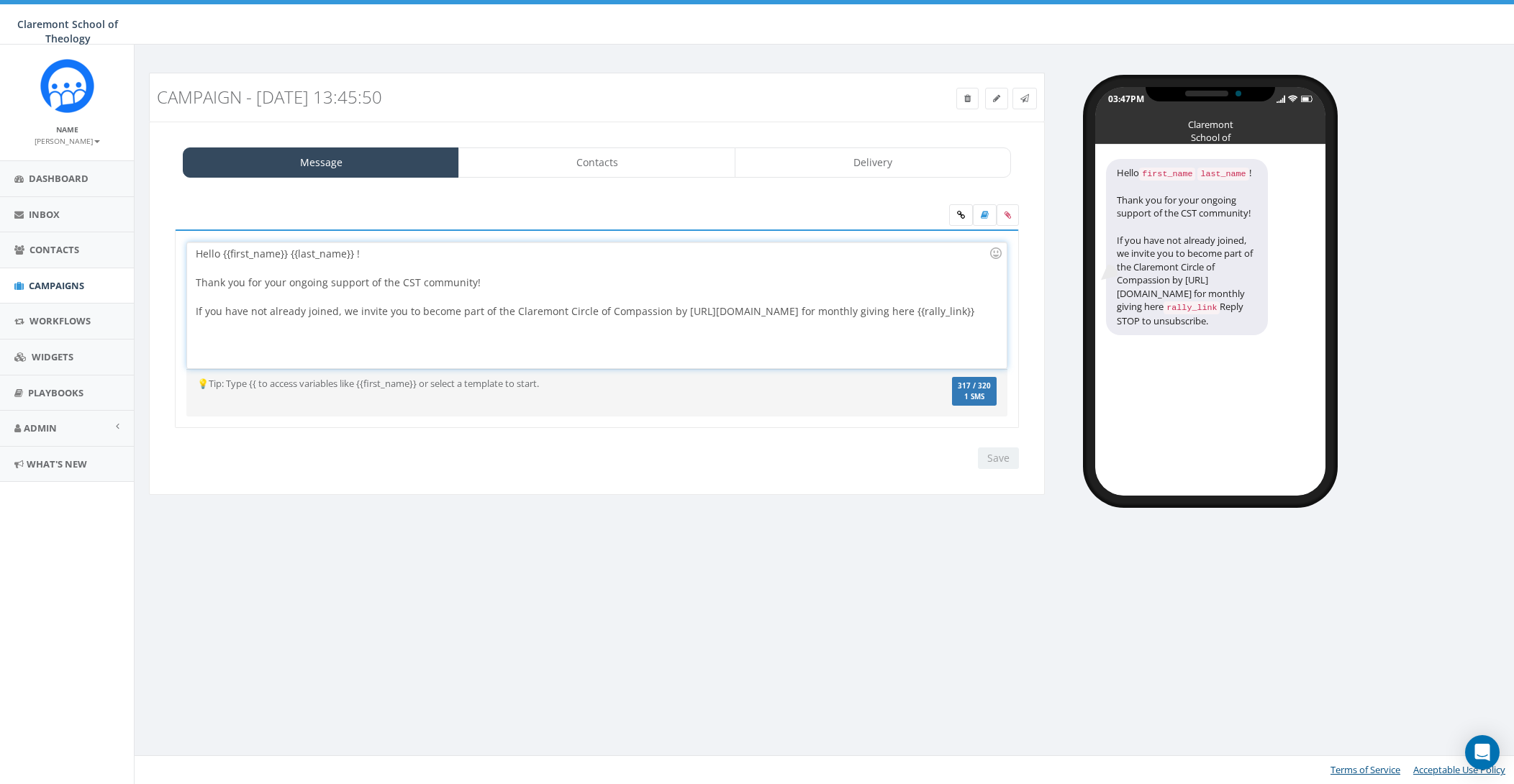
click at [793, 333] on div "Hello {{first_name}} {{last_name}} ! Thank you for your ongoing support of the …" at bounding box center [596, 306] width 819 height 126
drag, startPoint x: 679, startPoint y: 310, endPoint x: 763, endPoint y: 300, distance: 84.6
click at [735, 308] on div "Hello {{first_name}} {{last_name}} ! Thank you for your ongoing support of the …" at bounding box center [596, 306] width 819 height 126
click at [959, 218] on icon at bounding box center [960, 215] width 8 height 9
drag, startPoint x: 731, startPoint y: 294, endPoint x: 716, endPoint y: 301, distance: 16.6
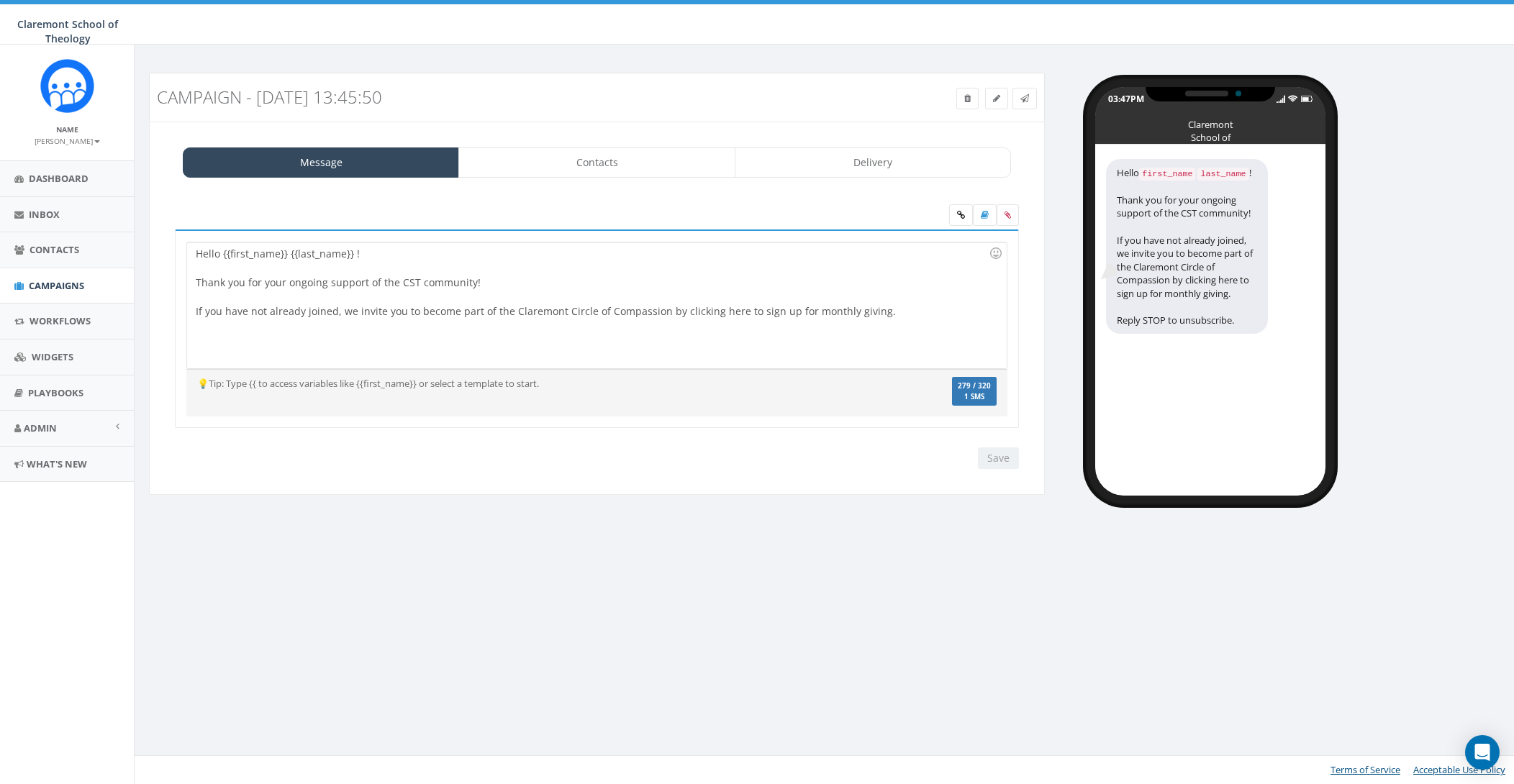
click at [731, 294] on div at bounding box center [592, 297] width 793 height 14
drag, startPoint x: 676, startPoint y: 314, endPoint x: 969, endPoint y: 244, distance: 301.2
click at [735, 307] on div "Hello {{first_name}} {{last_name}} ! Thank you for your ongoing support of the …" at bounding box center [596, 306] width 819 height 126
click at [959, 217] on icon at bounding box center [960, 215] width 8 height 9
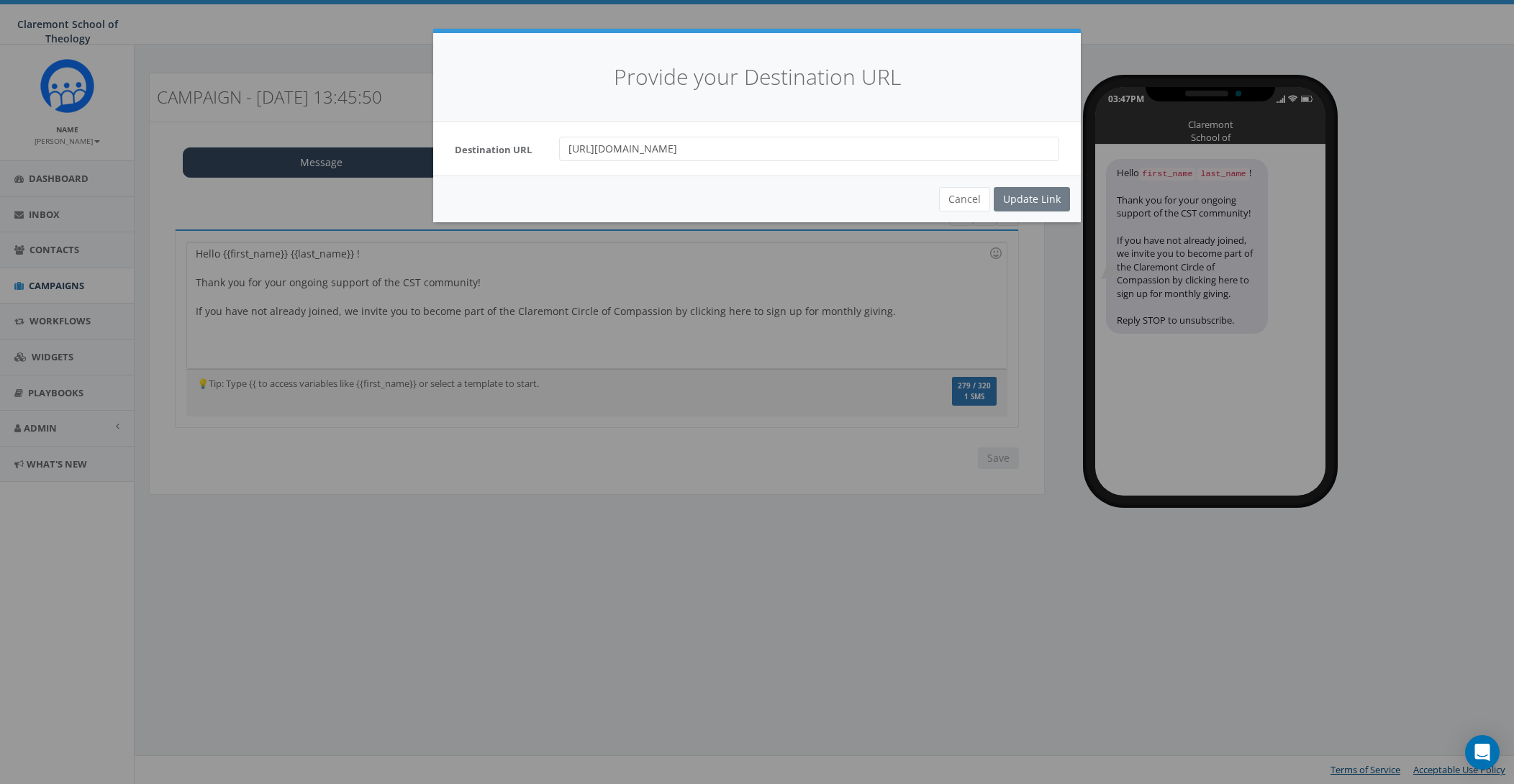
click at [1036, 200] on div "Cancel Update Link" at bounding box center [757, 198] width 648 height 47
click at [910, 198] on div "Cancel Update Link" at bounding box center [757, 198] width 648 height 47
click at [1029, 198] on div "Cancel Update Link" at bounding box center [757, 198] width 648 height 47
click at [978, 198] on button "Cancel" at bounding box center [965, 199] width 51 height 25
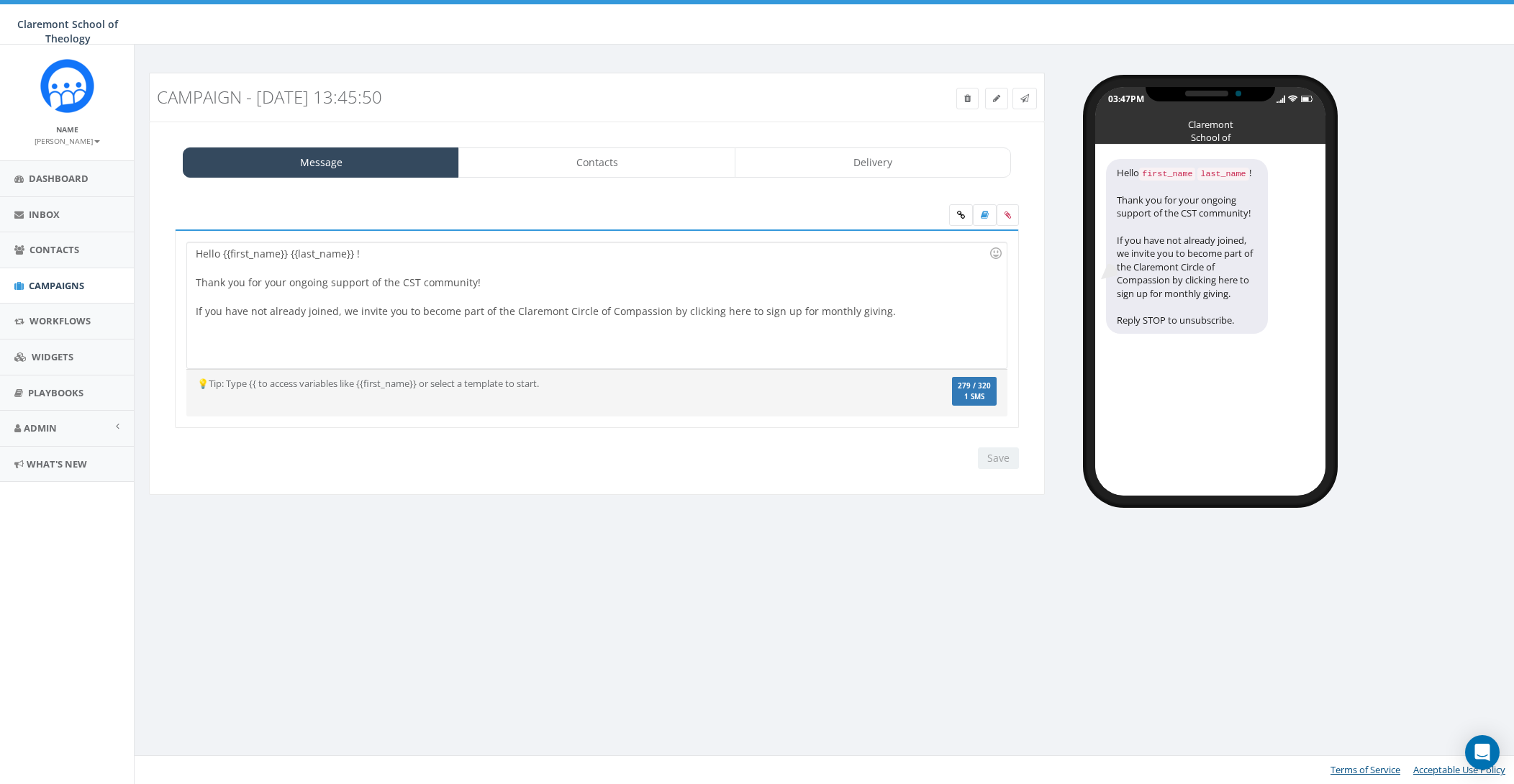
click at [720, 329] on div "Hello {{first_name}} {{last_name}} ! Thank you for your ongoing support of the …" at bounding box center [596, 306] width 819 height 126
click at [961, 214] on icon at bounding box center [960, 215] width 8 height 9
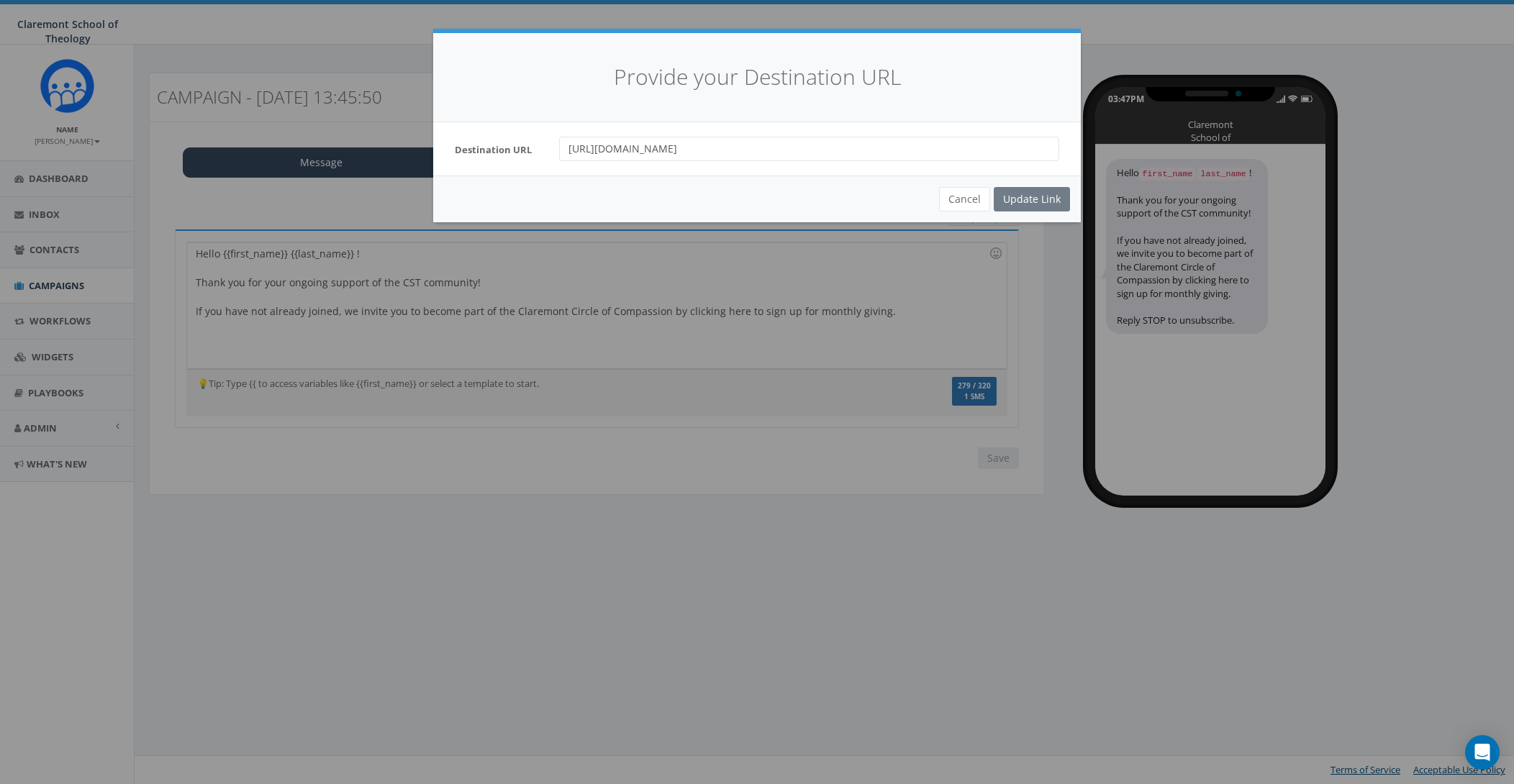
click at [687, 155] on input "https://cst.edu/give-to-claremont/#form" at bounding box center [809, 149] width 500 height 25
click at [1029, 196] on div "Update Link" at bounding box center [1032, 199] width 76 height 25
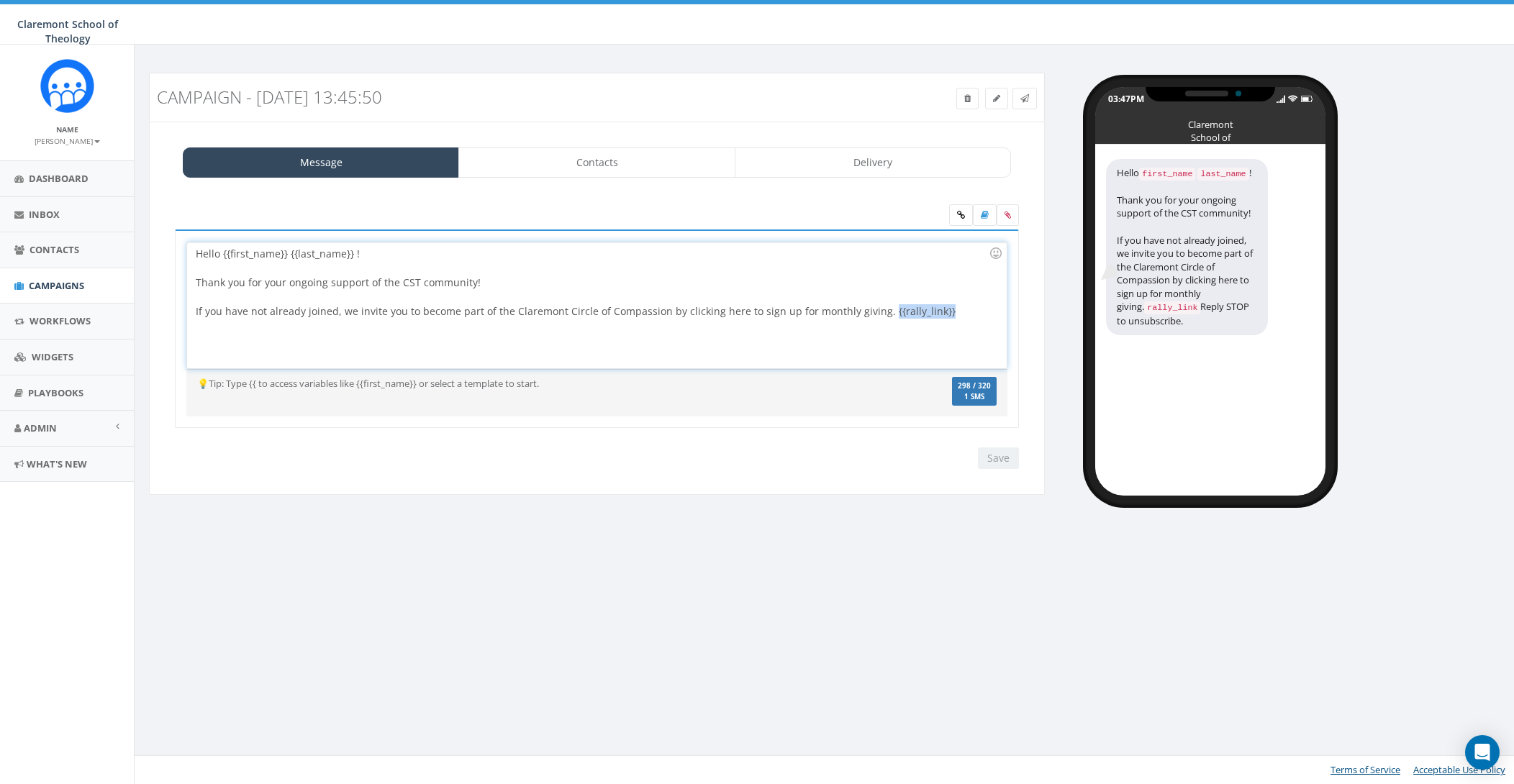
drag, startPoint x: 937, startPoint y: 312, endPoint x: 876, endPoint y: 309, distance: 61.1
click at [876, 309] on div "Hello {{first_name}} {{last_name}} ! Thank you for your ongoing support of the …" at bounding box center [596, 306] width 819 height 126
click at [408, 254] on div "Hello {{first_name}} {{last_name}} ! Thank you for your ongoing support of the …" at bounding box center [596, 306] width 819 height 126
drag, startPoint x: 451, startPoint y: 256, endPoint x: 361, endPoint y: 251, distance: 90.1
click at [361, 251] on div "Hello {{first_name}} {{last_name}} ! (This is a test) Thank you for your ongoin…" at bounding box center [596, 306] width 819 height 126
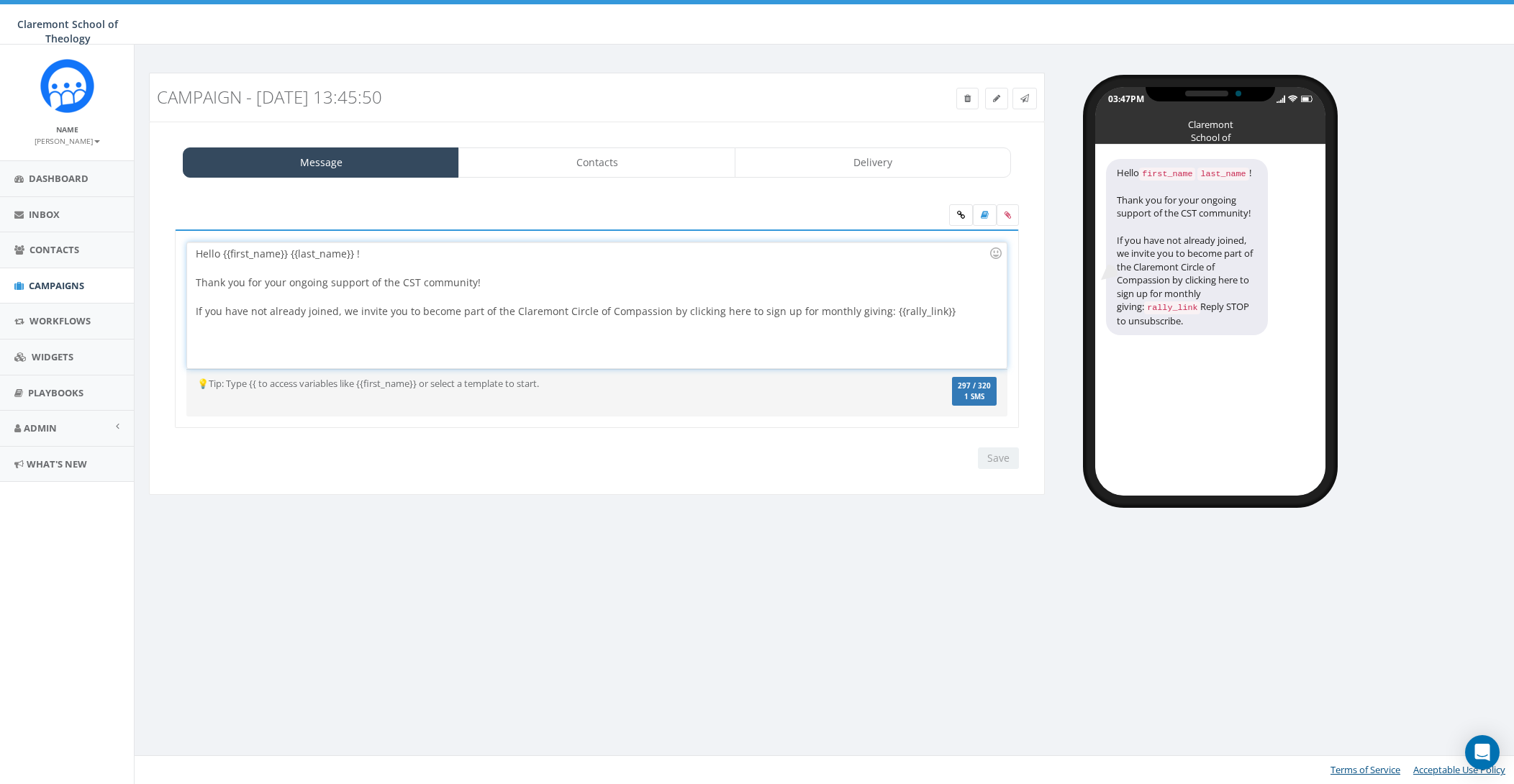
click at [198, 256] on div "Hello {{first_name}} {{last_name}} ! Thank you for your ongoing support of the …" at bounding box center [596, 306] width 819 height 126
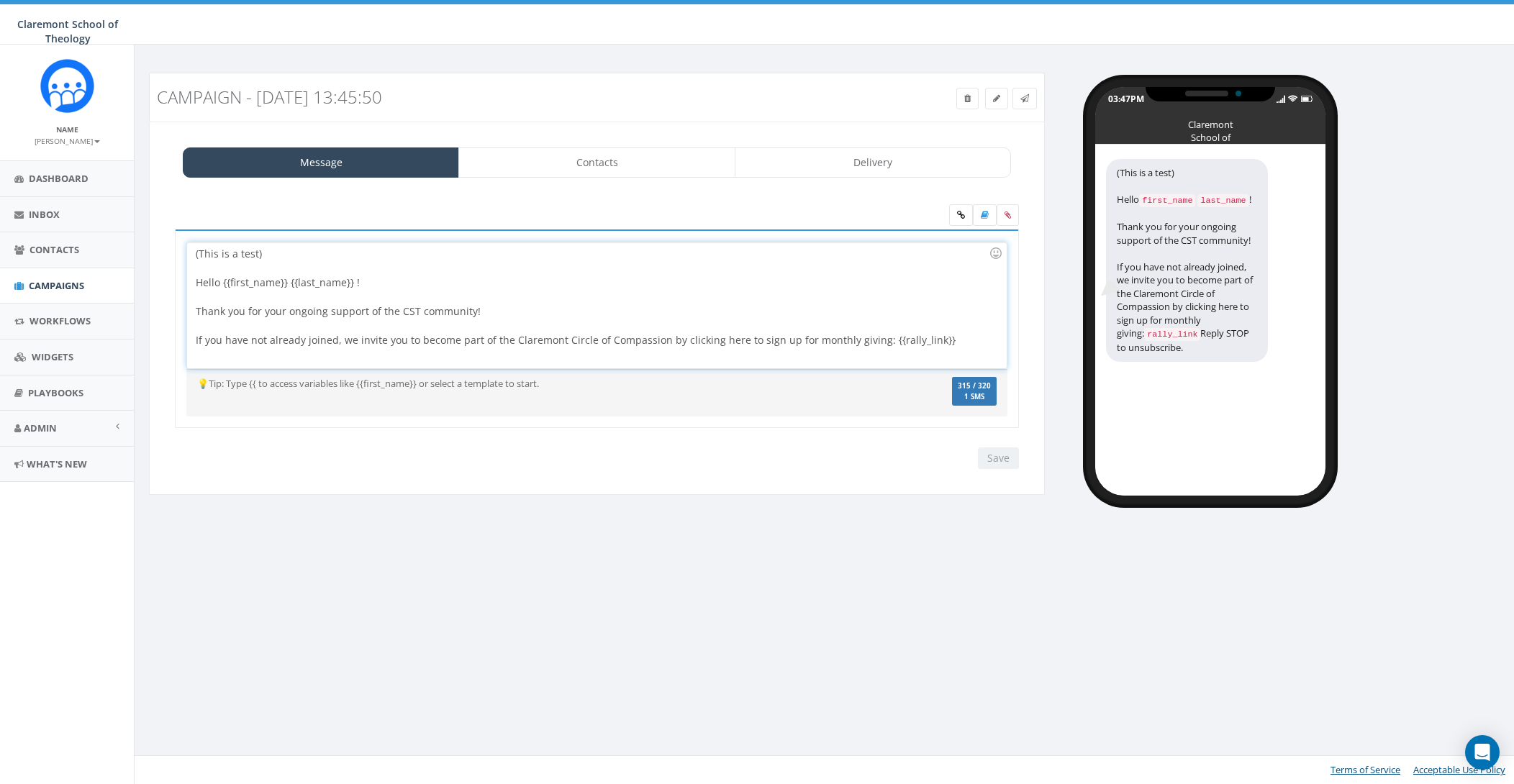
click at [363, 285] on div "(This is a test) Hello {{first_name}} {{last_name}} ! Thank you for your ongoin…" at bounding box center [596, 306] width 819 height 126
click at [782, 337] on div "(This is a test) Hello {{first_name}} {{last_name}}! Thank you for your ongoing…" at bounding box center [596, 306] width 819 height 126
click at [905, 454] on div "Save Next" at bounding box center [596, 458] width 866 height 21
click at [991, 459] on div "Save Next" at bounding box center [995, 458] width 48 height 21
click at [972, 381] on label "314 / 320 1 SMS" at bounding box center [974, 392] width 44 height 29
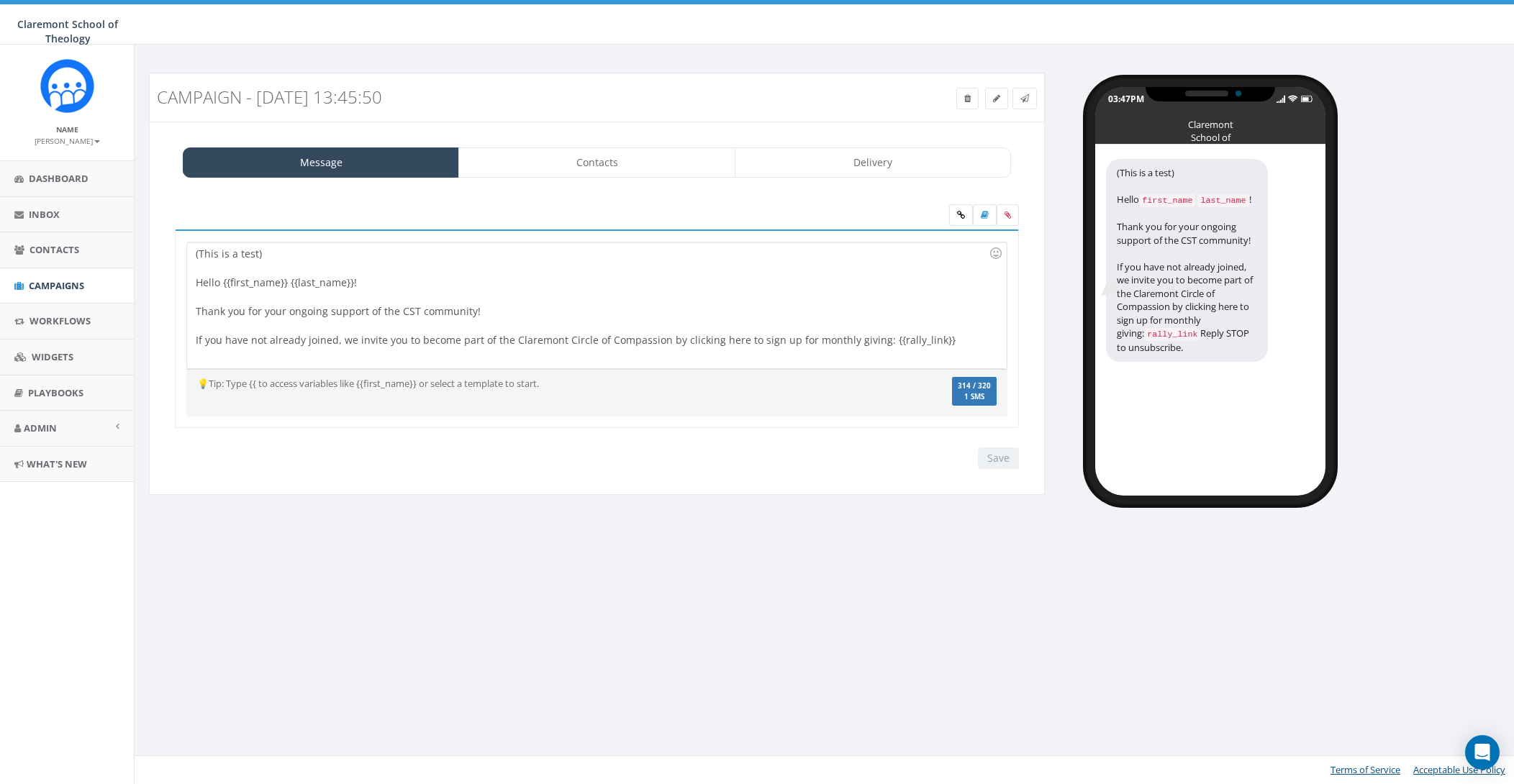
click at [867, 312] on div "(This is a test) Hello {{first_name}} {{last_name}}! Thank you for your ongoing…" at bounding box center [596, 306] width 819 height 126
drag, startPoint x: 491, startPoint y: 388, endPoint x: 478, endPoint y: 353, distance: 37.3
click at [491, 388] on div "💡Tip: Type {{ to access variables like {{first_name}} or select a template to s…" at bounding box center [528, 384] width 684 height 13
click at [491, 337] on div "(This is a test) Hello {{first_name}} {{last_name}}! Thank you for your ongoing…" at bounding box center [596, 306] width 819 height 126
click at [1001, 461] on div "Save Next" at bounding box center [995, 458] width 48 height 21
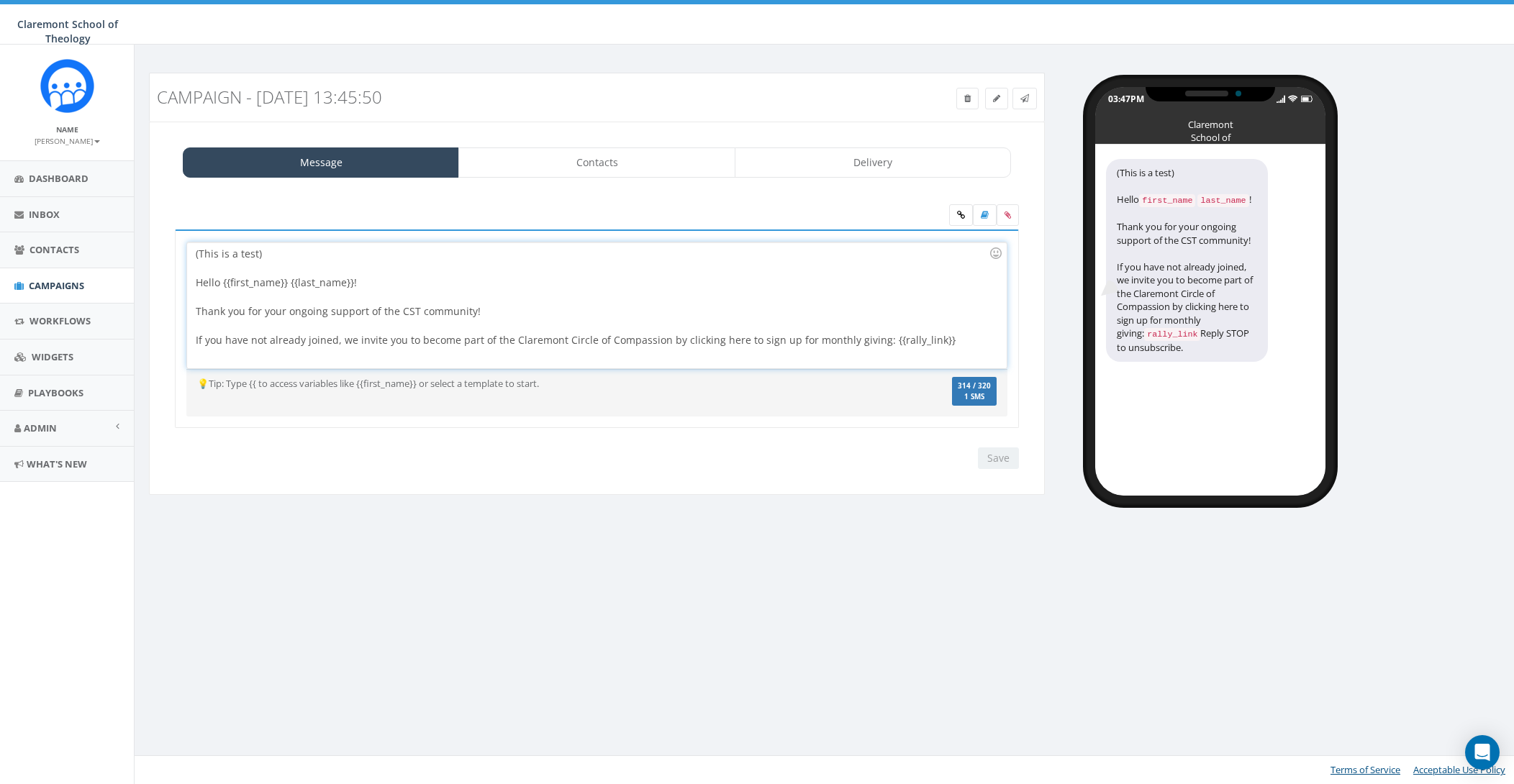
click at [402, 271] on div at bounding box center [592, 268] width 793 height 14
click at [573, 166] on link "Contacts" at bounding box center [596, 162] width 276 height 30
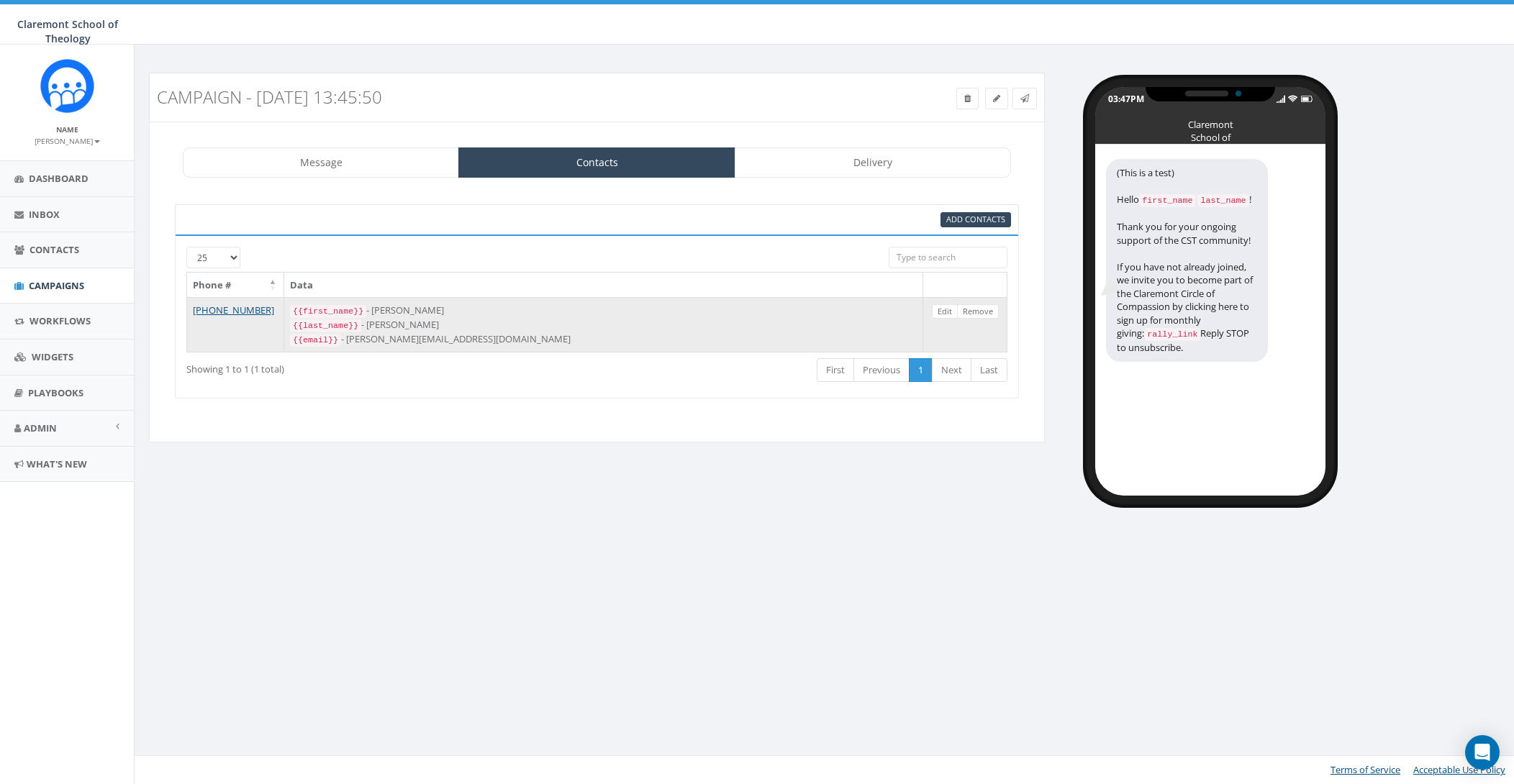
click at [269, 336] on td "+1 615-429-3431" at bounding box center [236, 324] width 97 height 55
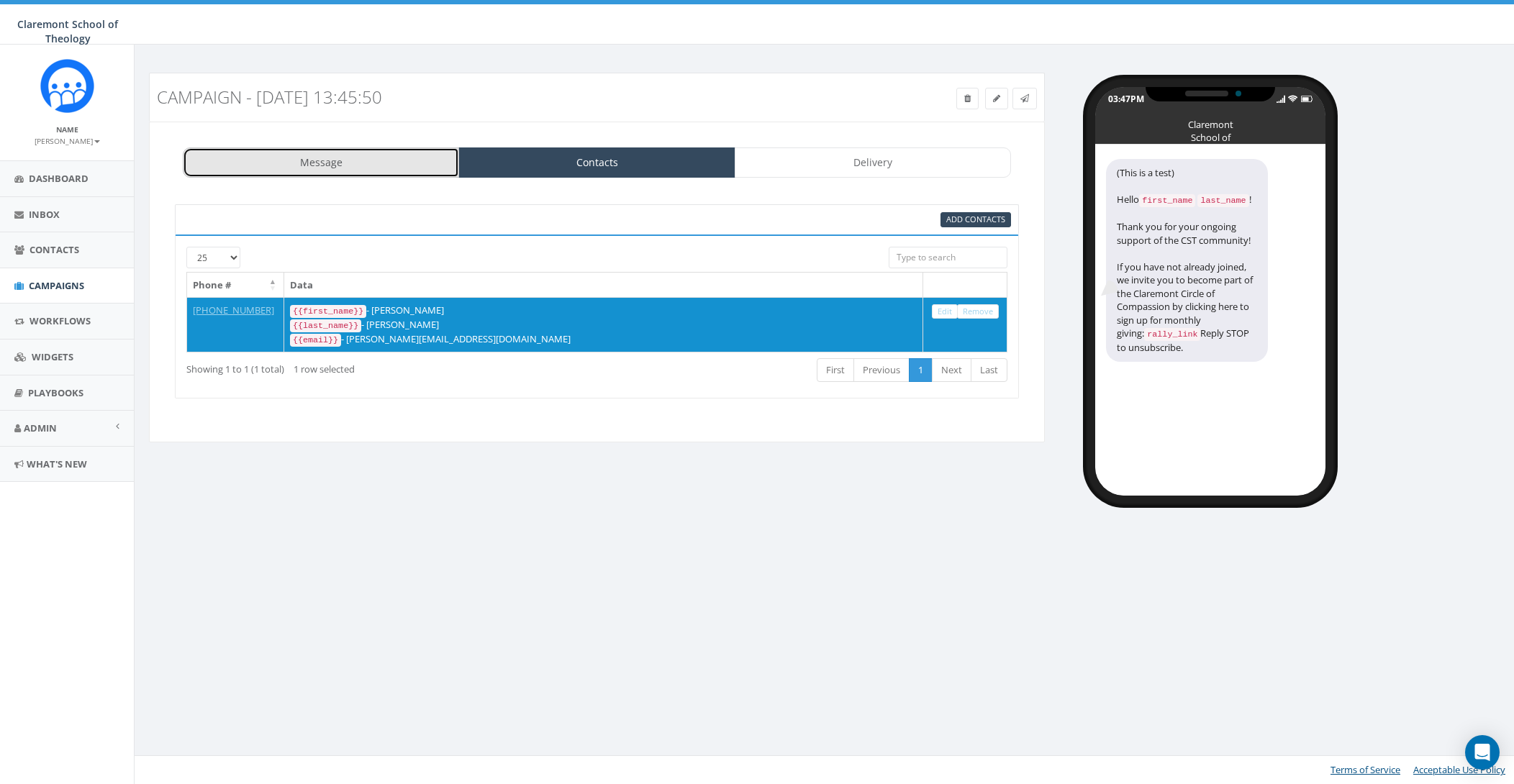
click at [354, 158] on link "Message" at bounding box center [321, 162] width 276 height 30
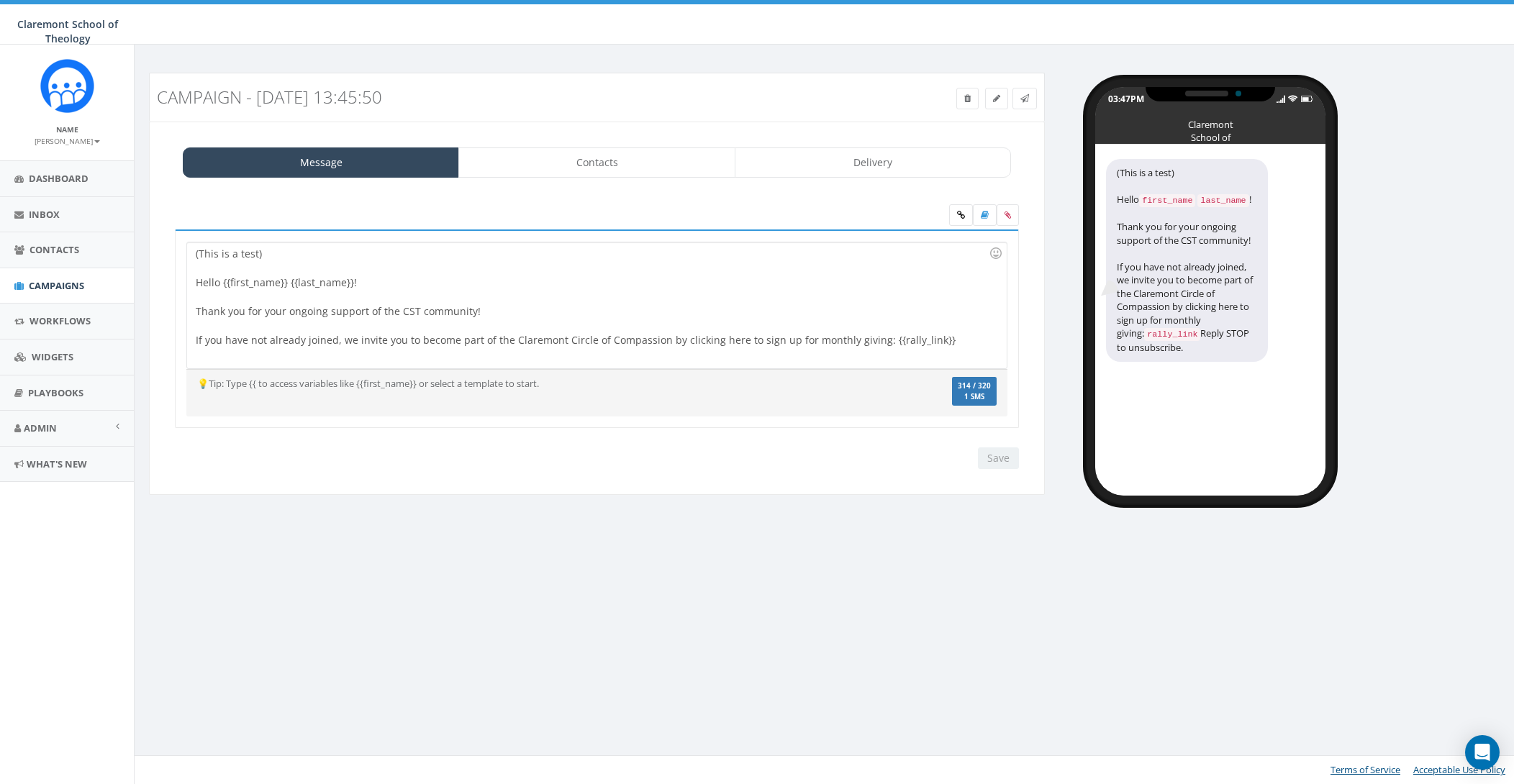
click at [1001, 458] on div "Save Next" at bounding box center [995, 458] width 48 height 21
click at [980, 397] on span "1 SMS" at bounding box center [974, 397] width 33 height 7
drag, startPoint x: 550, startPoint y: 143, endPoint x: 779, endPoint y: 149, distance: 229.1
click at [554, 144] on div "Message Contacts Delivery (This is a test) Hello {{first_name}} {{last_name}}! …" at bounding box center [596, 308] width 896 height 374
click at [840, 154] on link "Delivery" at bounding box center [873, 162] width 276 height 30
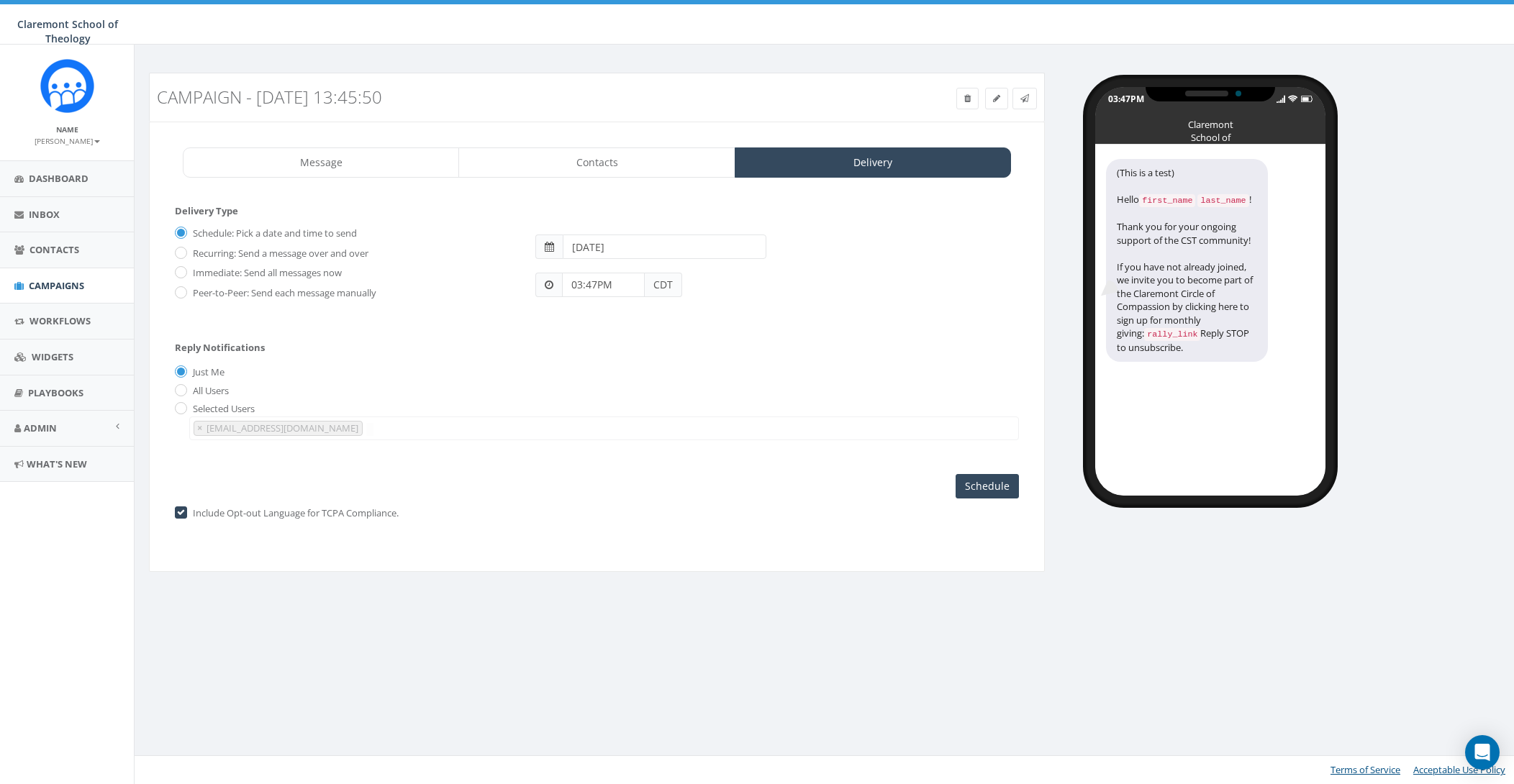
click at [299, 277] on label "Immediate: Send all messages now" at bounding box center [266, 273] width 152 height 14
click at [184, 277] on input "Immediate: Send all messages now" at bounding box center [179, 274] width 10 height 10
radio input "true"
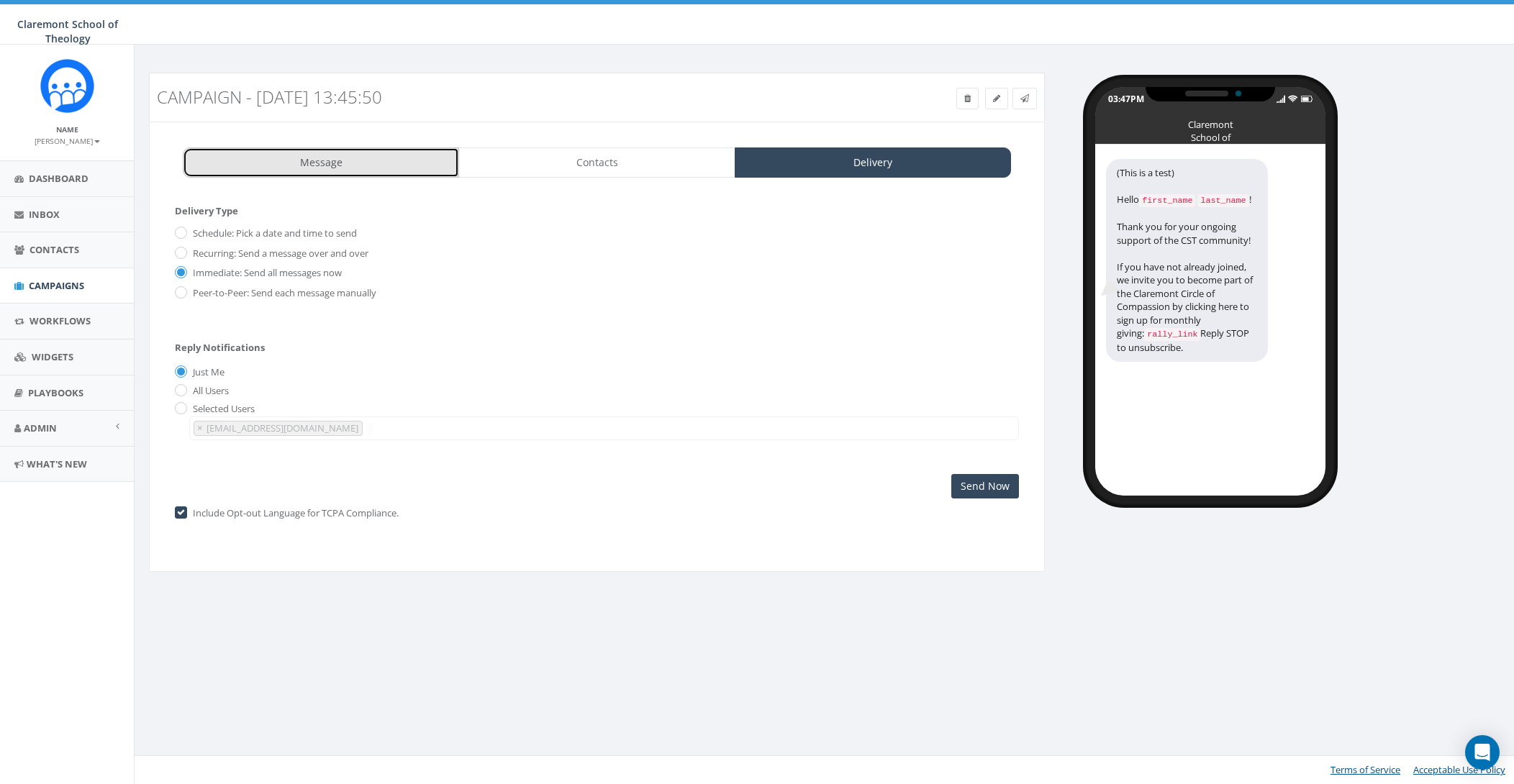
click at [311, 165] on link "Message" at bounding box center [321, 162] width 276 height 30
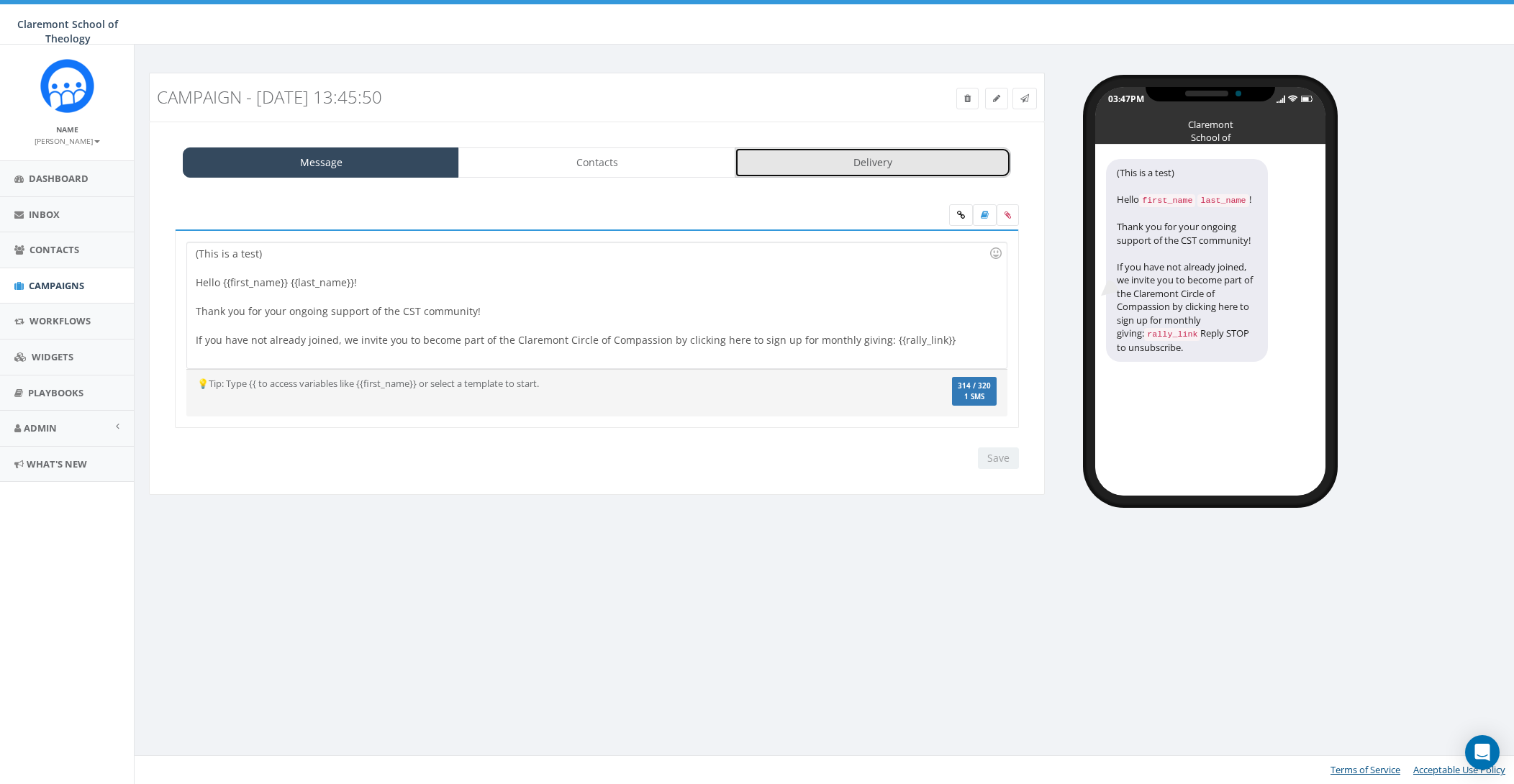
click at [900, 163] on link "Delivery" at bounding box center [873, 162] width 276 height 30
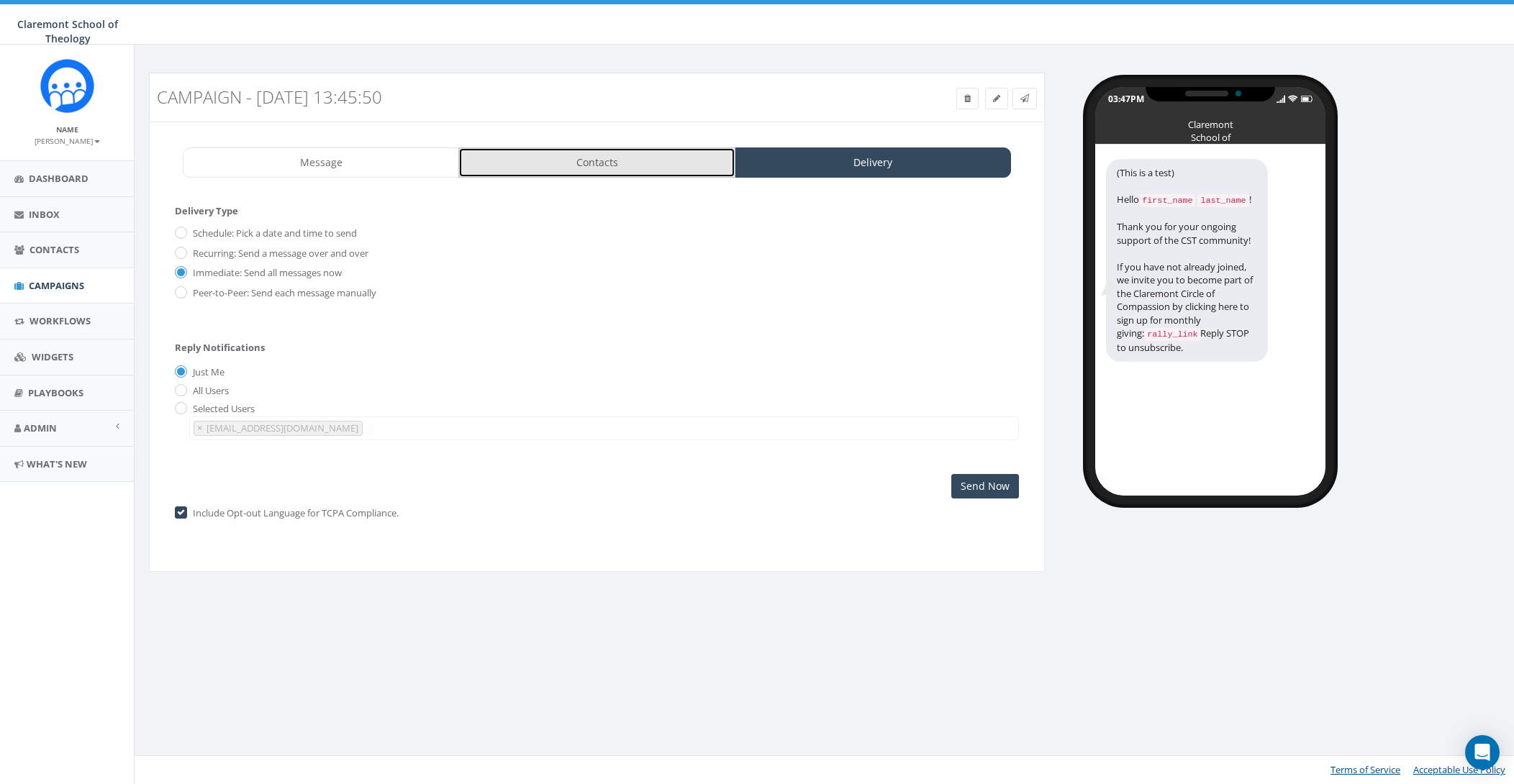
click at [593, 162] on link "Contacts" at bounding box center [596, 162] width 276 height 30
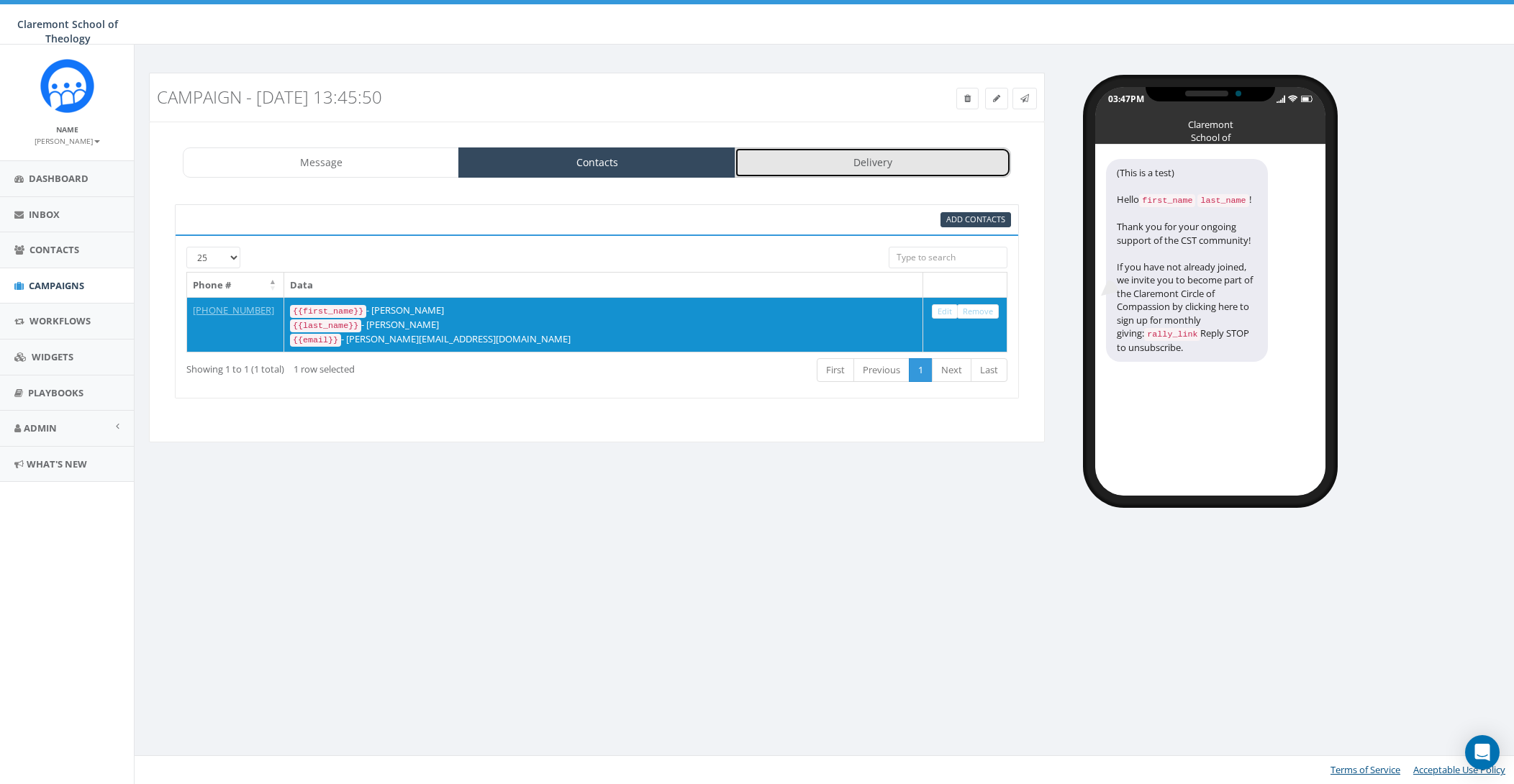
click at [882, 158] on link "Delivery" at bounding box center [873, 162] width 276 height 30
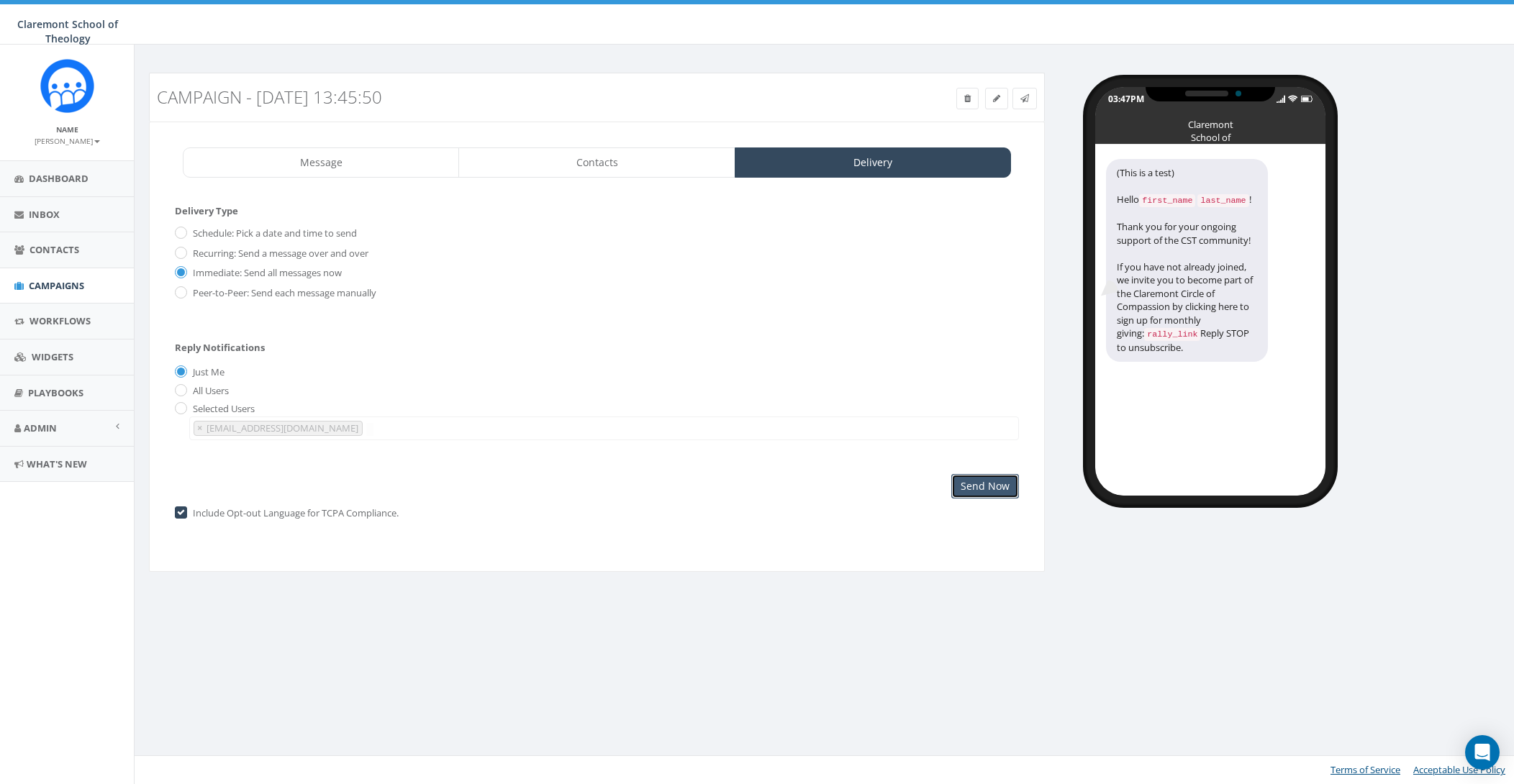
click at [1009, 482] on input "Send Now" at bounding box center [985, 486] width 67 height 25
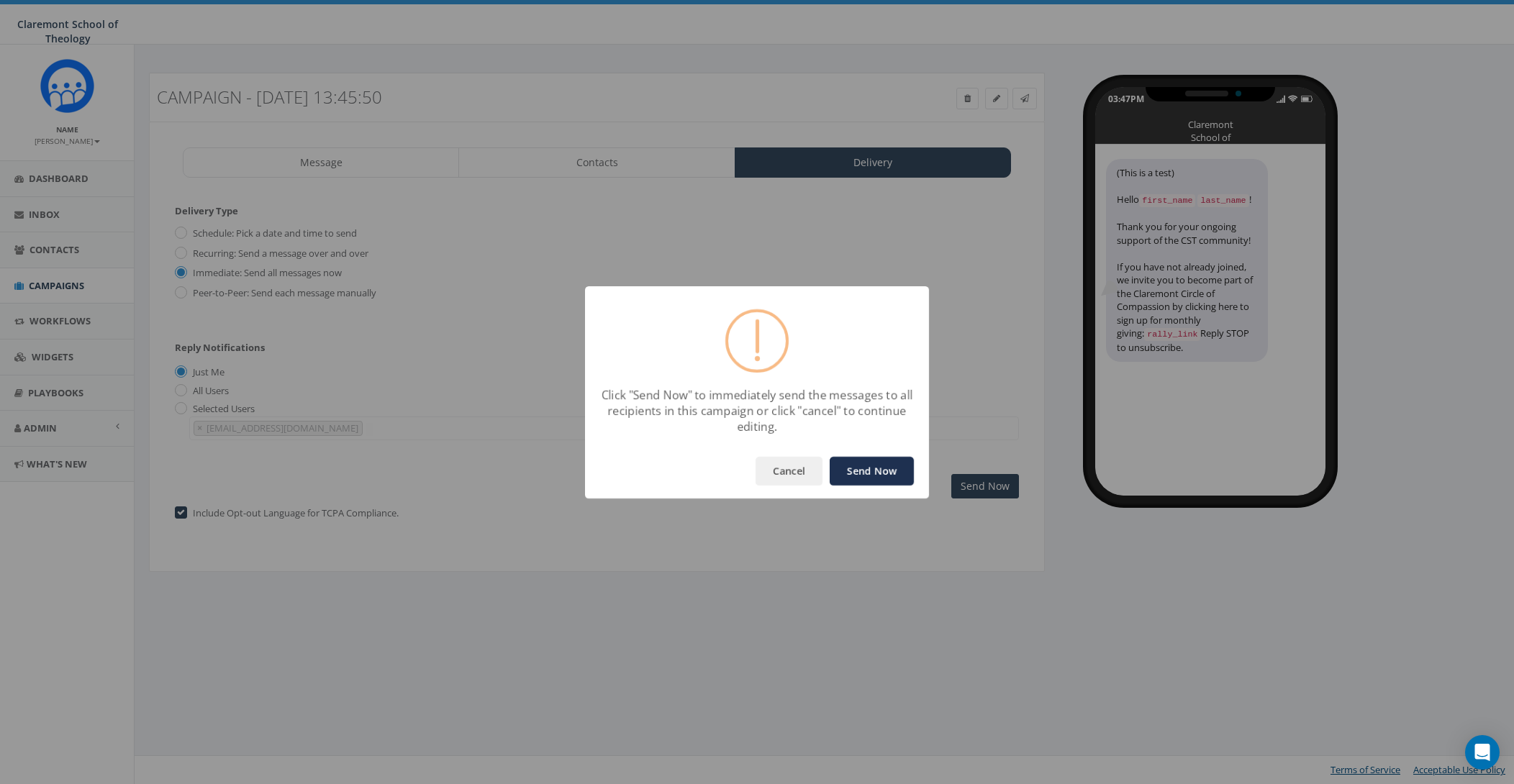
click at [873, 467] on button "Send Now" at bounding box center [871, 471] width 84 height 28
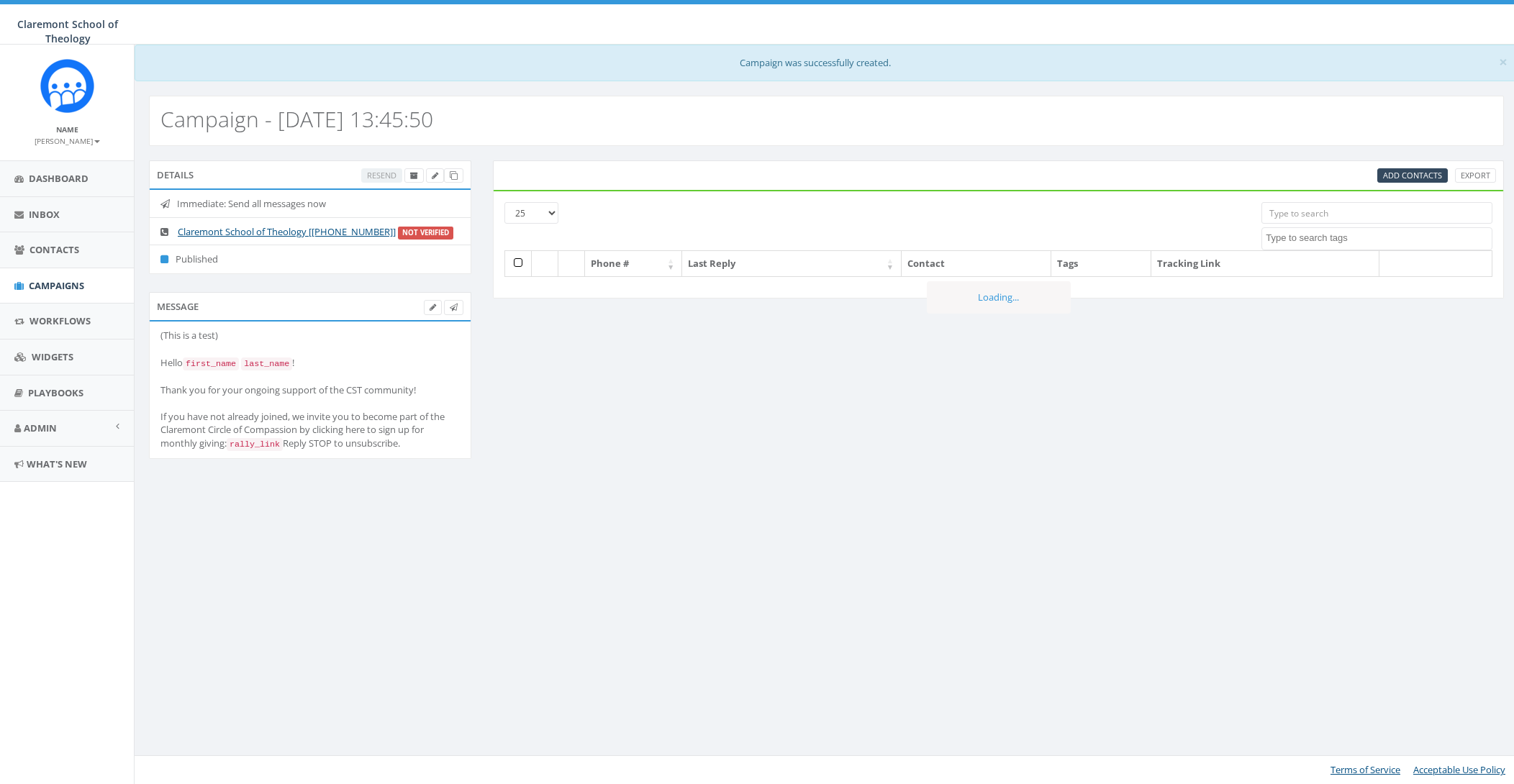
select select
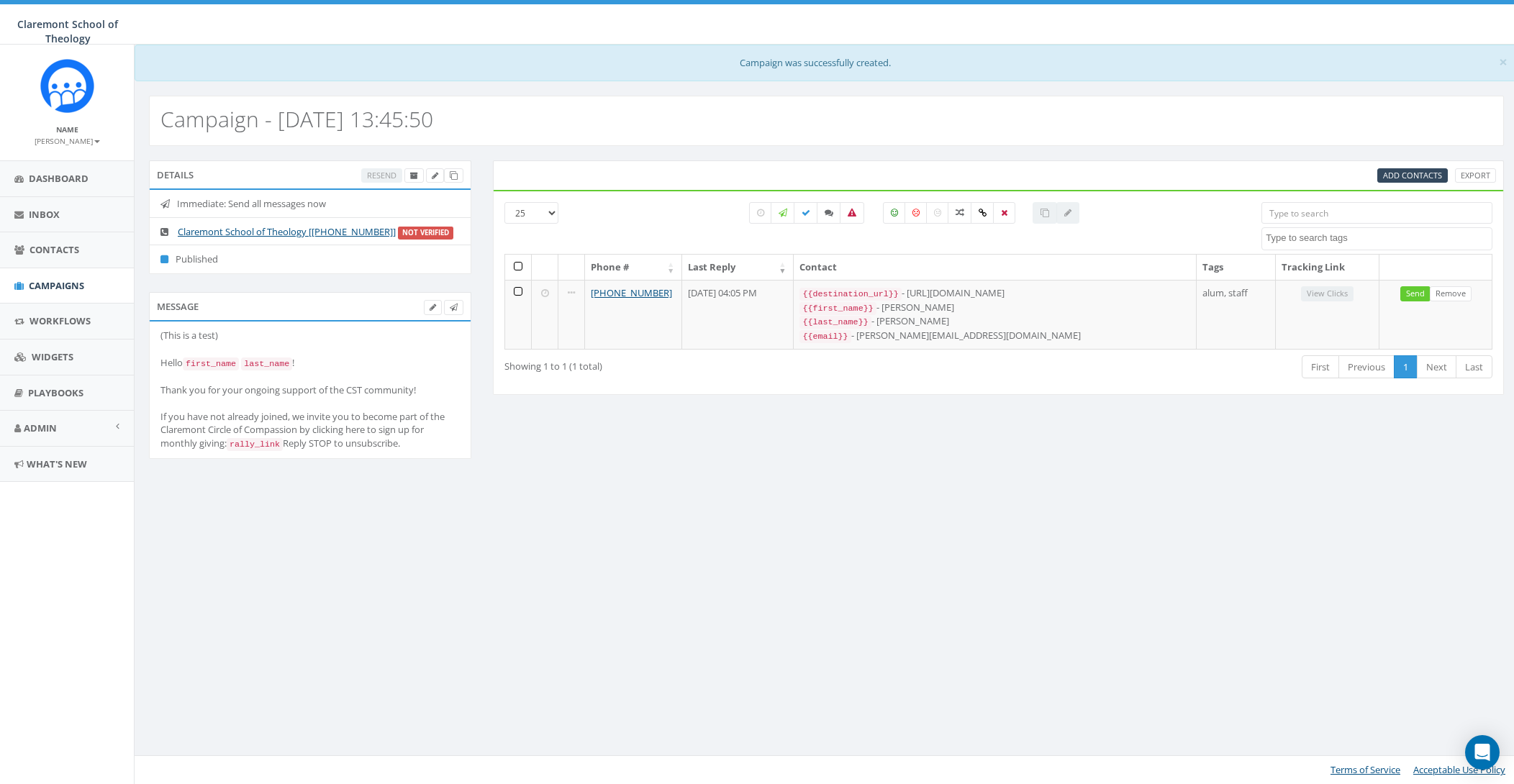
click at [414, 231] on label "Not Verified" at bounding box center [425, 233] width 56 height 13
click at [437, 231] on label "Not Verified" at bounding box center [425, 233] width 56 height 13
click at [364, 231] on link "Claremont School of Theology [+1 310-929-6874]" at bounding box center [287, 231] width 218 height 13
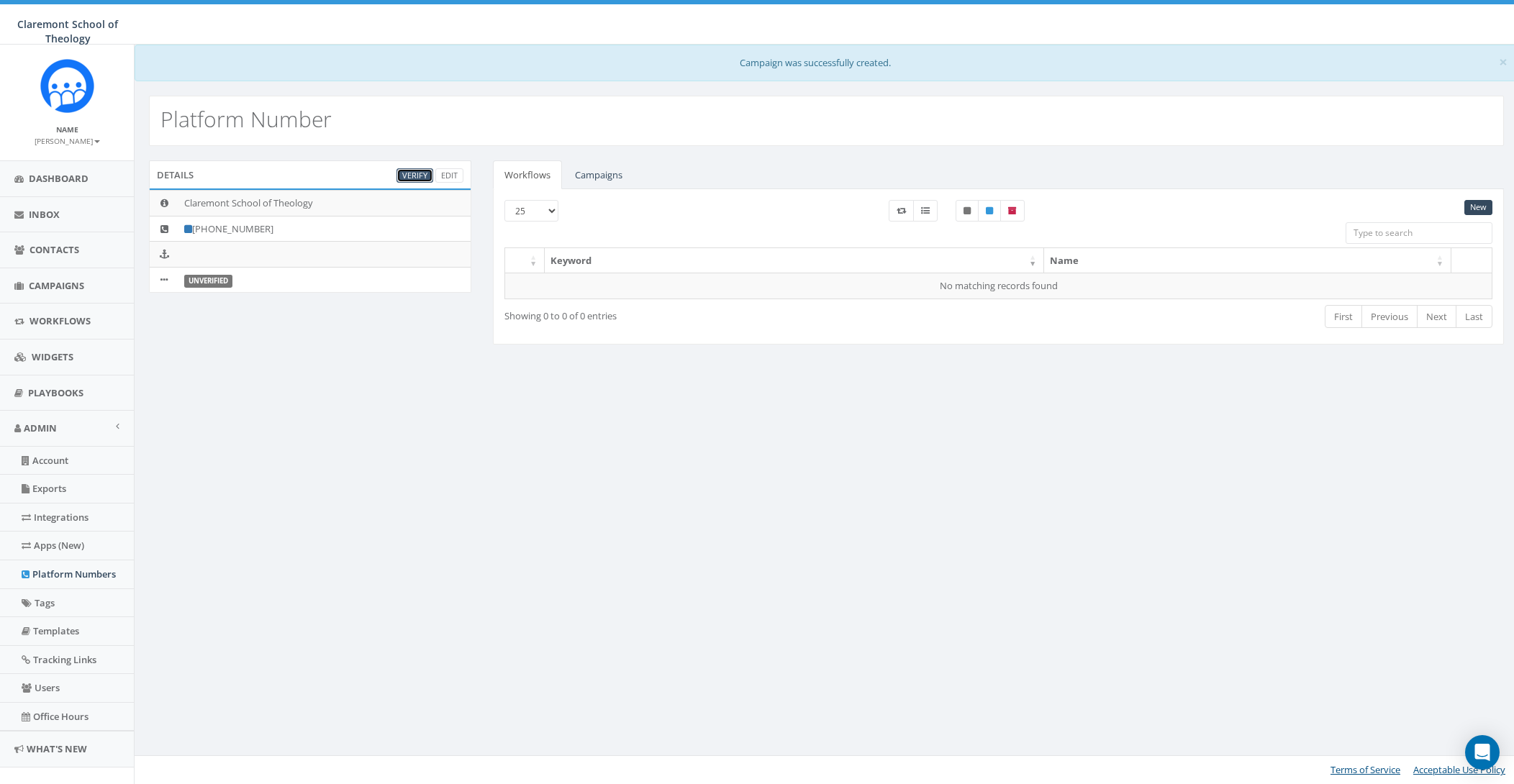
click at [406, 171] on link "Verify" at bounding box center [414, 175] width 36 height 15
